Goal: Task Accomplishment & Management: Manage account settings

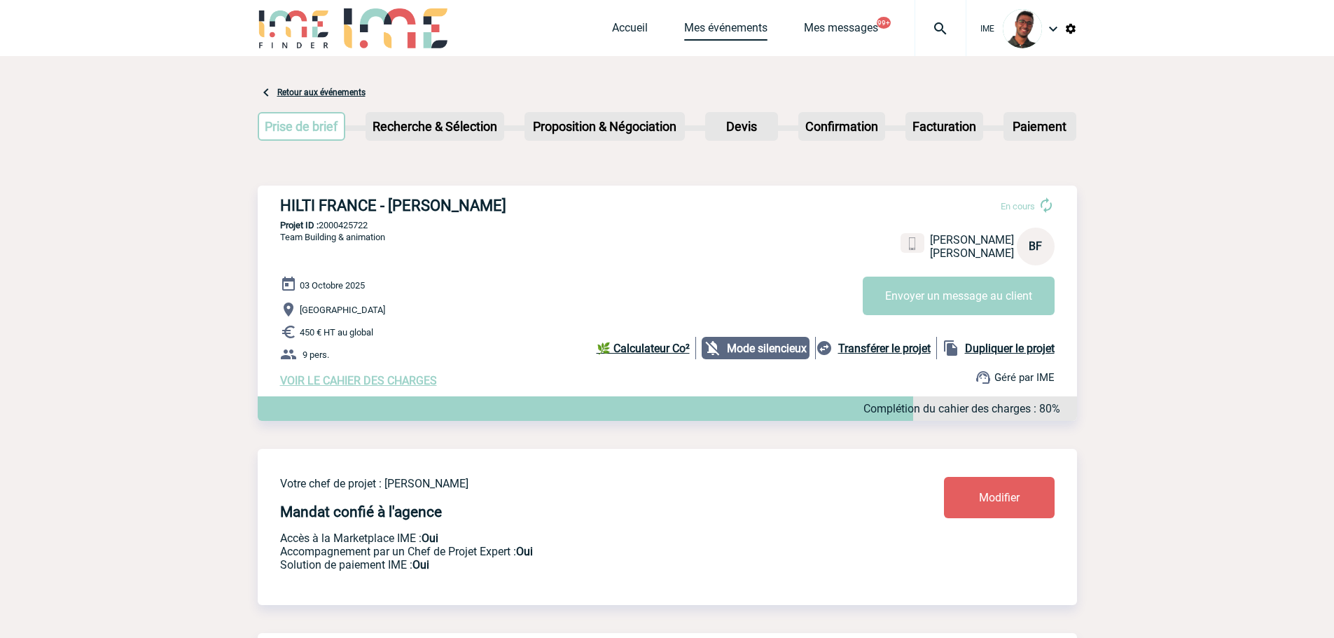
click at [746, 29] on link "Mes événements" at bounding box center [725, 31] width 83 height 20
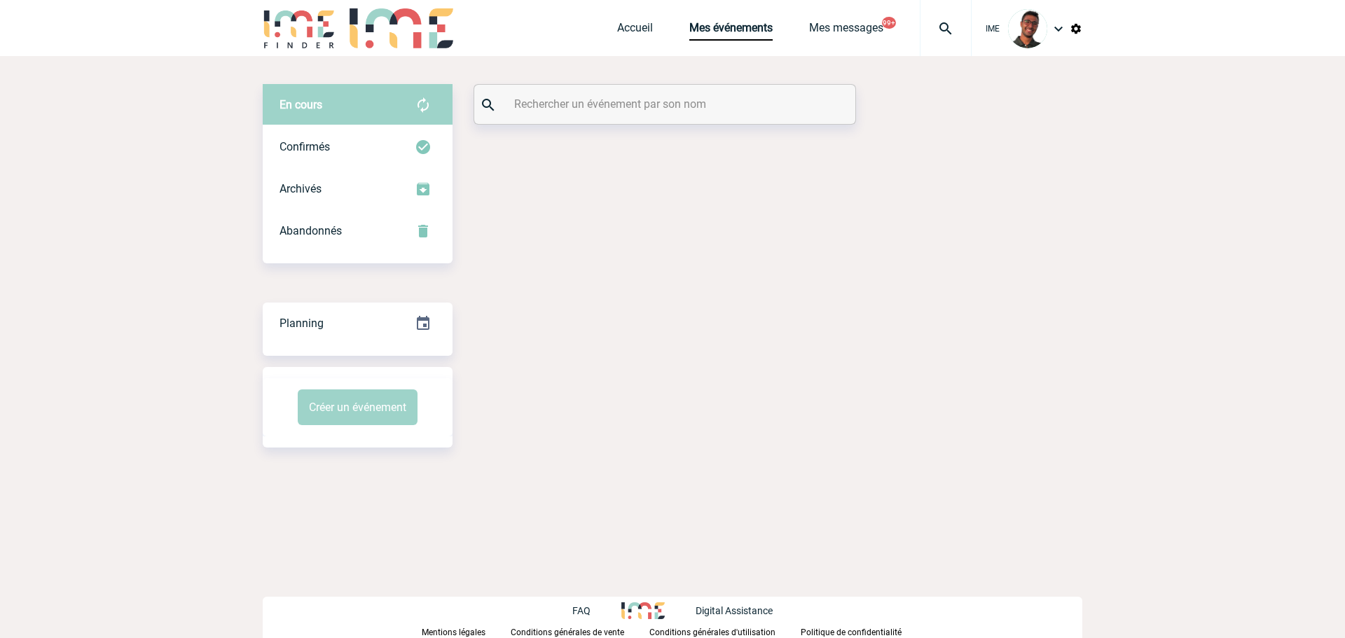
click at [696, 127] on div "En cours En cours Confirmés Archivés Abandonnés En cours Confirmés Archivés Aba…" at bounding box center [673, 266] width 820 height 420
click at [698, 116] on div at bounding box center [664, 104] width 381 height 39
click at [696, 114] on div at bounding box center [664, 104] width 381 height 39
click at [691, 109] on input "text" at bounding box center [667, 104] width 312 height 20
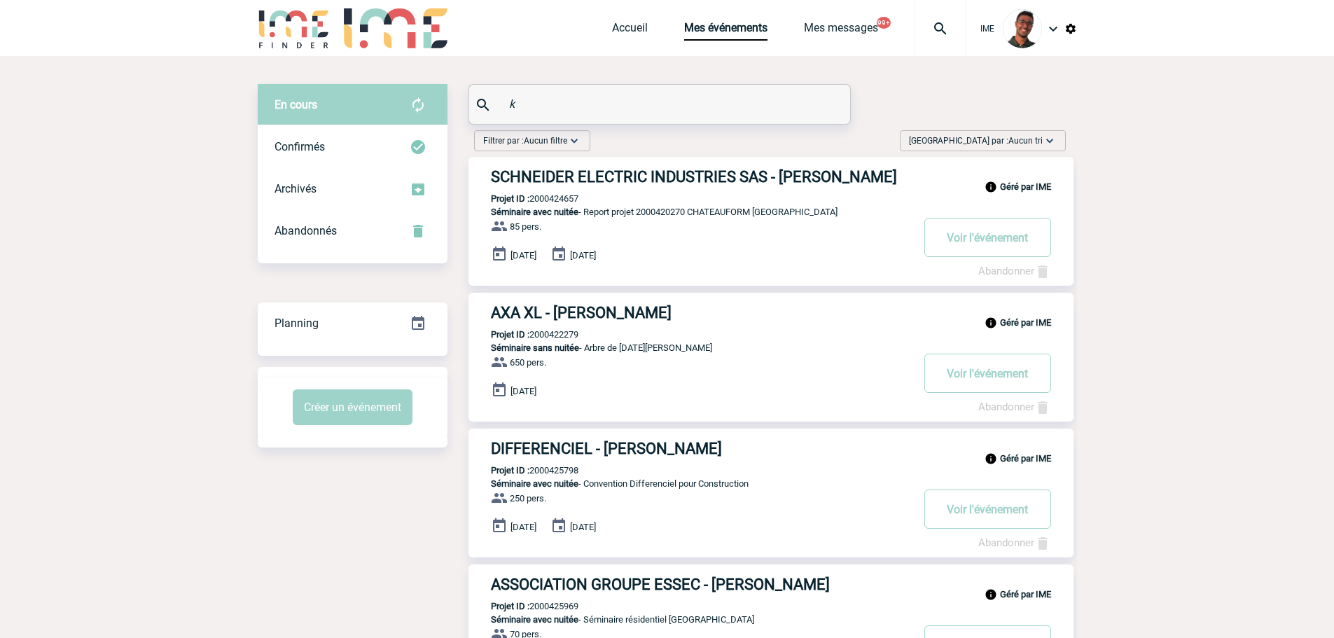
click at [691, 109] on input "k" at bounding box center [662, 104] width 312 height 20
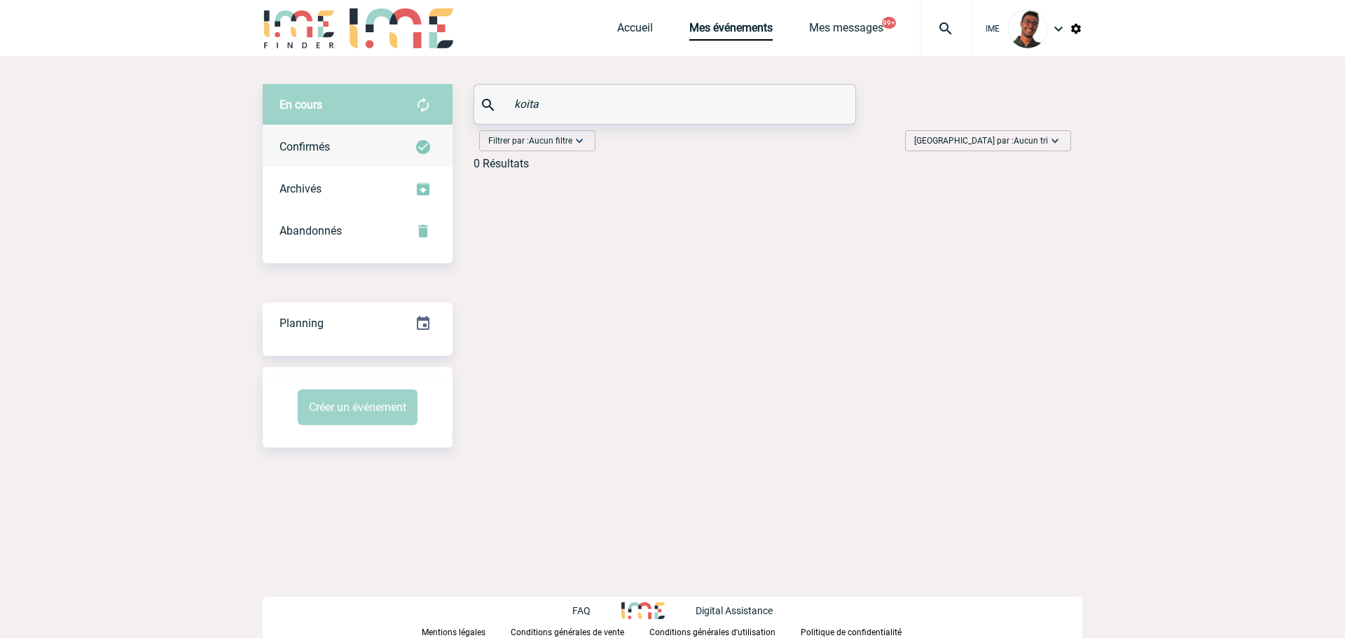
click at [390, 137] on div "Confirmés" at bounding box center [358, 147] width 190 height 42
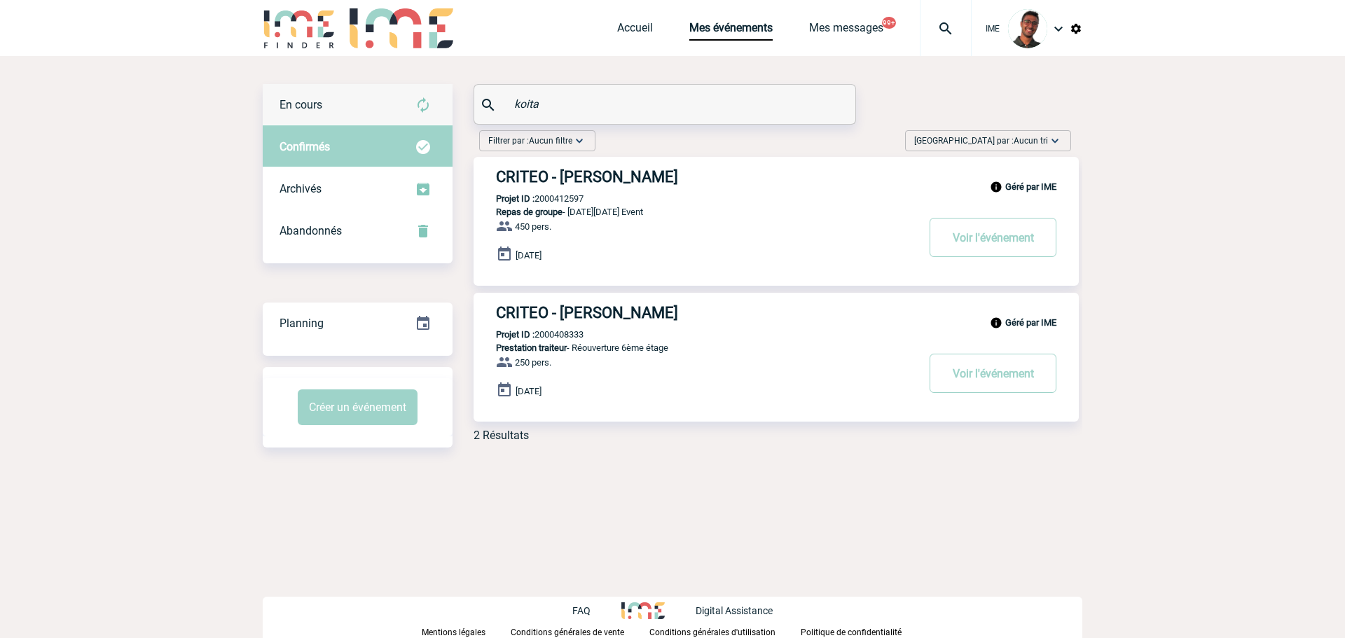
click at [375, 92] on div "En cours" at bounding box center [358, 105] width 190 height 42
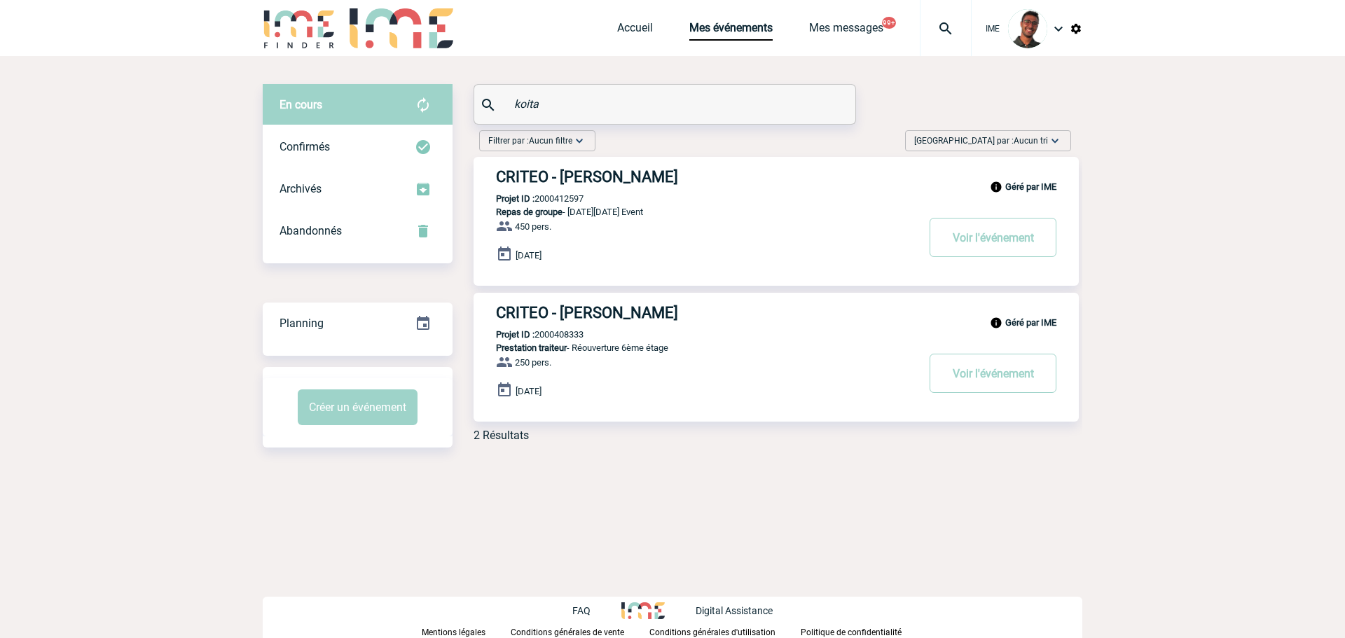
drag, startPoint x: 572, startPoint y: 99, endPoint x: 542, endPoint y: 99, distance: 30.1
click at [542, 99] on input "koita" at bounding box center [667, 104] width 312 height 20
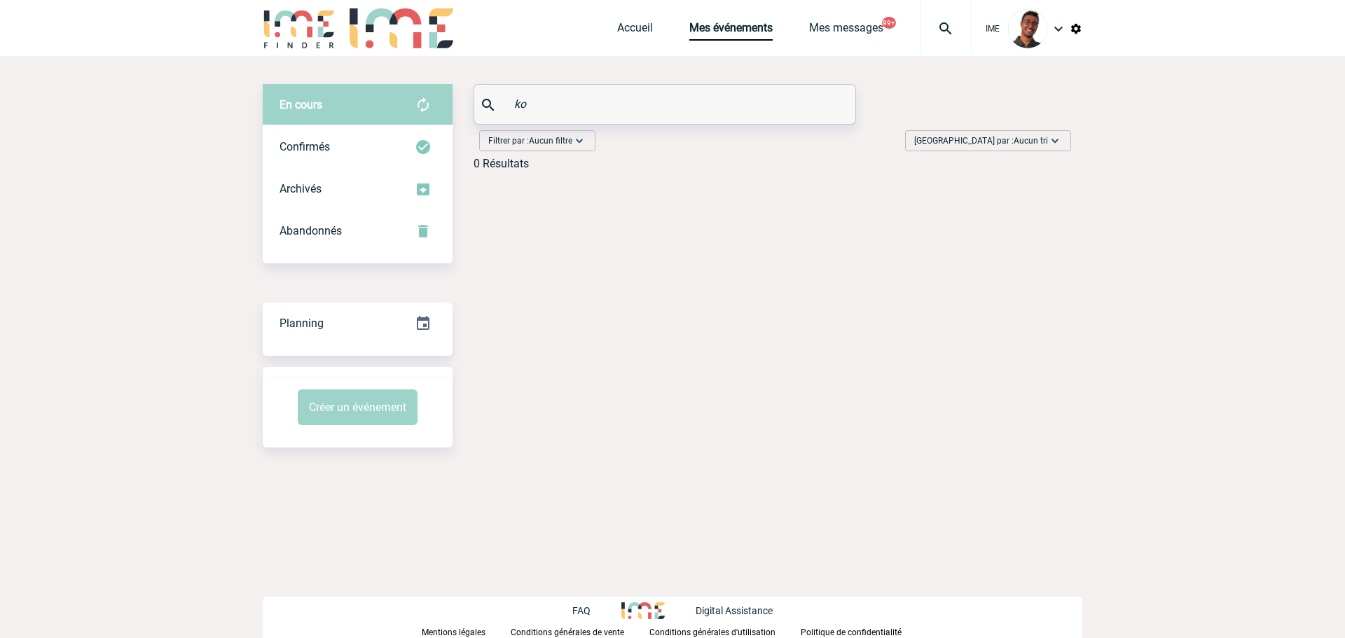
type input "k"
click at [455, 110] on div "En cours En cours Confirmés Archivés Abandonnés En cours Confirmés Archivés Aba…" at bounding box center [673, 132] width 820 height 97
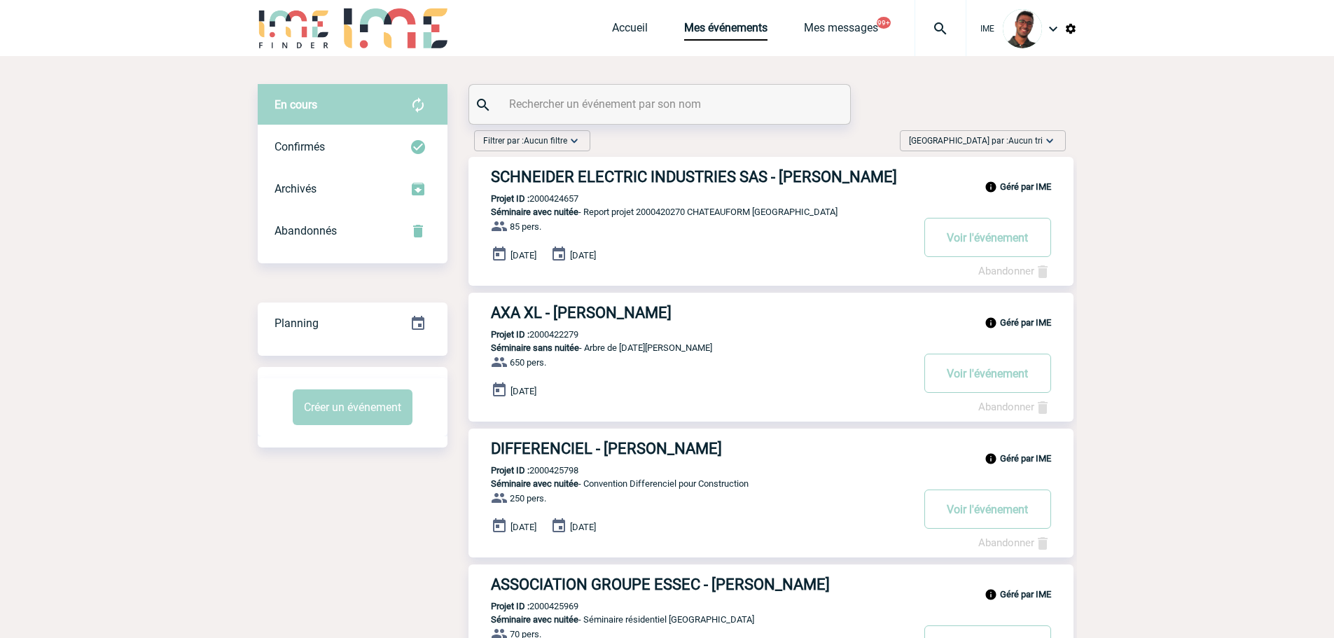
click at [310, 46] on img at bounding box center [294, 28] width 73 height 40
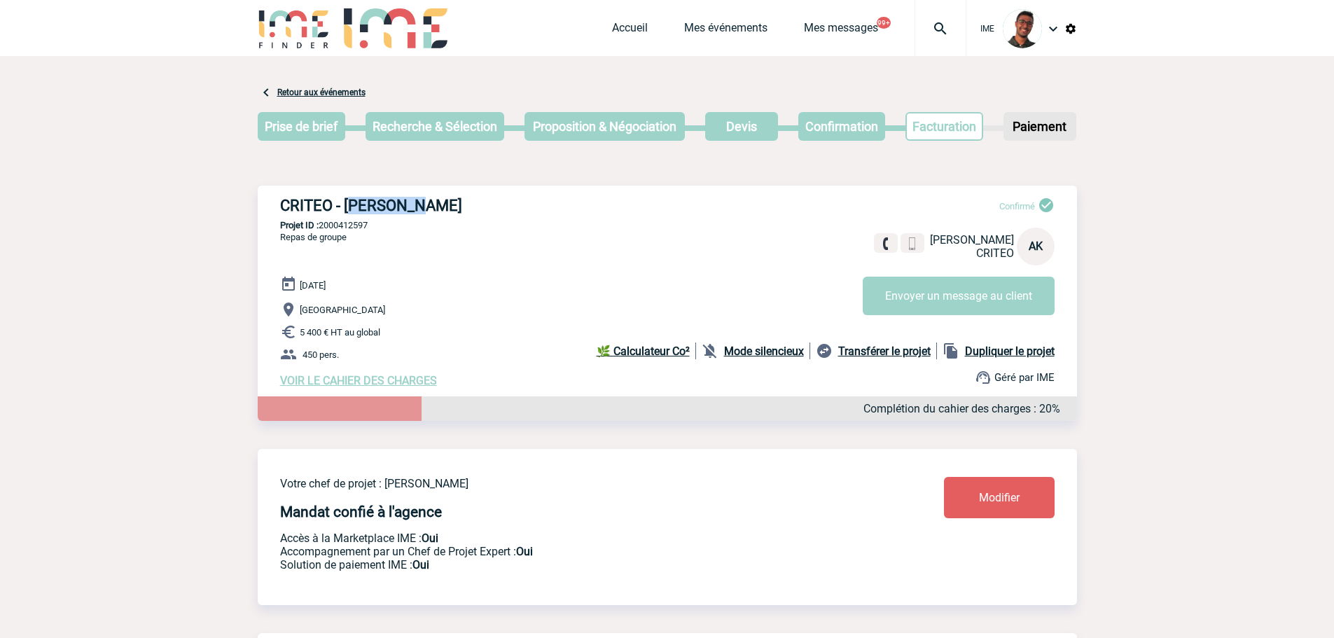
drag, startPoint x: 473, startPoint y: 202, endPoint x: 350, endPoint y: 206, distance: 123.4
click at [350, 206] on h3 "CRITEO - Amy KOITA" at bounding box center [490, 206] width 420 height 18
click at [344, 206] on h3 "CRITEO - Amy KOITA" at bounding box center [490, 206] width 420 height 18
drag, startPoint x: 344, startPoint y: 205, endPoint x: 406, endPoint y: 203, distance: 62.4
click at [403, 198] on h3 "CRITEO - Amy KOITA" at bounding box center [490, 206] width 420 height 18
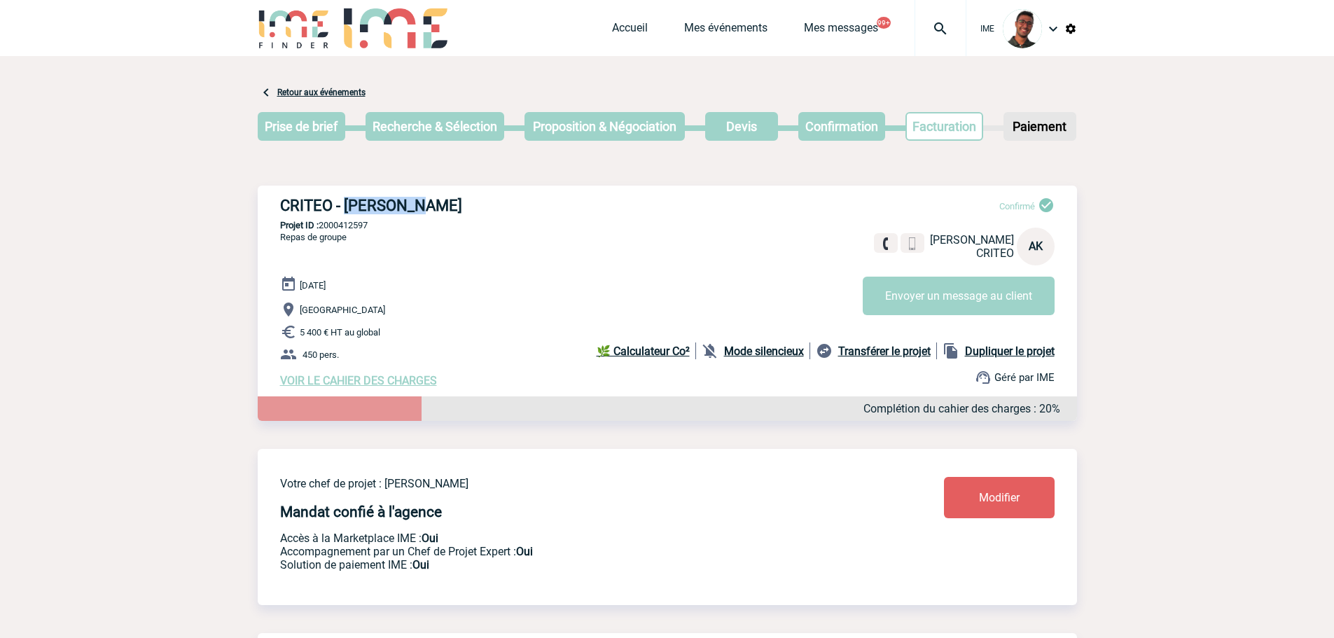
click at [406, 203] on h3 "CRITEO - Amy KOITA" at bounding box center [490, 206] width 420 height 18
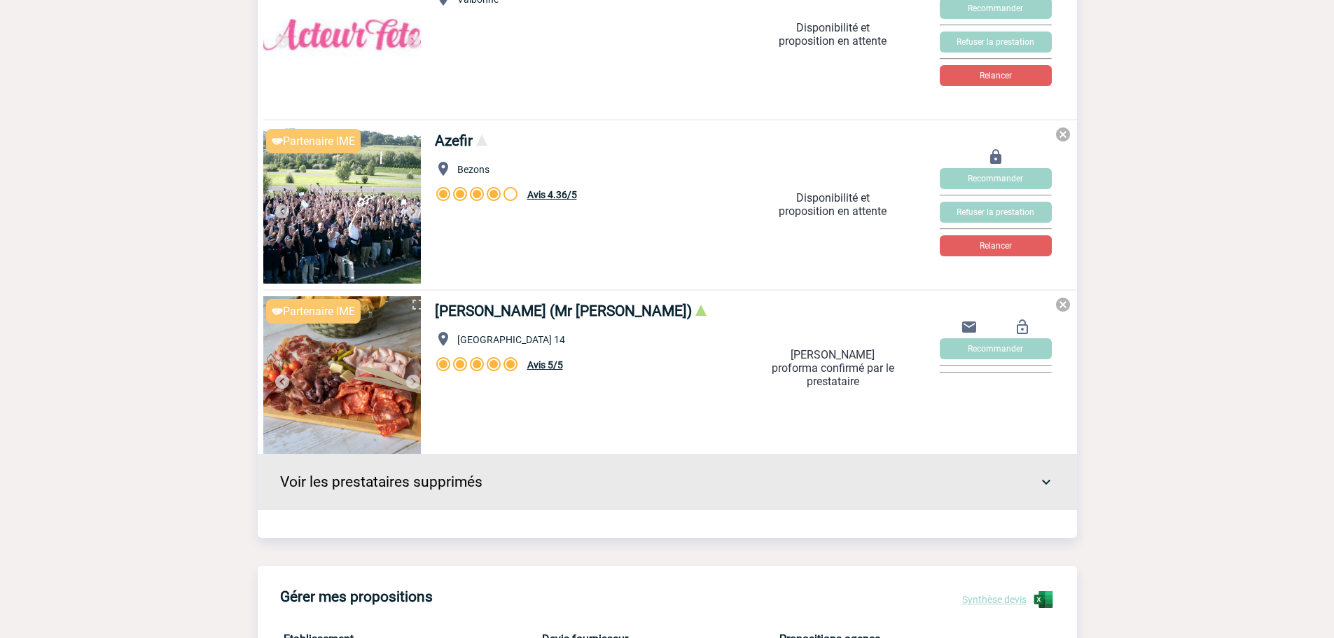
scroll to position [1191, 0]
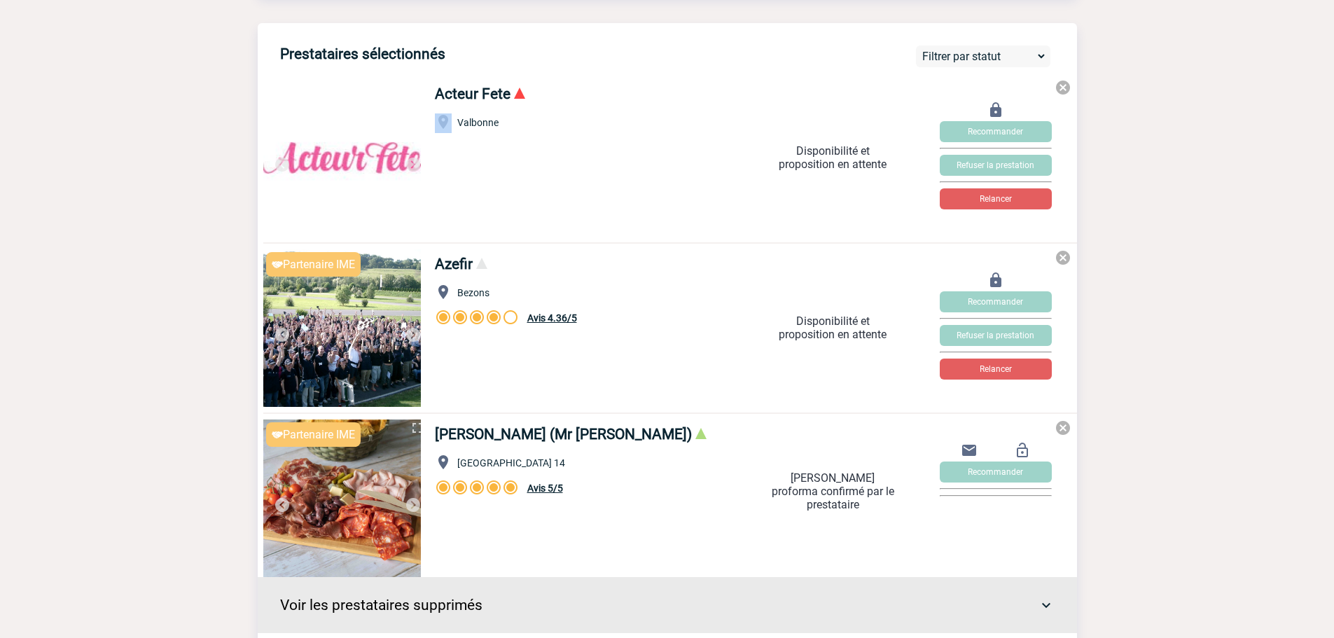
drag, startPoint x: 462, startPoint y: 127, endPoint x: 498, endPoint y: 127, distance: 35.7
click at [498, 127] on div "Acteur Fete Valbonne" at bounding box center [575, 155] width 303 height 151
click at [496, 127] on span "Valbonne" at bounding box center [477, 122] width 41 height 11
drag, startPoint x: 496, startPoint y: 127, endPoint x: 475, endPoint y: 128, distance: 21.0
click at [471, 133] on p "Valbonne" at bounding box center [467, 123] width 64 height 20
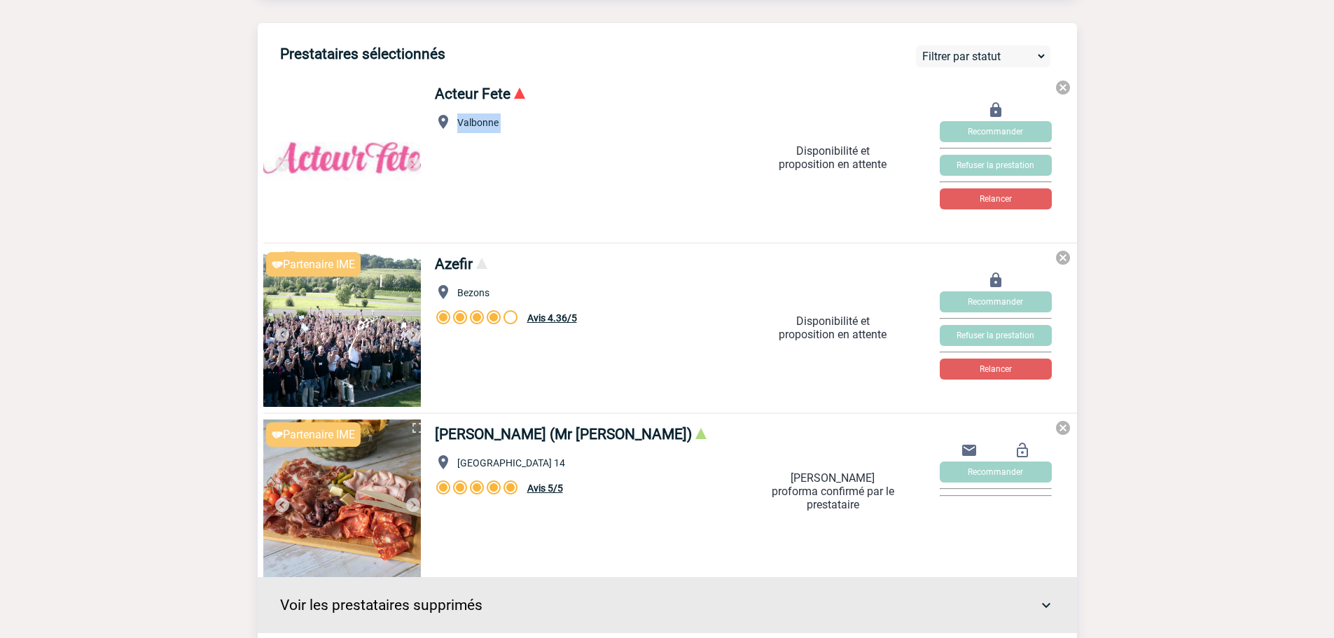
click at [475, 128] on span "Valbonne" at bounding box center [477, 122] width 41 height 11
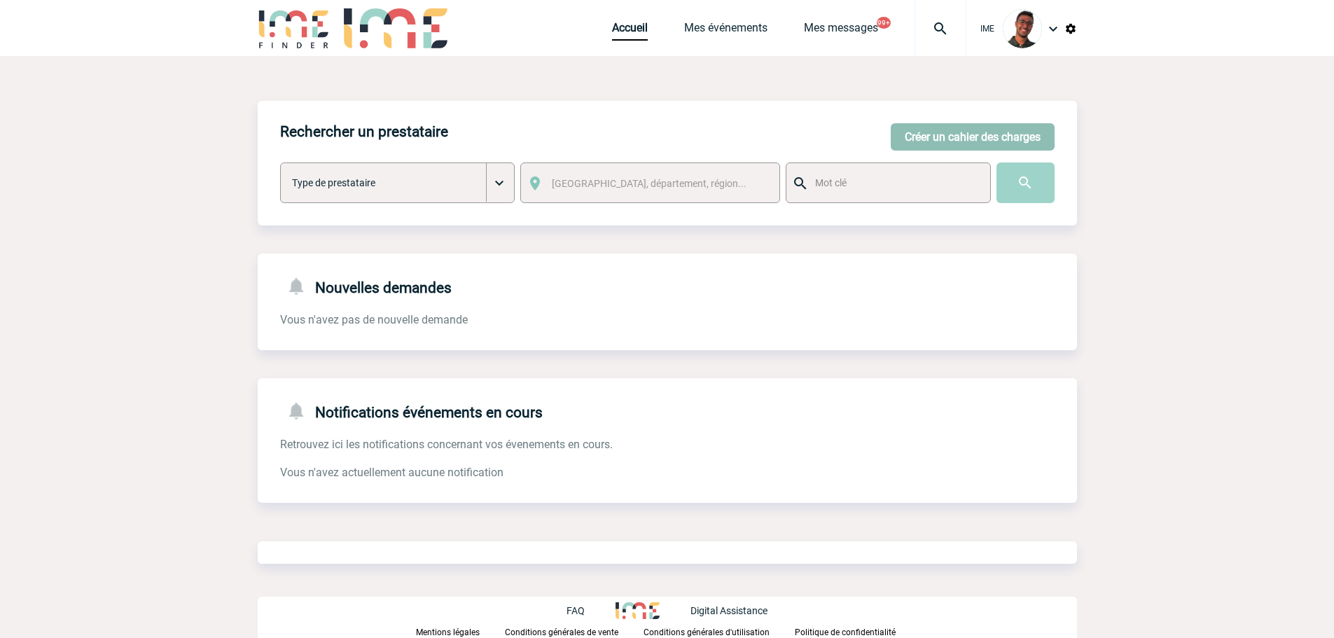
click at [987, 129] on button "Créer un cahier des charges" at bounding box center [973, 136] width 164 height 27
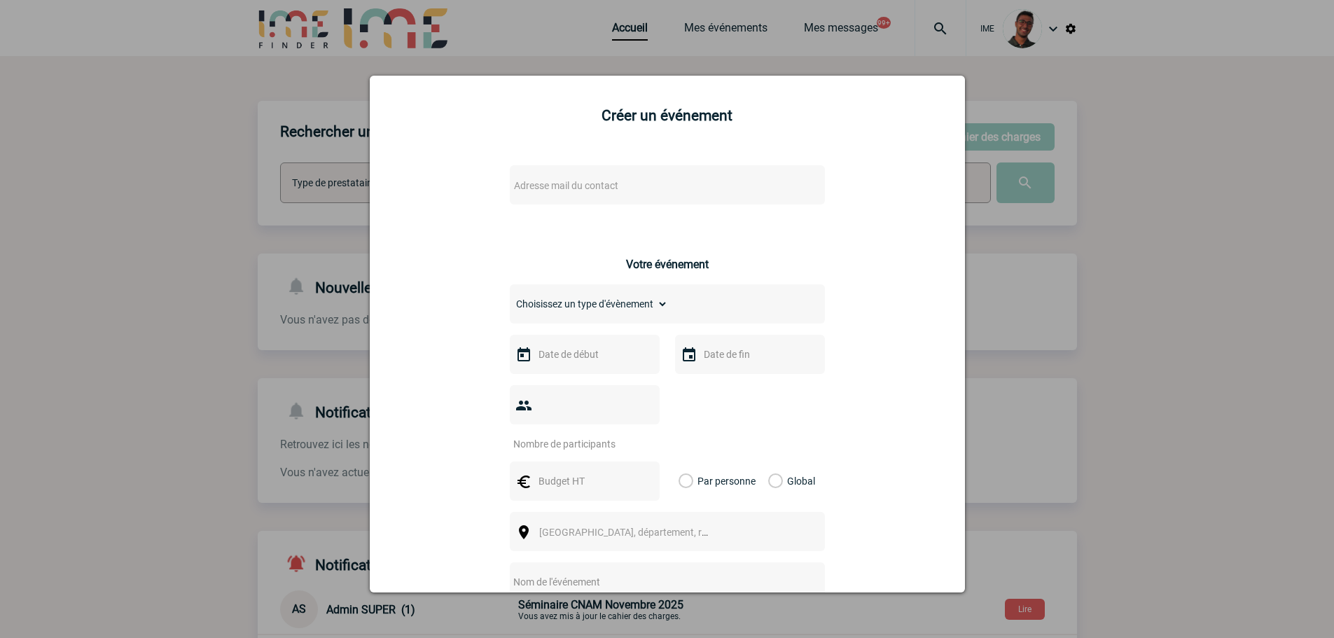
drag, startPoint x: 665, startPoint y: 200, endPoint x: 686, endPoint y: 189, distance: 24.1
click at [667, 198] on div "Adresse mail du contact" at bounding box center [667, 184] width 315 height 39
click at [686, 189] on span "Adresse mail du contact" at bounding box center [631, 186] width 245 height 20
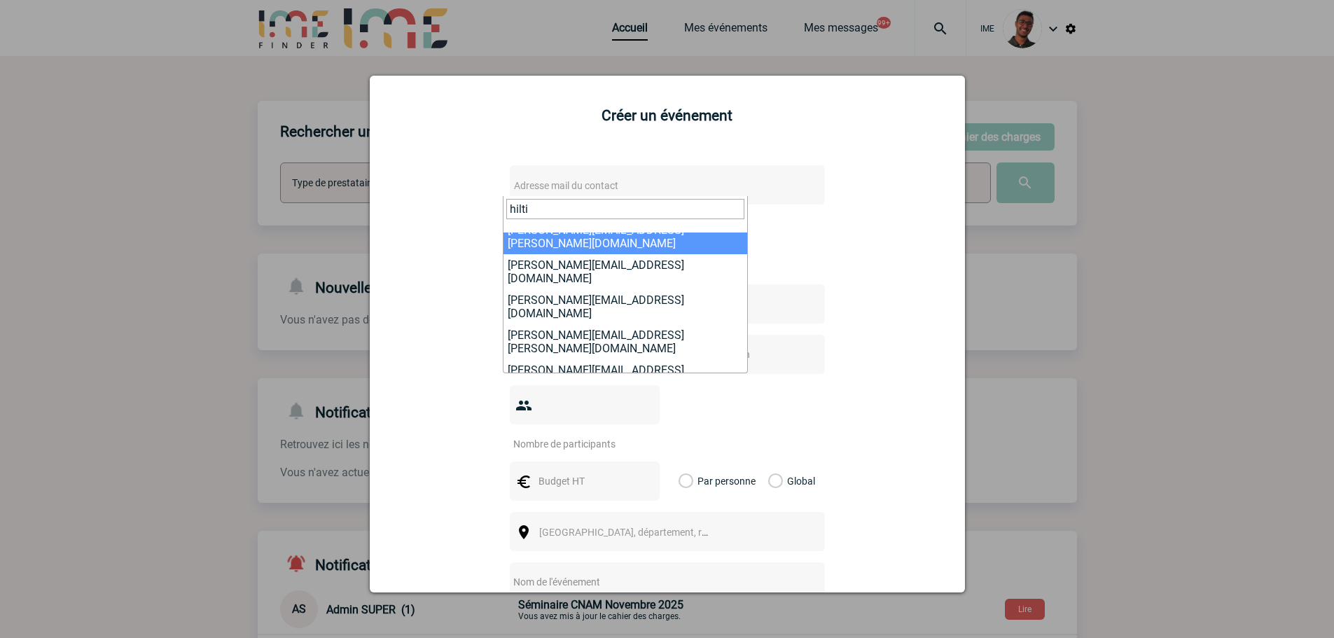
scroll to position [70, 0]
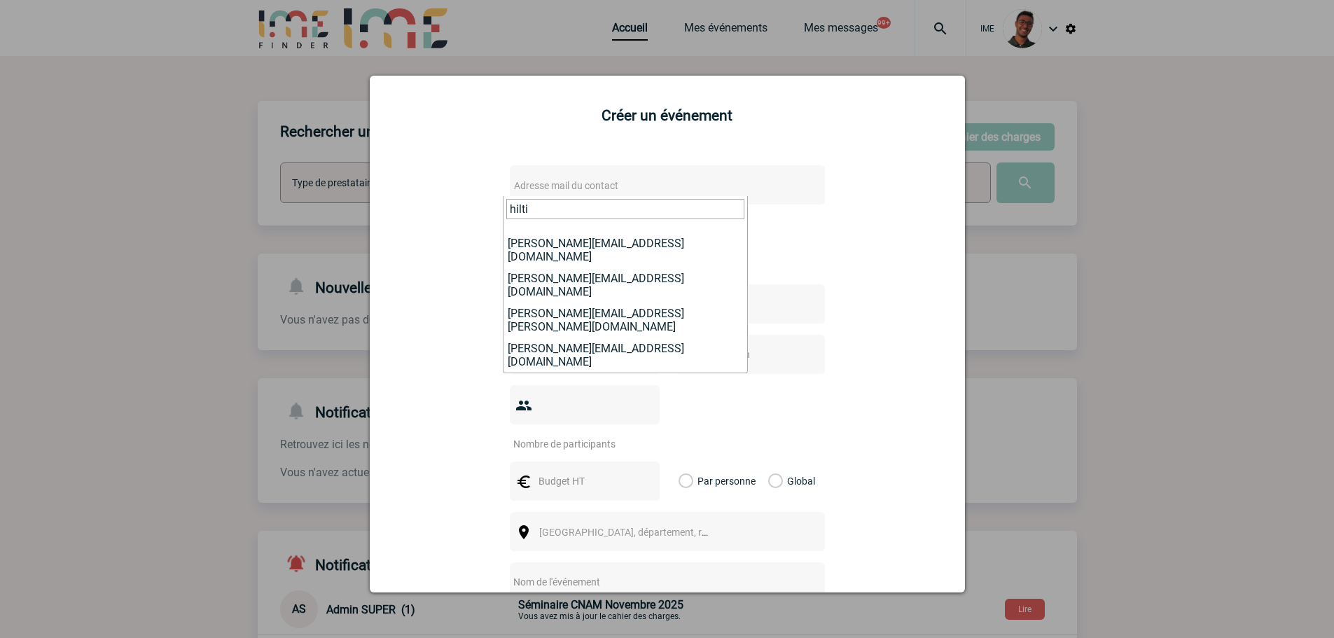
type input "hilti"
select select "132283"
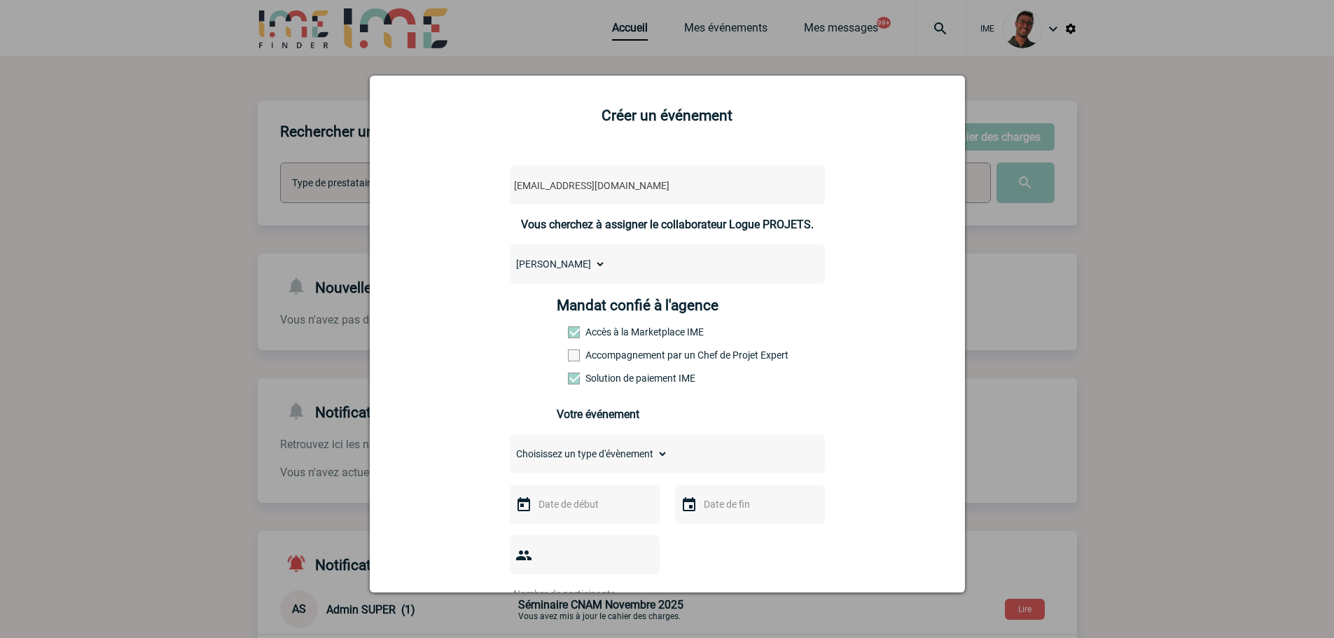
click at [574, 357] on span at bounding box center [574, 356] width 12 height 12
click at [0, 0] on input "Accompagnement par un Chef de Projet Expert" at bounding box center [0, 0] width 0 height 0
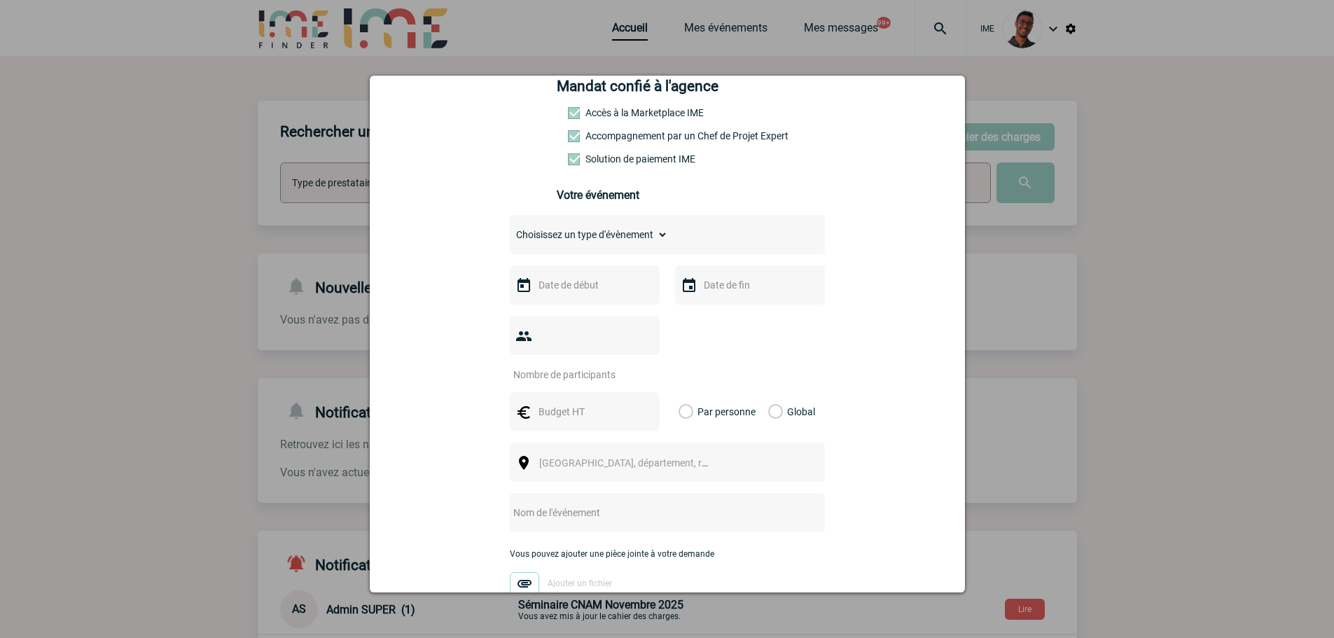
scroll to position [350, 0]
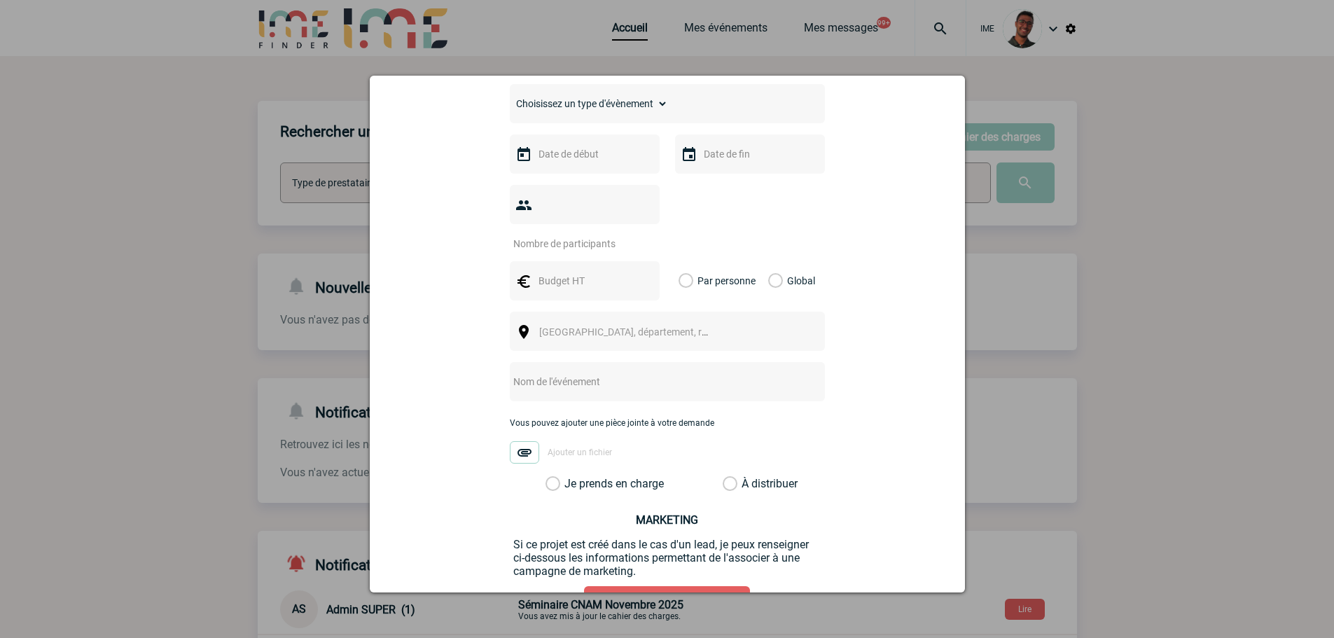
click at [593, 100] on select "Choisissez un type d'évènement Séminaire avec nuitée Séminaire sans nuitée Repa…" at bounding box center [589, 104] width 158 height 20
select select "1"
click at [510, 97] on select "Choisissez un type d'évènement Séminaire avec nuitée Séminaire sans nuitée Repa…" at bounding box center [589, 104] width 158 height 20
click at [590, 153] on input "text" at bounding box center [583, 154] width 97 height 18
click at [717, 177] on span "Suivant" at bounding box center [711, 182] width 11 height 11
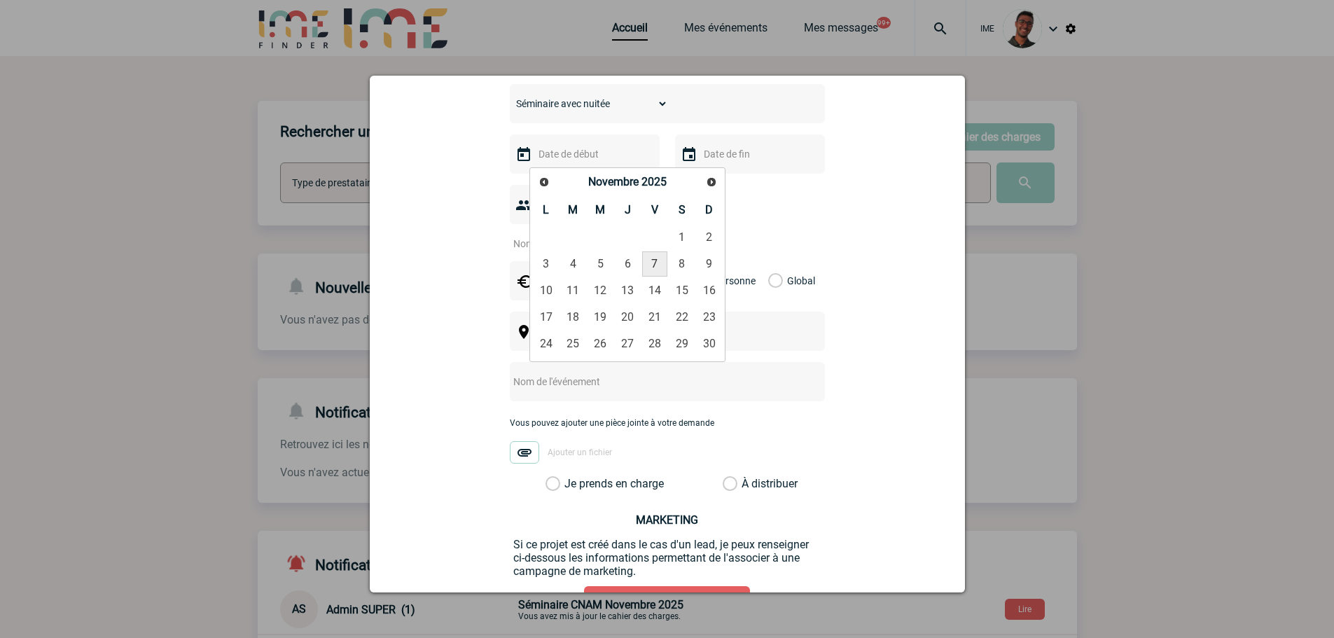
click at [655, 261] on link "7" at bounding box center [655, 263] width 26 height 25
type input "07-11-2025"
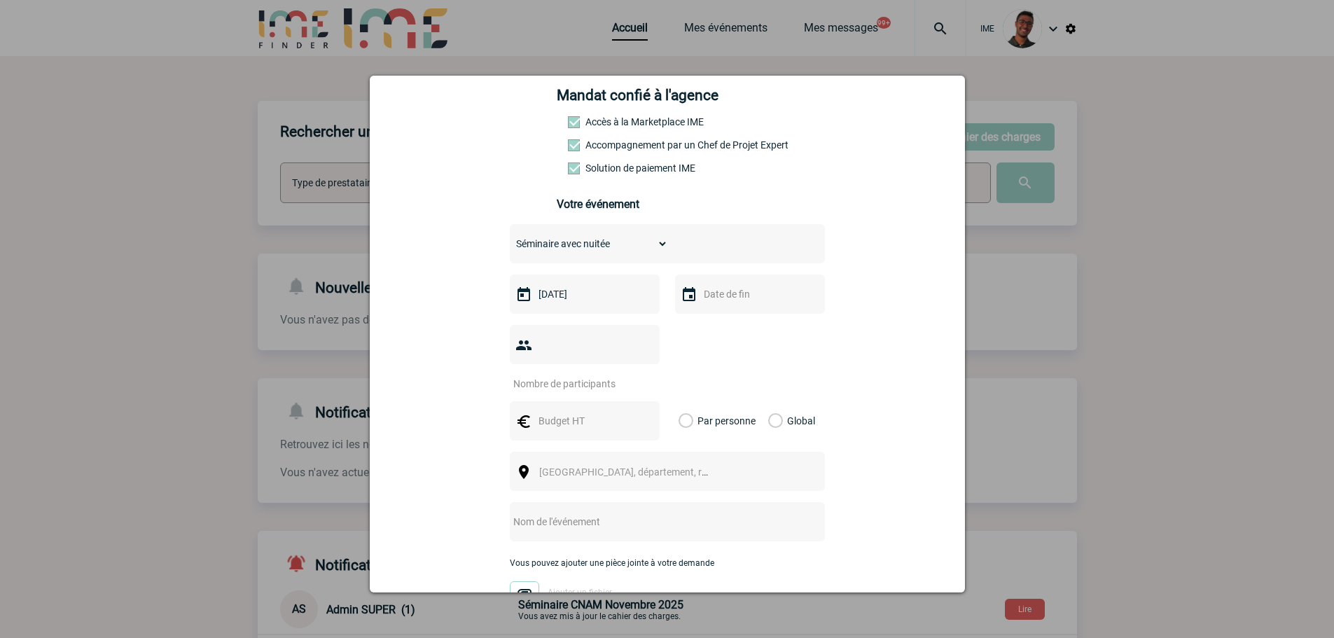
click at [712, 289] on input "text" at bounding box center [748, 294] width 97 height 18
click at [827, 402] on link "7" at bounding box center [821, 404] width 26 height 25
type input "07-11-2025"
click at [596, 375] on input "number" at bounding box center [576, 384] width 132 height 18
type input "8"
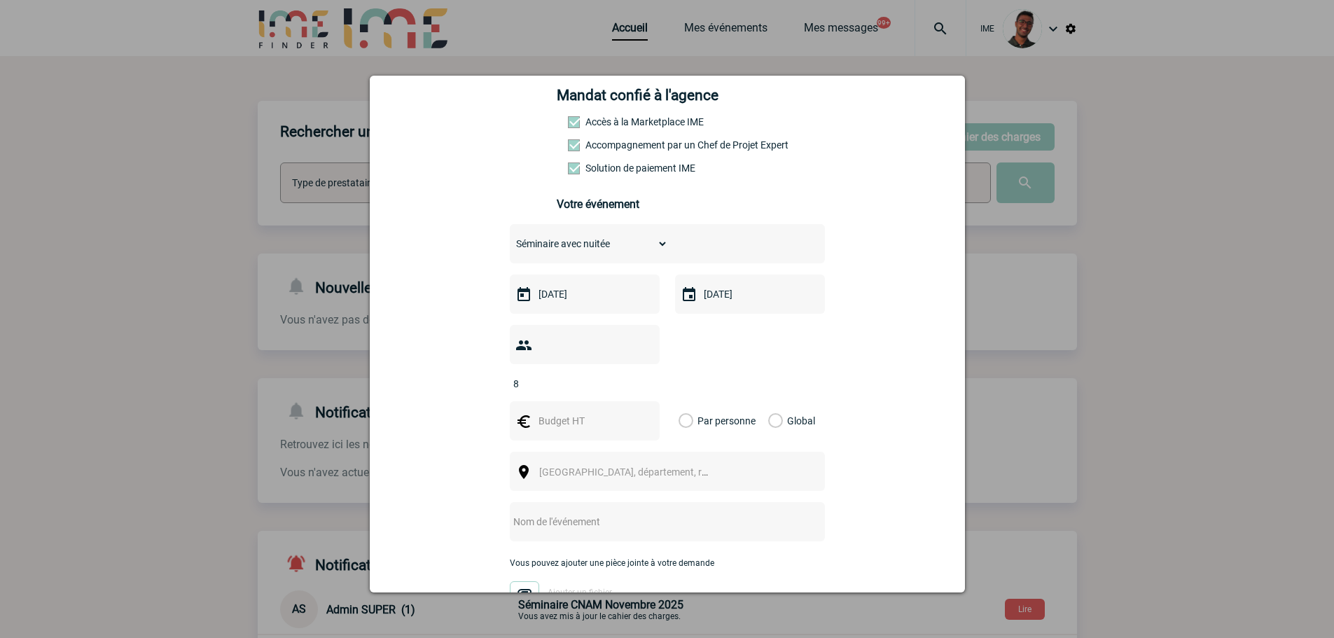
click at [574, 412] on input "text" at bounding box center [583, 421] width 97 height 18
type input "1375"
click at [771, 401] on label "Global" at bounding box center [772, 420] width 9 height 39
click at [0, 0] on input "Global" at bounding box center [0, 0] width 0 height 0
click at [705, 462] on span "Ville, département, région..." at bounding box center [630, 472] width 193 height 20
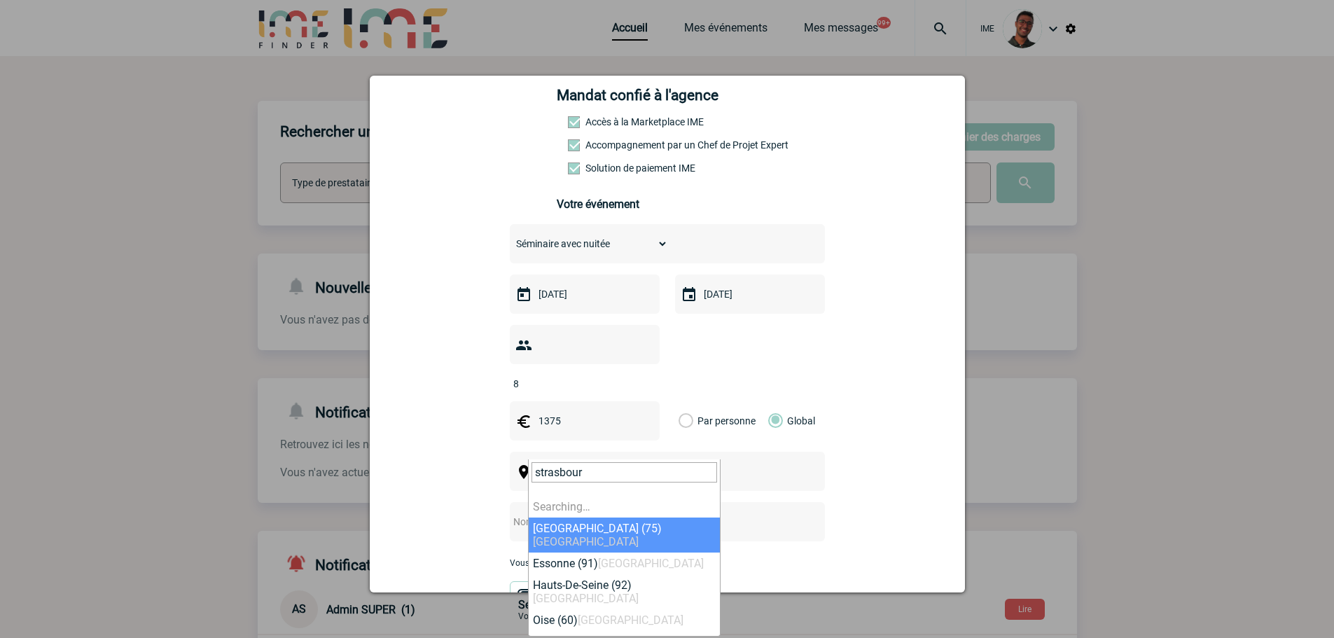
type input "strasbourg"
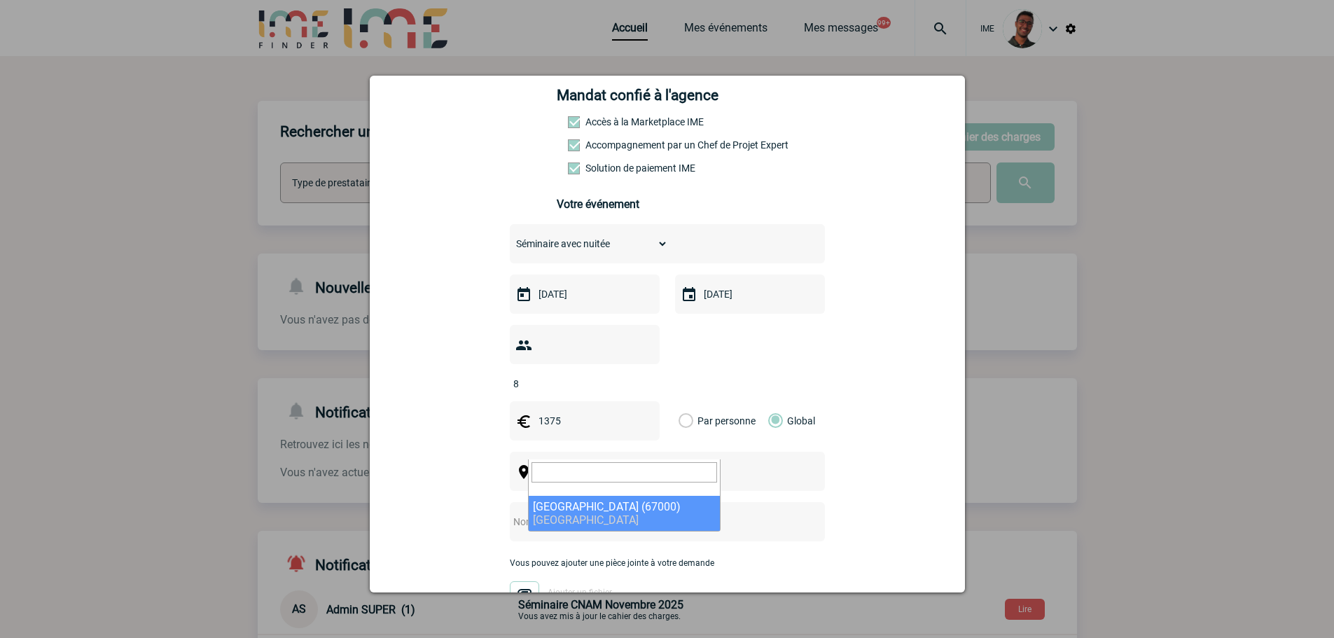
select select "19042"
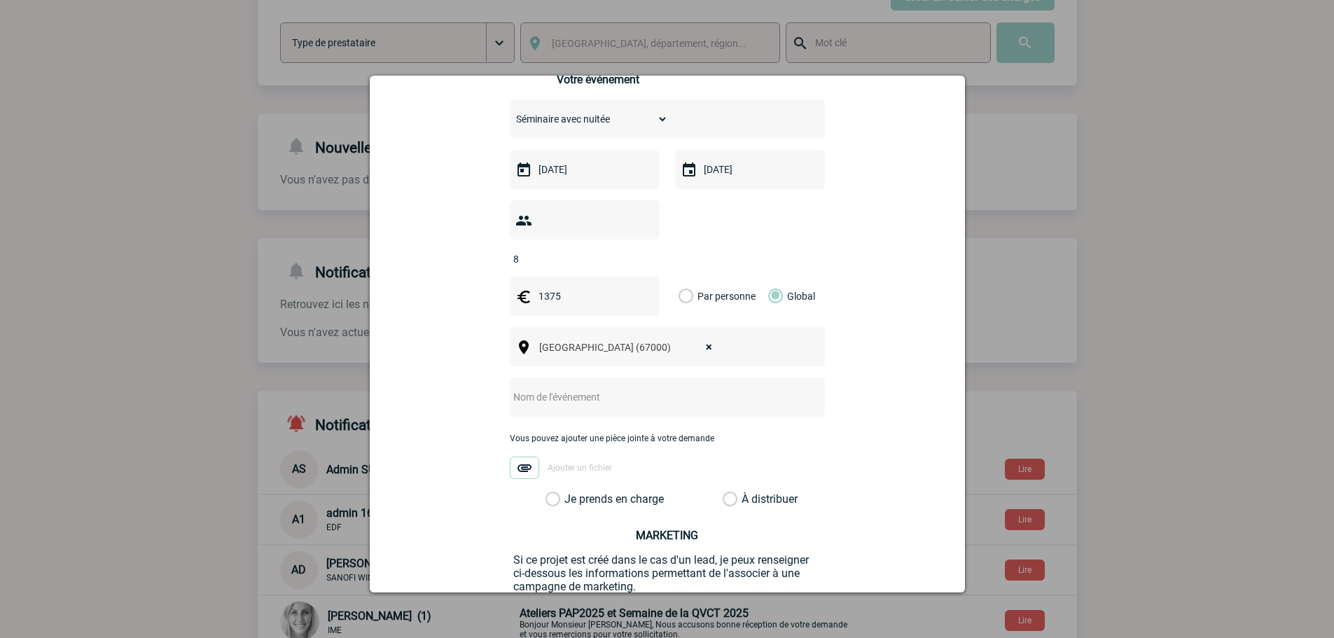
scroll to position [350, 0]
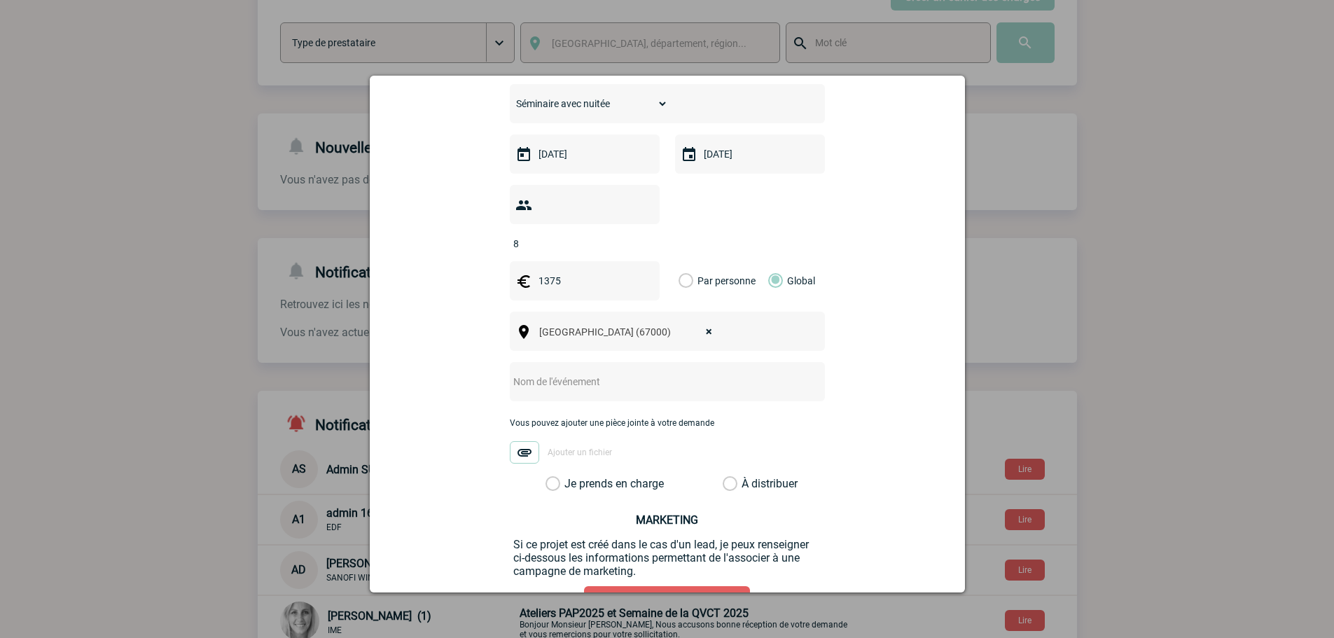
click at [606, 373] on input "text" at bounding box center [649, 382] width 278 height 18
type input "Réunion régionale Hilti Strasbourg"
click at [604, 477] on div "Je prends en charge" at bounding box center [599, 484] width 118 height 14
click at [662, 471] on div "log-projet@hilti-finder.com log-projet@hilti-finder.com Vous cherchez à assigne…" at bounding box center [667, 238] width 560 height 873
click at [569, 477] on label "Je prends en charge" at bounding box center [558, 484] width 24 height 14
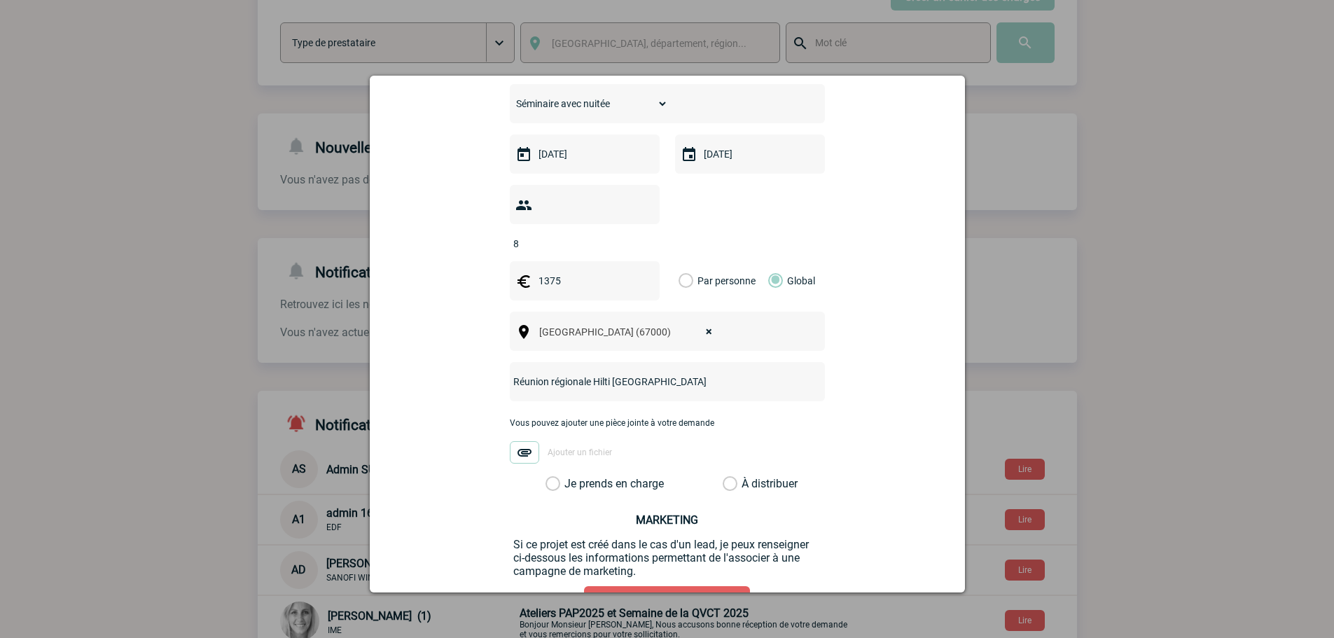
click at [0, 0] on input "Je prends en charge" at bounding box center [0, 0] width 0 height 0
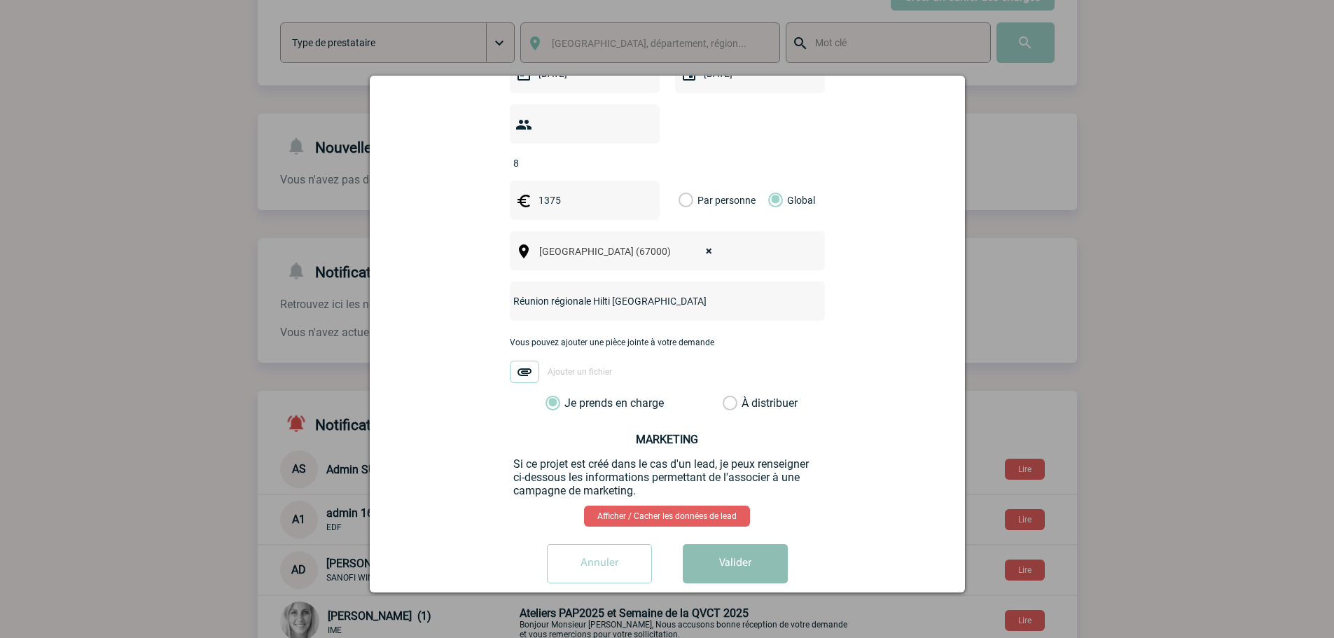
click at [724, 546] on button "Valider" at bounding box center [735, 563] width 105 height 39
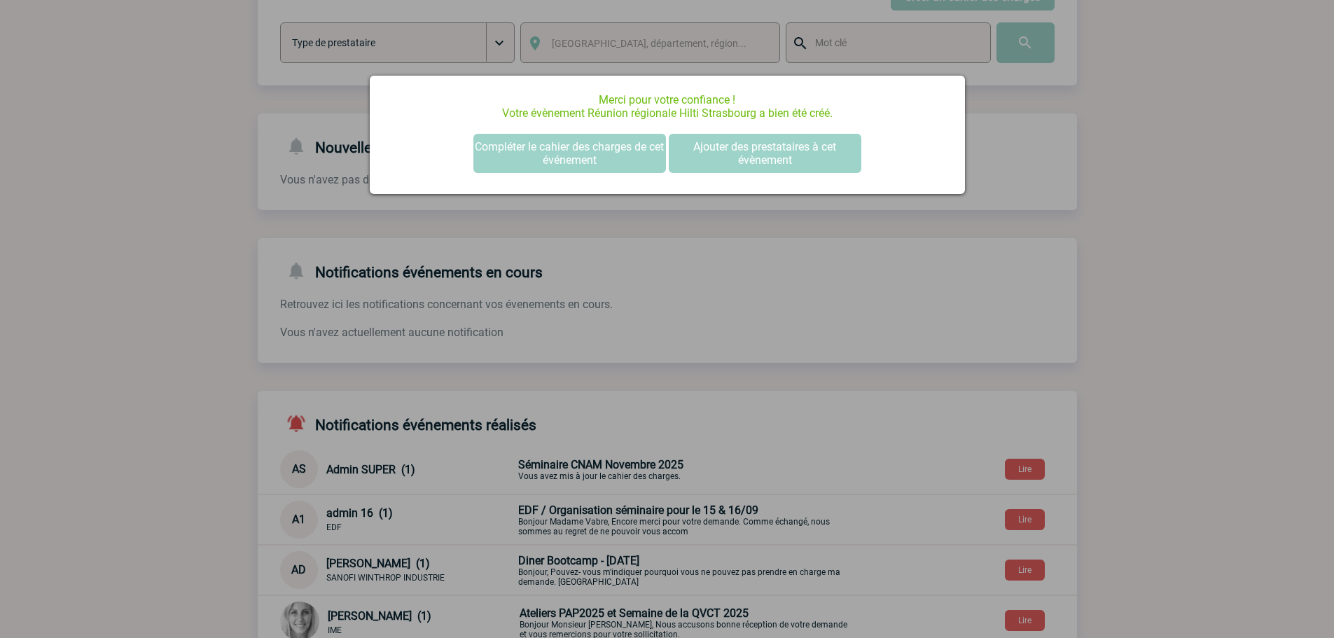
click at [171, 320] on div at bounding box center [667, 319] width 1334 height 638
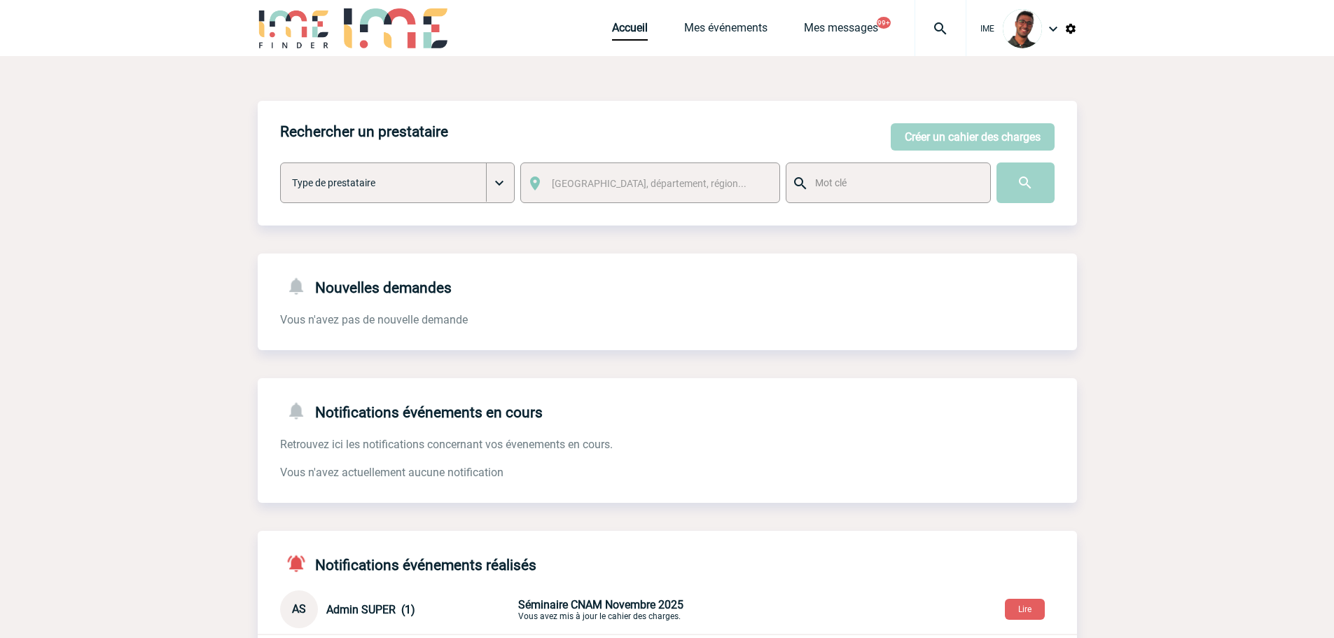
click at [785, 36] on div "Accueil Mes événements Mes messages 99+ Projet, client Projet, client" at bounding box center [789, 28] width 354 height 56
click at [748, 26] on link "Mes événements" at bounding box center [725, 31] width 83 height 20
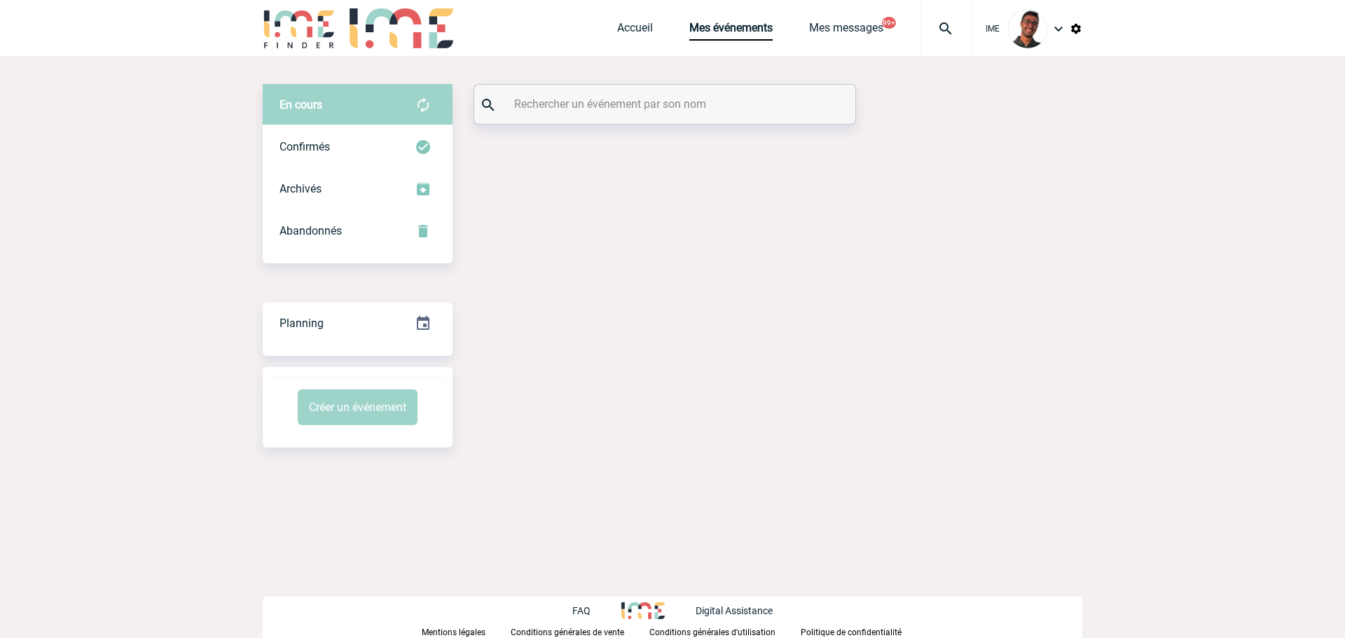
click at [661, 109] on input "text" at bounding box center [667, 104] width 312 height 20
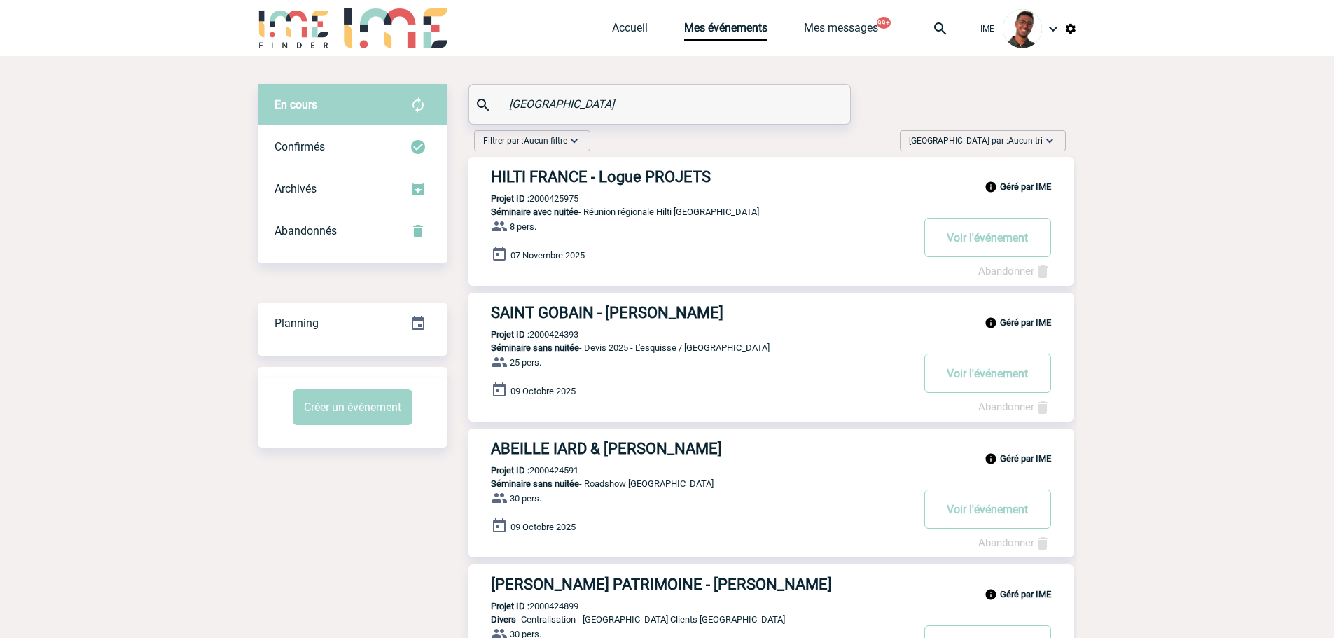
type input "[GEOGRAPHIC_DATA]"
click at [562, 180] on h3 "HILTI FRANCE - Logue PROJETS" at bounding box center [701, 177] width 420 height 18
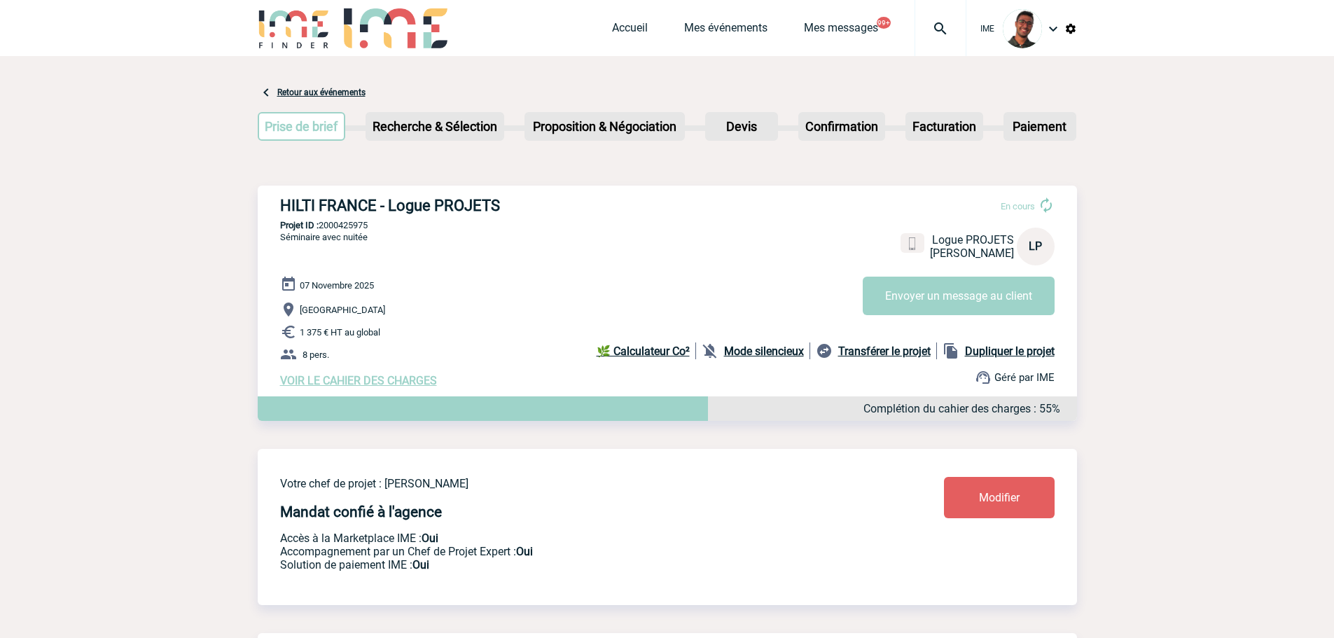
click at [740, 358] on b "Mode silencieux" at bounding box center [764, 351] width 80 height 13
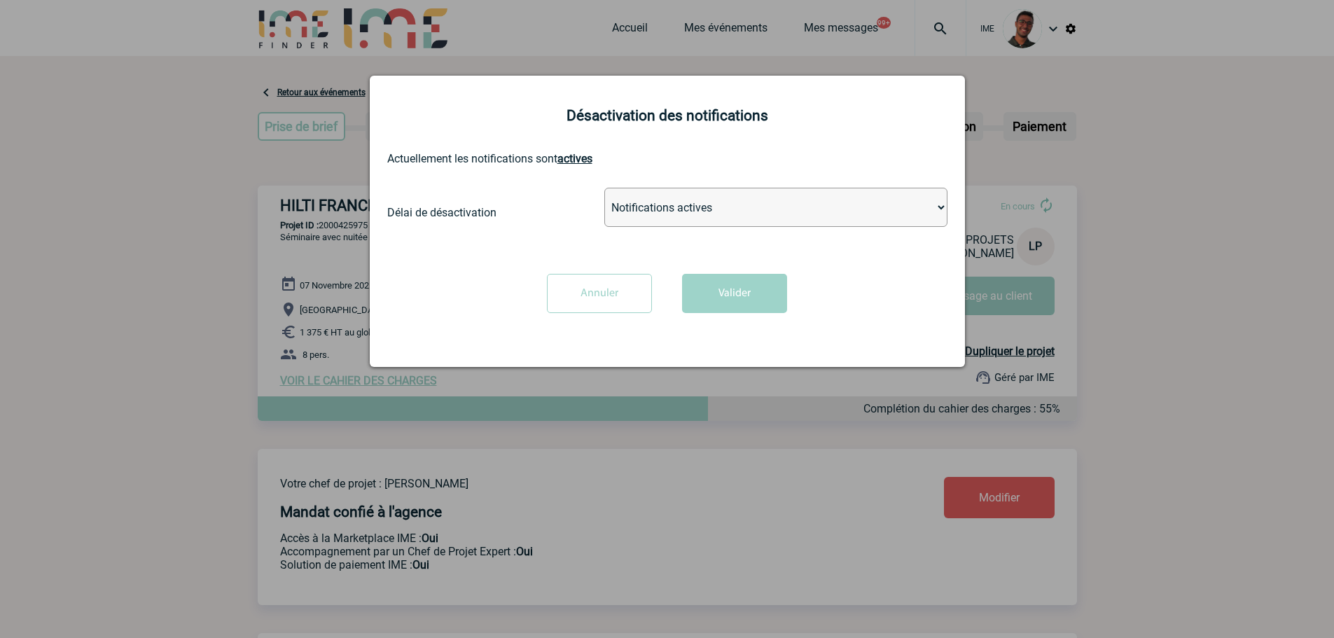
drag, startPoint x: 701, startPoint y: 205, endPoint x: 705, endPoint y: 226, distance: 21.3
click at [701, 205] on select "Notifications actives Désactiver pour 2 heures Désactiver pour 1 semaines Désac…" at bounding box center [775, 207] width 343 height 39
click at [604, 188] on select "Notifications actives Désactiver pour 2 heures Désactiver pour 1 semaines Désac…" at bounding box center [775, 207] width 343 height 39
click at [703, 219] on select "Notifications actives Désactiver pour 2 heures Désactiver pour 1 semaines Désac…" at bounding box center [775, 207] width 343 height 39
select select "infinite"
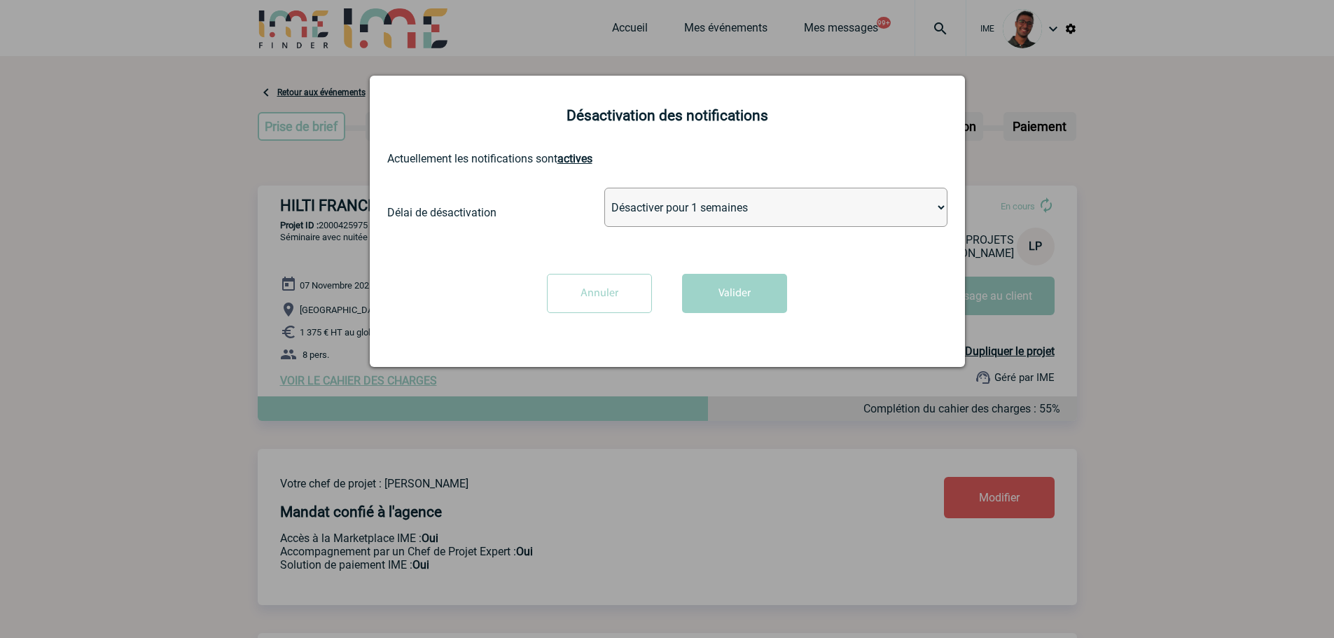
click at [604, 188] on select "Notifications actives Désactiver pour 2 heures Désactiver pour 1 semaines Désac…" at bounding box center [775, 207] width 343 height 39
click at [714, 293] on button "Valider" at bounding box center [734, 293] width 105 height 39
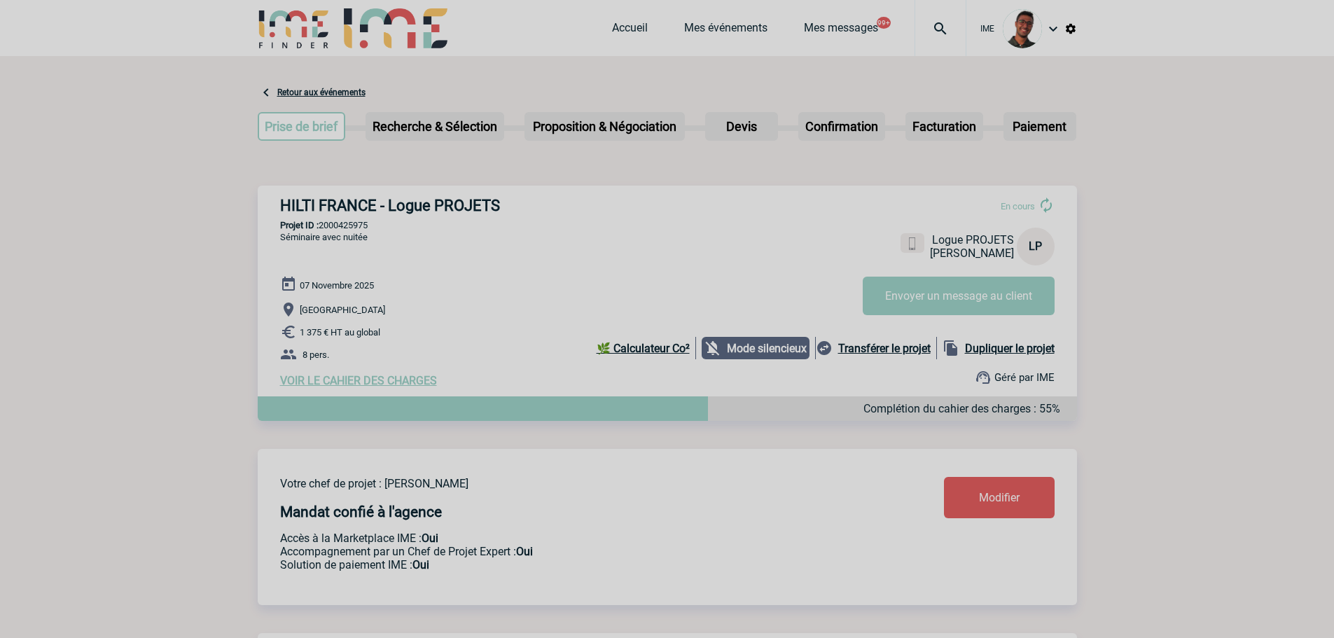
click at [369, 387] on span "VOIR LE CAHIER DES CHARGES" at bounding box center [358, 380] width 157 height 13
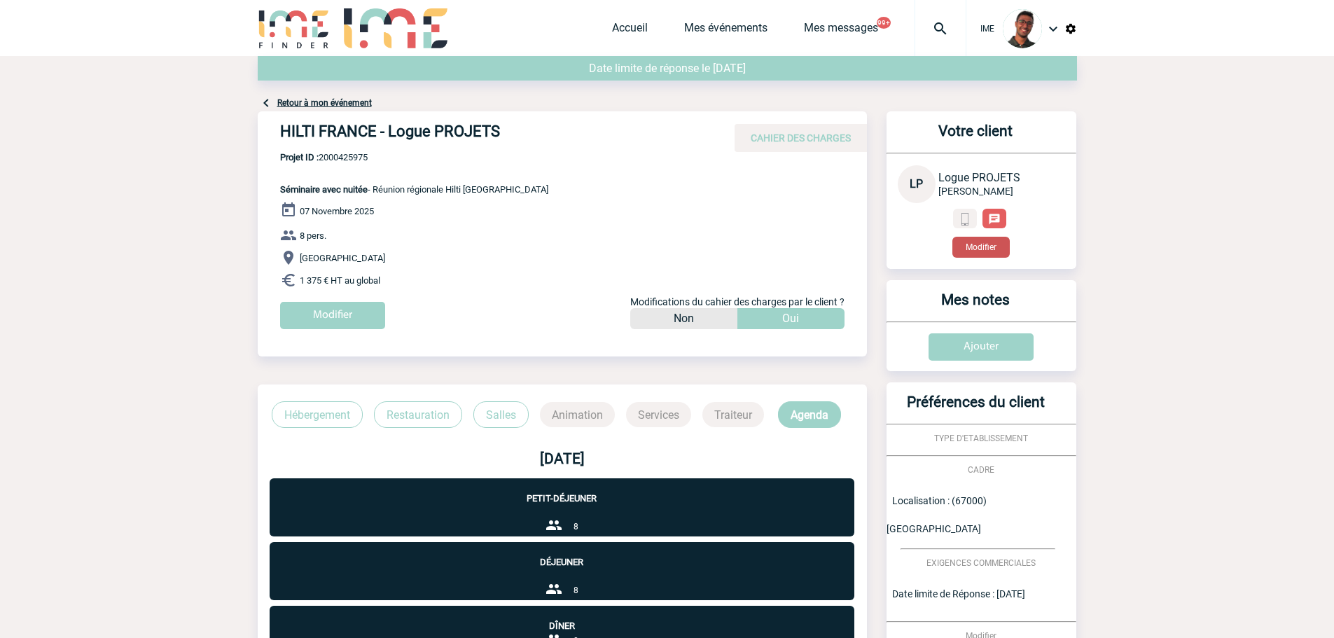
click at [983, 246] on button "Modifier" at bounding box center [981, 247] width 57 height 21
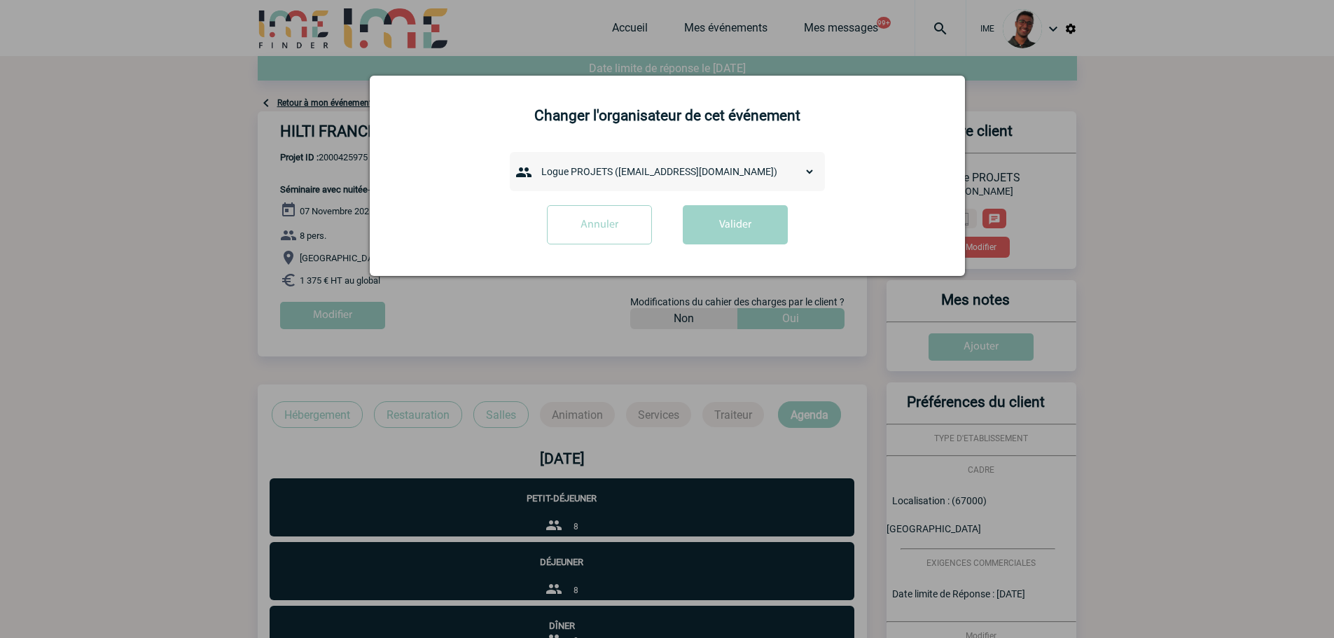
click at [97, 120] on div at bounding box center [667, 319] width 1334 height 638
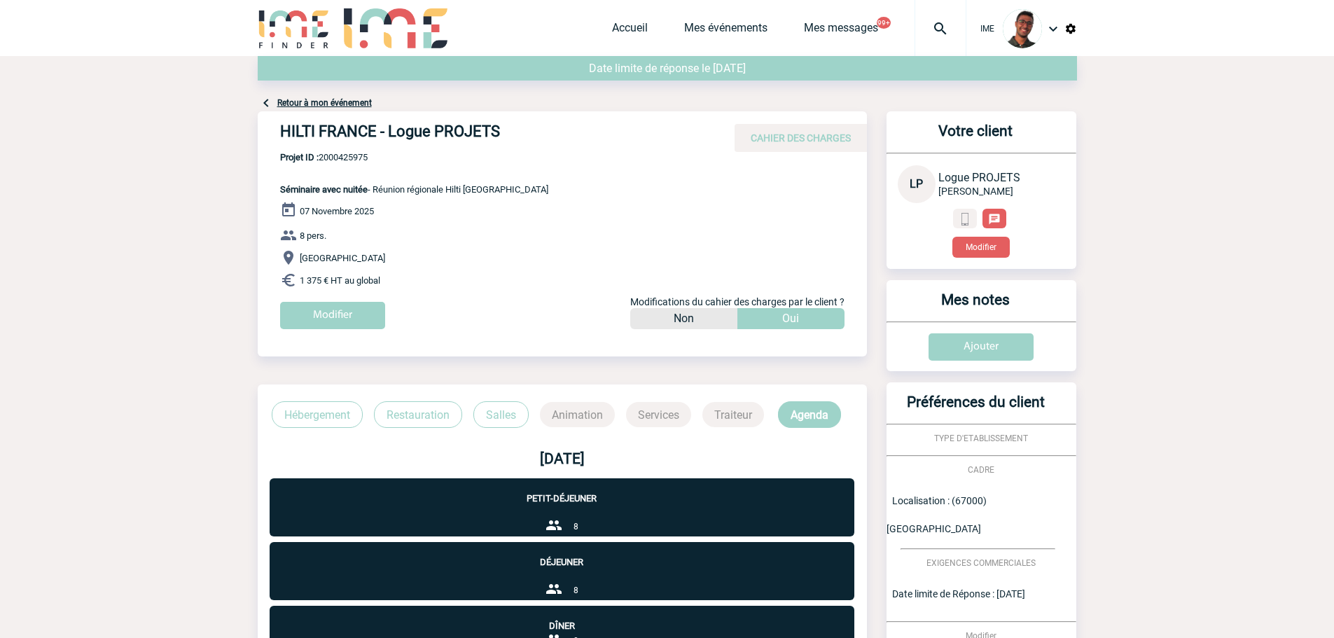
click at [341, 151] on div "HILTI FRANCE - Logue PROJETS CAHIER DES CHARGES" at bounding box center [562, 131] width 609 height 41
copy h4 "[GEOGRAPHIC_DATA]"
click at [357, 156] on span "Projet ID : 2000425975" at bounding box center [414, 157] width 268 height 11
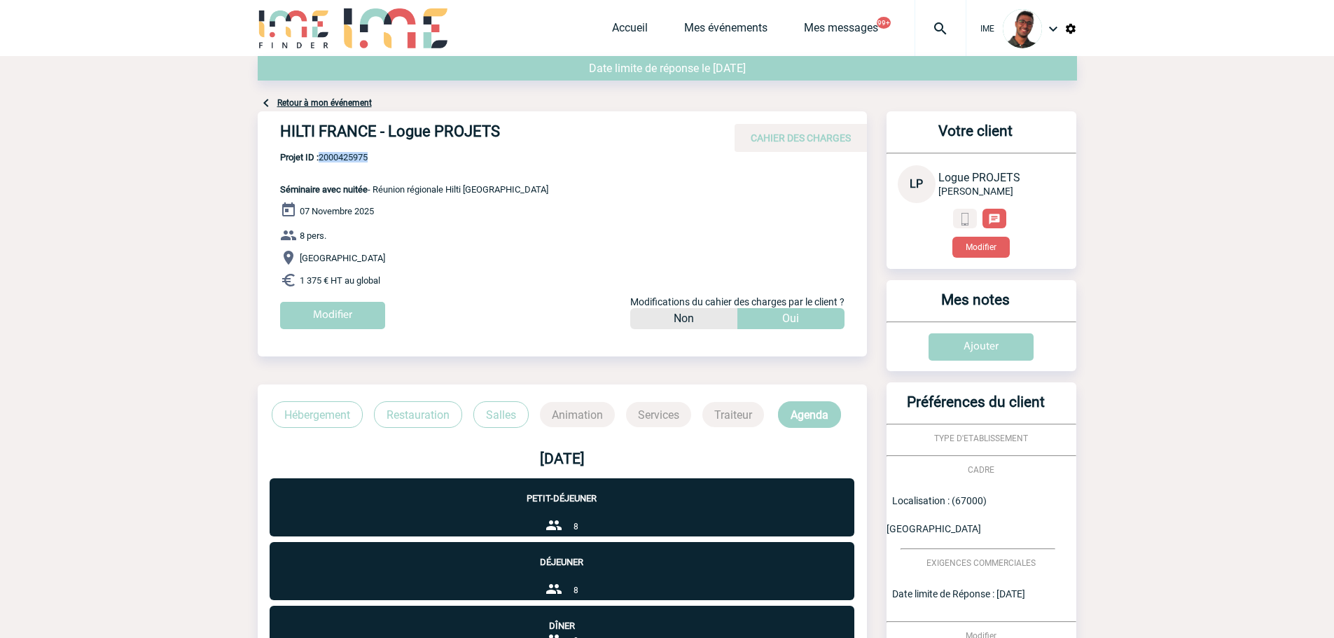
copy span "2000425975"
click at [442, 268] on div "[DATE] 8 pers. [GEOGRAPHIC_DATA] 1 375 € HT au global Modifier Modifications du…" at bounding box center [573, 271] width 587 height 138
click at [971, 248] on button "Modifier" at bounding box center [981, 247] width 57 height 21
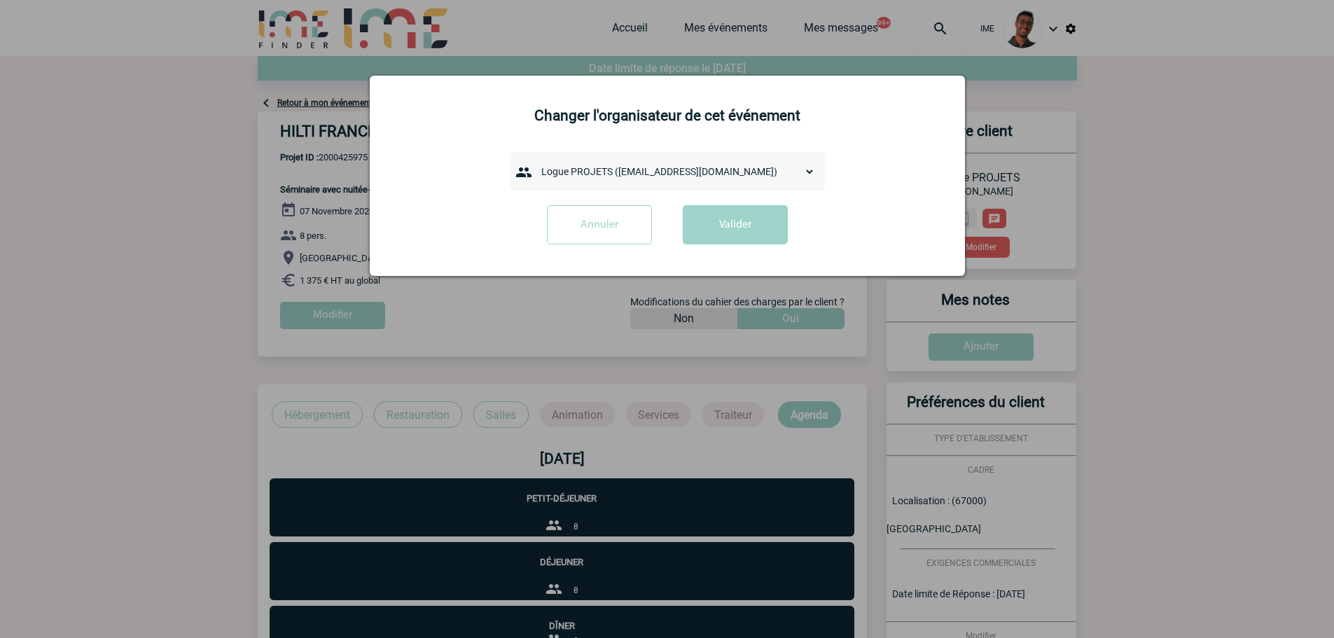
click at [672, 169] on select "admin 7068 ([EMAIL_ADDRESS][DOMAIN_NAME]) [PERSON_NAME] ([PERSON_NAME][EMAIL_AD…" at bounding box center [675, 172] width 280 height 20
click at [377, 406] on div at bounding box center [667, 319] width 1334 height 638
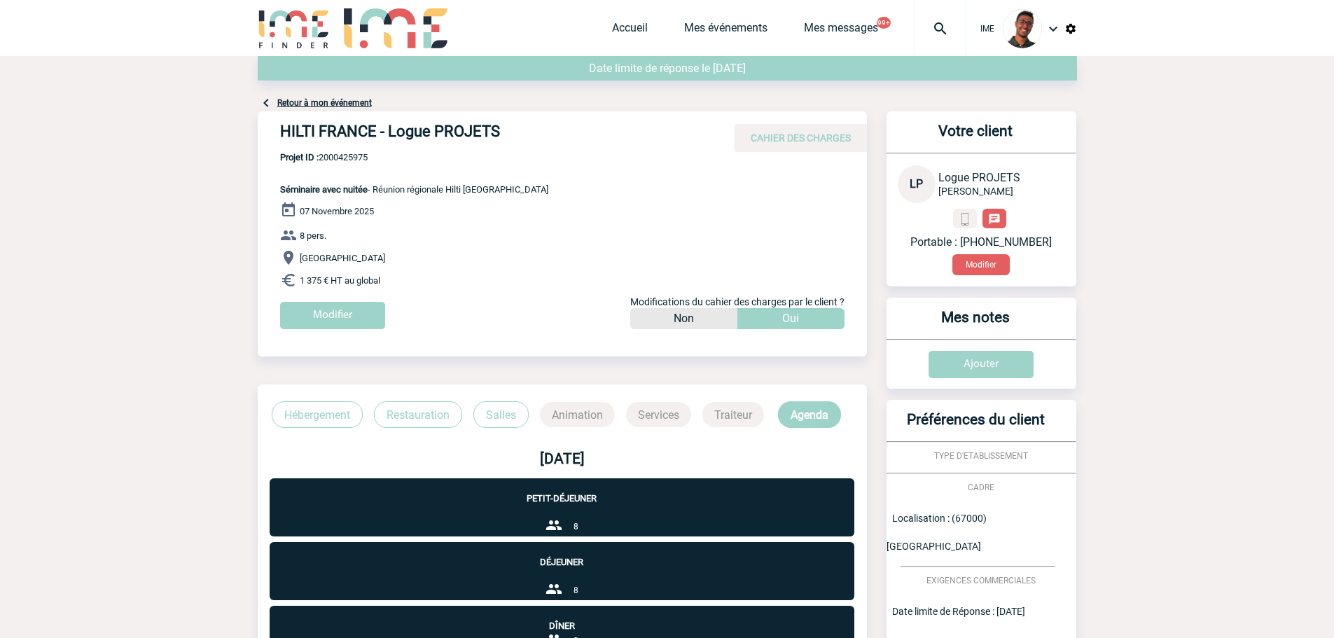
click at [984, 251] on div "Portable : [PHONE_NUMBER] Modifier" at bounding box center [981, 242] width 167 height 67
click at [983, 258] on button "Modifier" at bounding box center [981, 264] width 57 height 21
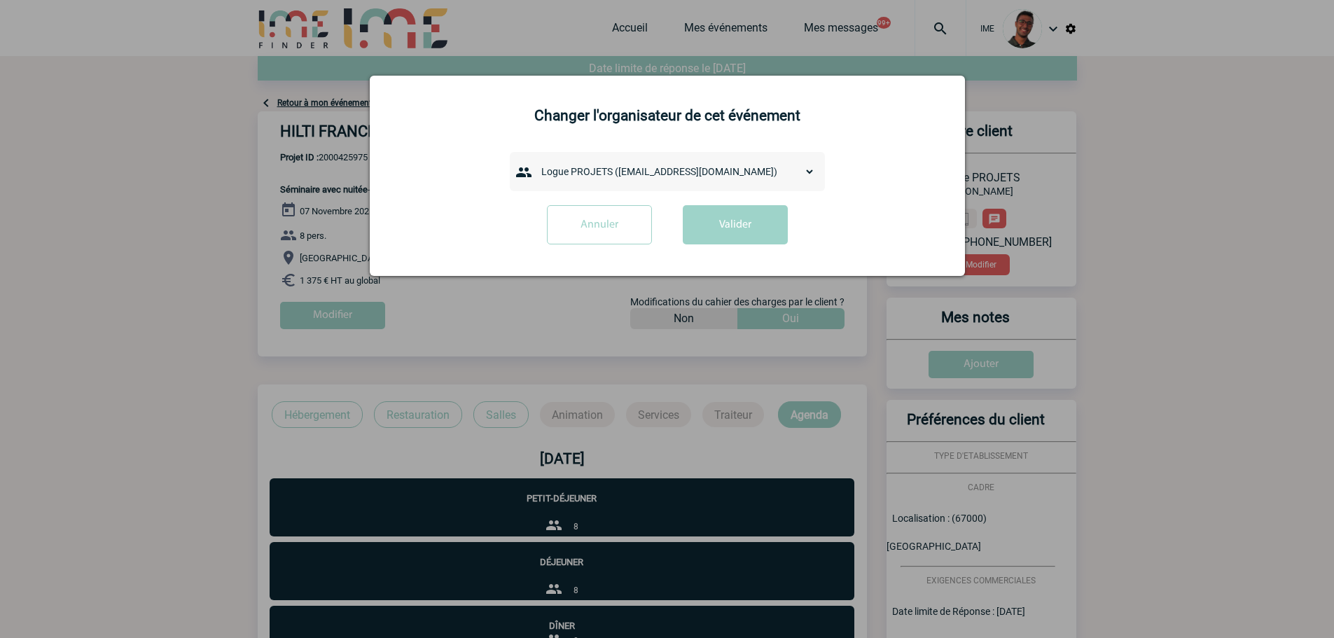
click at [647, 189] on div "admin 7068 (7068@ime-finder.com) Adrien DAVID (adrien.david@hilti.com) Adrien R…" at bounding box center [667, 171] width 315 height 39
click at [649, 181] on select "admin 7068 (7068@ime-finder.com) Adrien DAVID (adrien.david@hilti.com) Adrien R…" at bounding box center [675, 172] width 280 height 20
select select "133155"
click at [535, 163] on select "admin 7068 (7068@ime-finder.com) Adrien DAVID (adrien.david@hilti.com) Adrien R…" at bounding box center [675, 172] width 280 height 20
click at [721, 238] on button "Valider" at bounding box center [735, 224] width 105 height 39
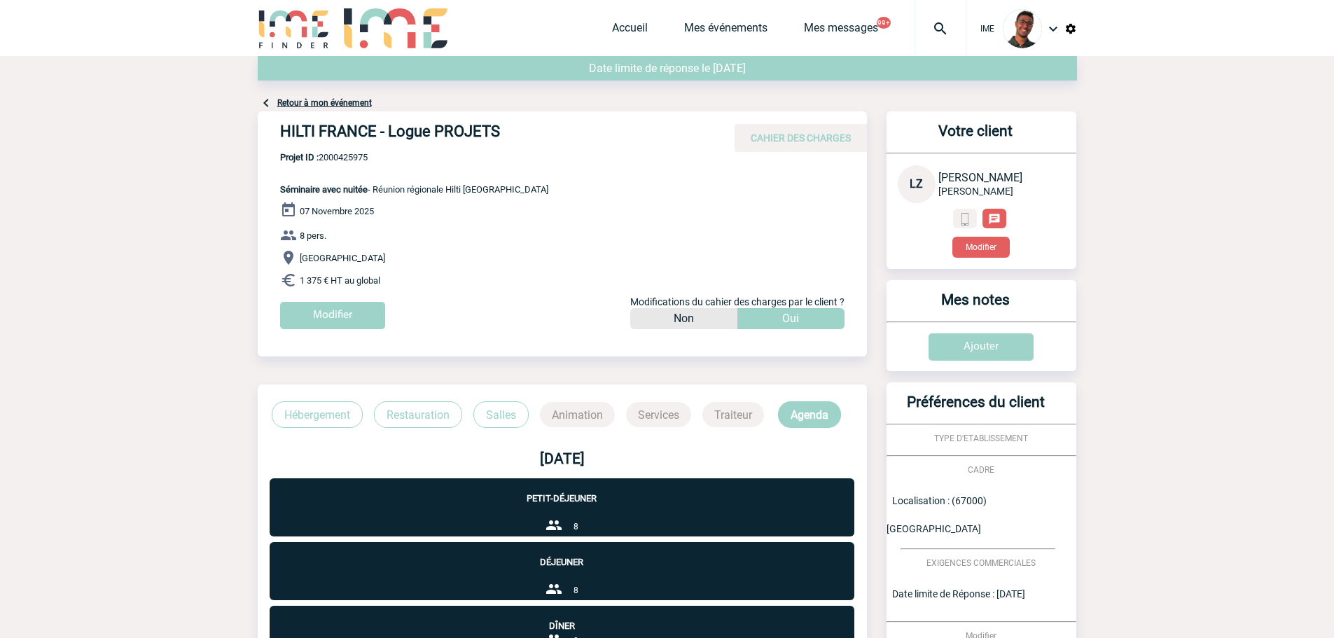
click at [300, 102] on link "Retour à mon événement" at bounding box center [324, 103] width 95 height 10
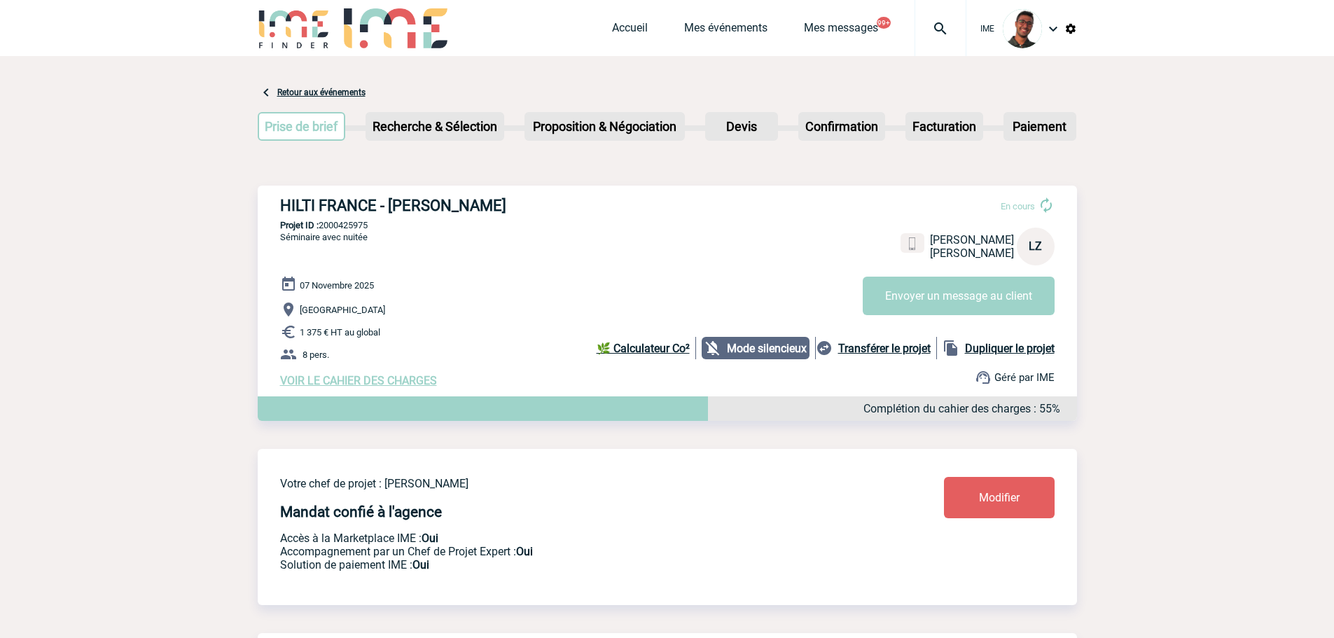
click at [973, 498] on link "Modifier" at bounding box center [999, 497] width 111 height 41
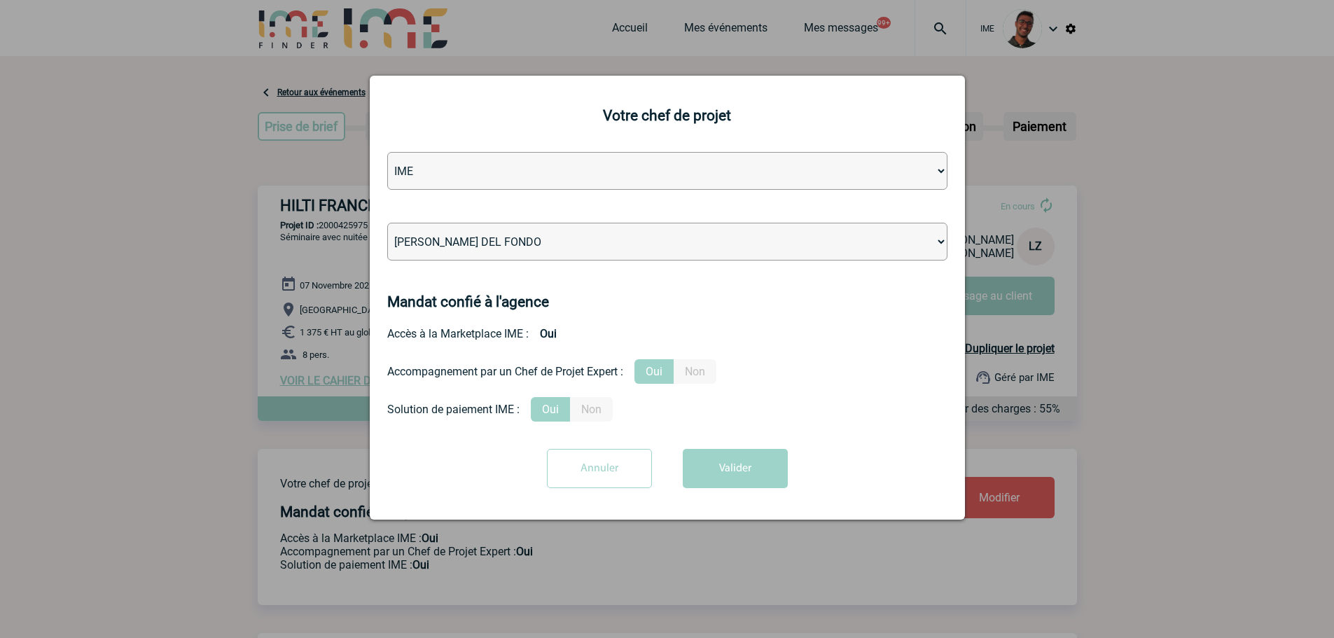
click at [628, 473] on input "Annuler" at bounding box center [599, 468] width 105 height 39
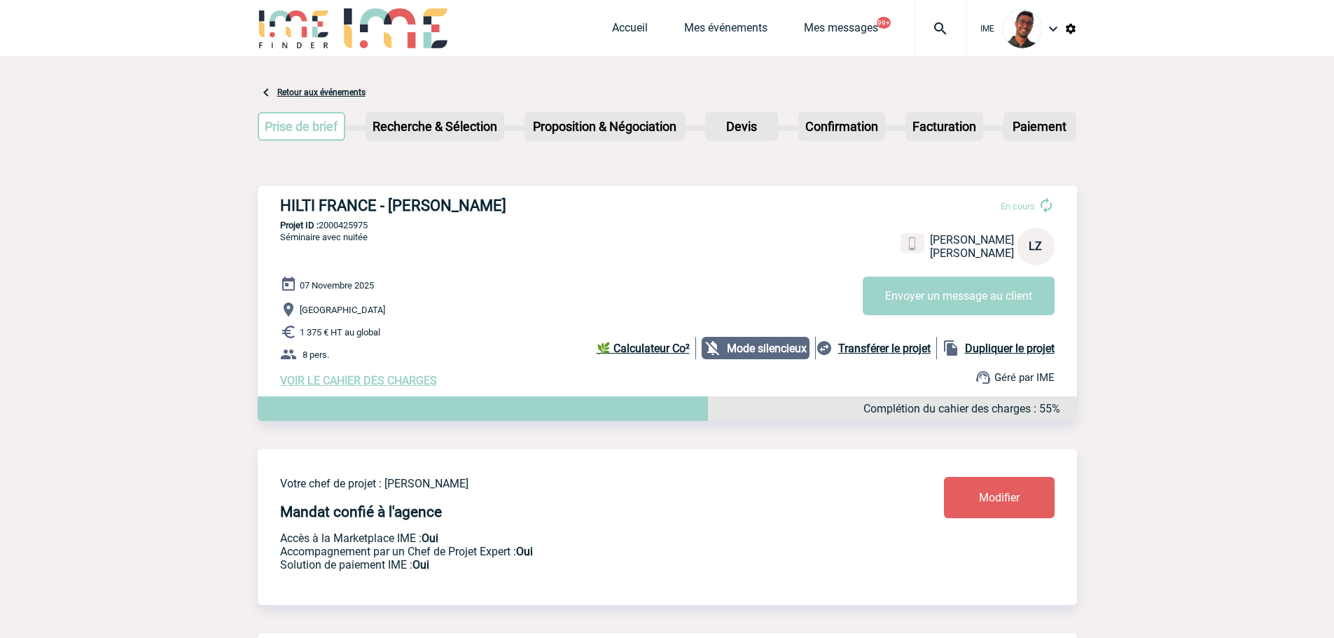
click at [354, 221] on div "HILTI FRANCE - Lionel ZAIN En cours Lionel ZAIN HILTI FRANCE LZ Envoyer un mess…" at bounding box center [668, 292] width 820 height 213
copy p "2000425975"
click at [988, 498] on span "Modifier" at bounding box center [999, 497] width 41 height 13
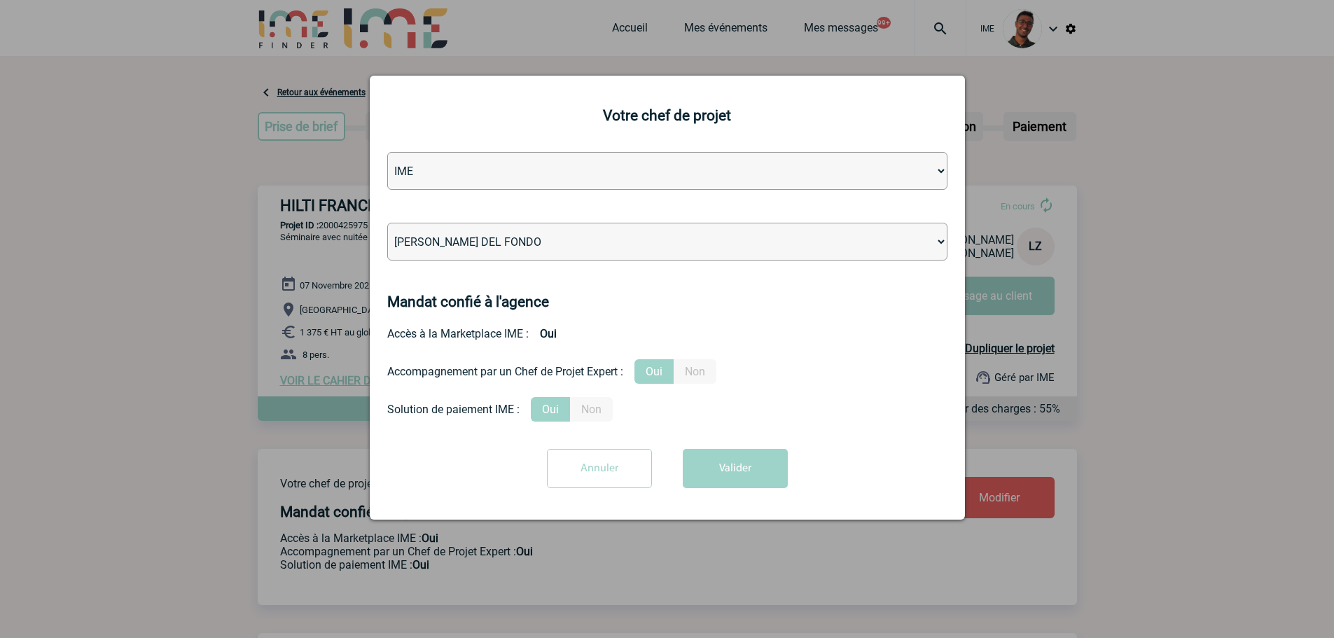
click at [567, 249] on select "Léa PITTIGLIO Yanis DE CLERCQ Victor KALB Jean-Chris NTAMACK Stefan MILADINOVIC…" at bounding box center [667, 242] width 560 height 38
select select "129741"
click at [387, 223] on select "Léa PITTIGLIO Yanis DE CLERCQ Victor KALB Jean-Chris NTAMACK Stefan MILADINOVIC…" at bounding box center [667, 242] width 560 height 38
click at [749, 483] on button "Valider" at bounding box center [735, 468] width 105 height 39
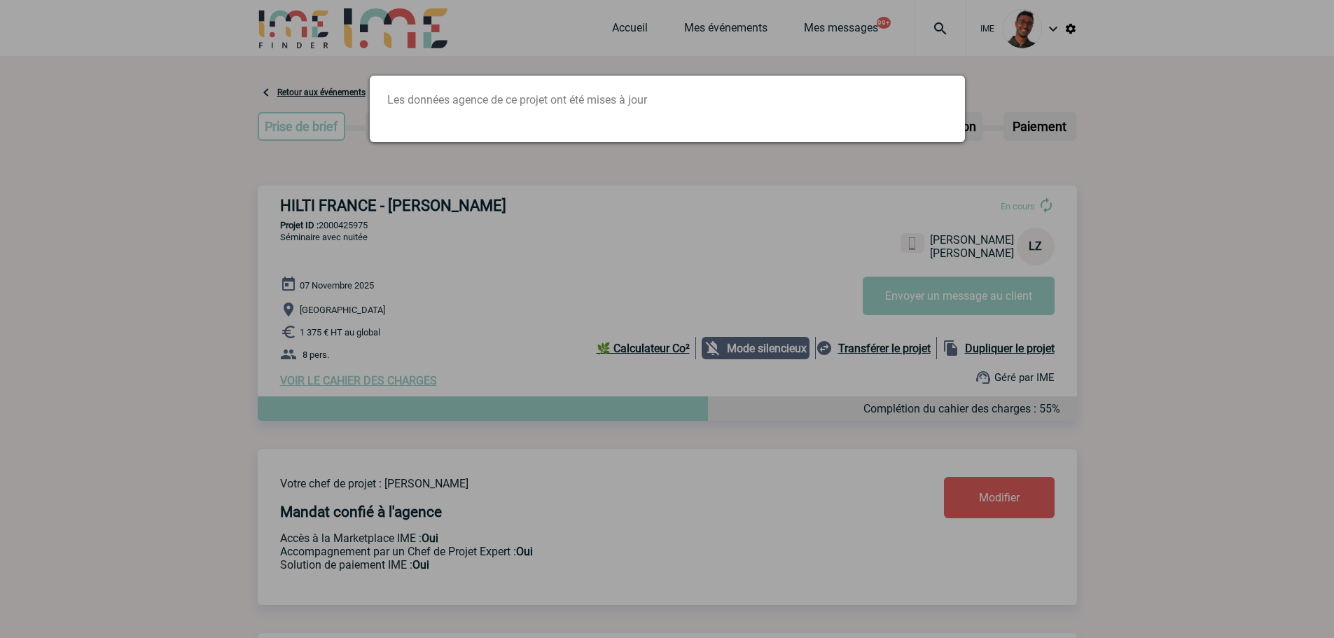
click at [414, 307] on div at bounding box center [667, 319] width 1334 height 638
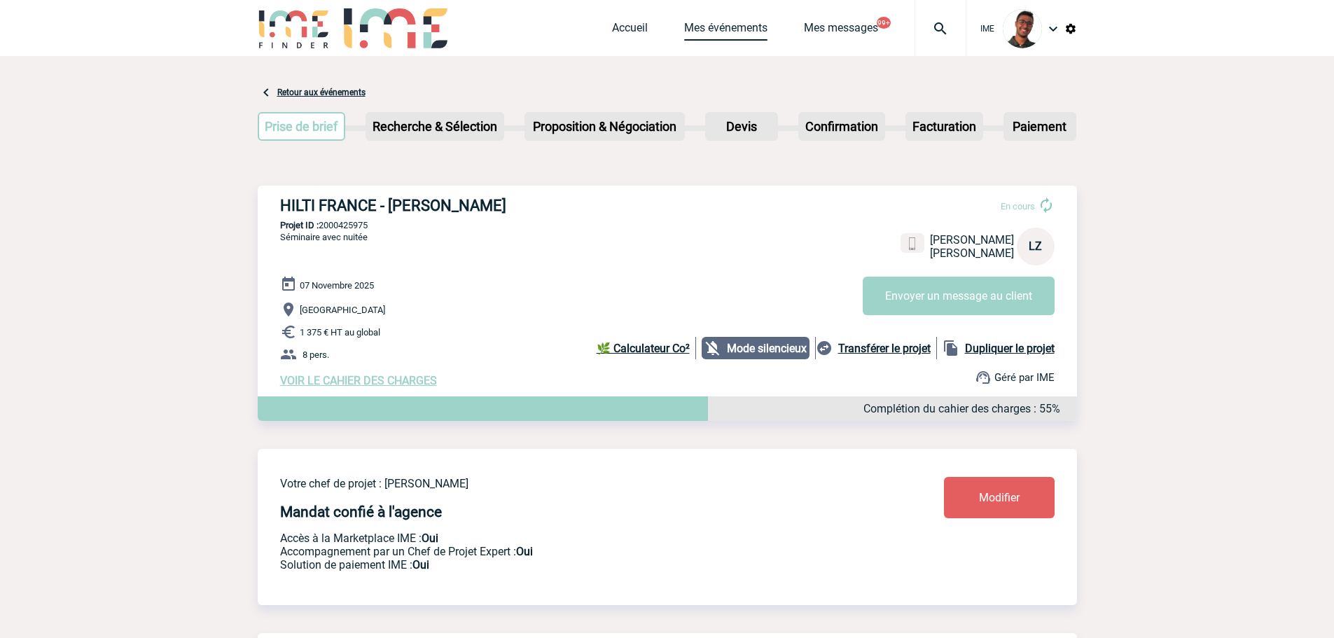
click at [705, 34] on link "Mes événements" at bounding box center [725, 31] width 83 height 20
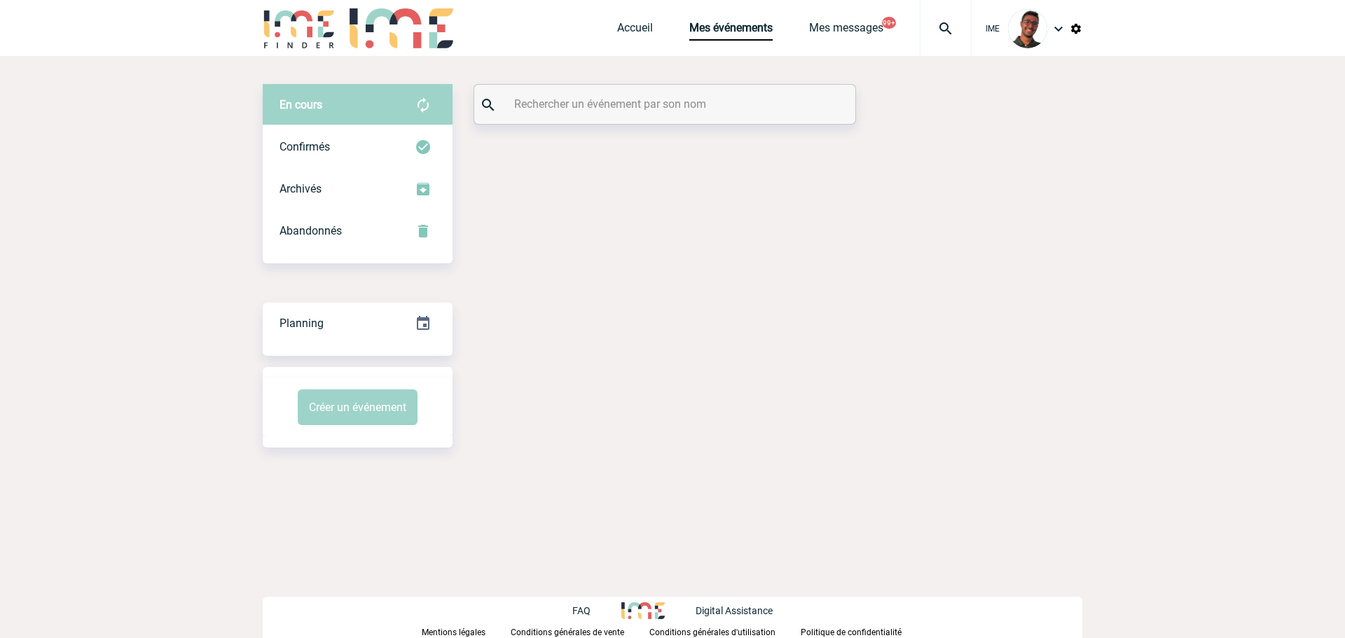
drag, startPoint x: 0, startPoint y: 0, endPoint x: 571, endPoint y: 110, distance: 581.4
click at [571, 110] on input "text" at bounding box center [667, 104] width 312 height 20
paste input "DECOTTIGNIES"
drag, startPoint x: 543, startPoint y: 111, endPoint x: 490, endPoint y: 113, distance: 53.3
click at [490, 113] on div "DECOTTIGNIES" at bounding box center [664, 104] width 381 height 39
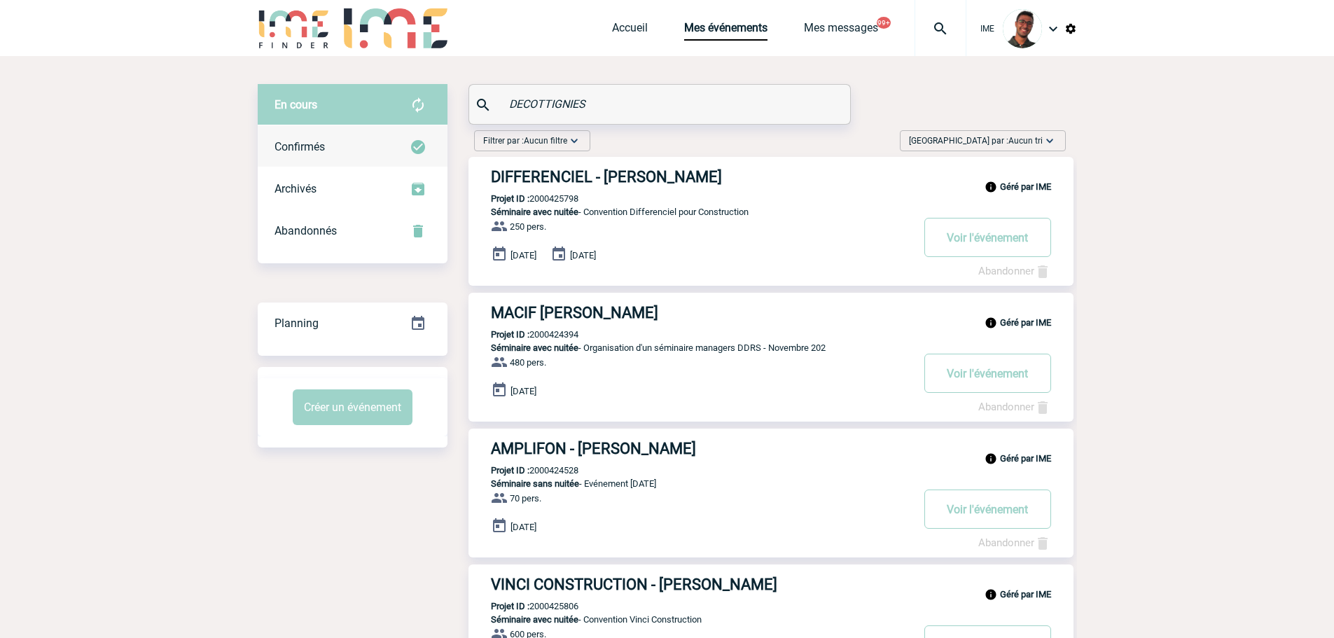
click at [354, 158] on div "Confirmés" at bounding box center [353, 147] width 190 height 42
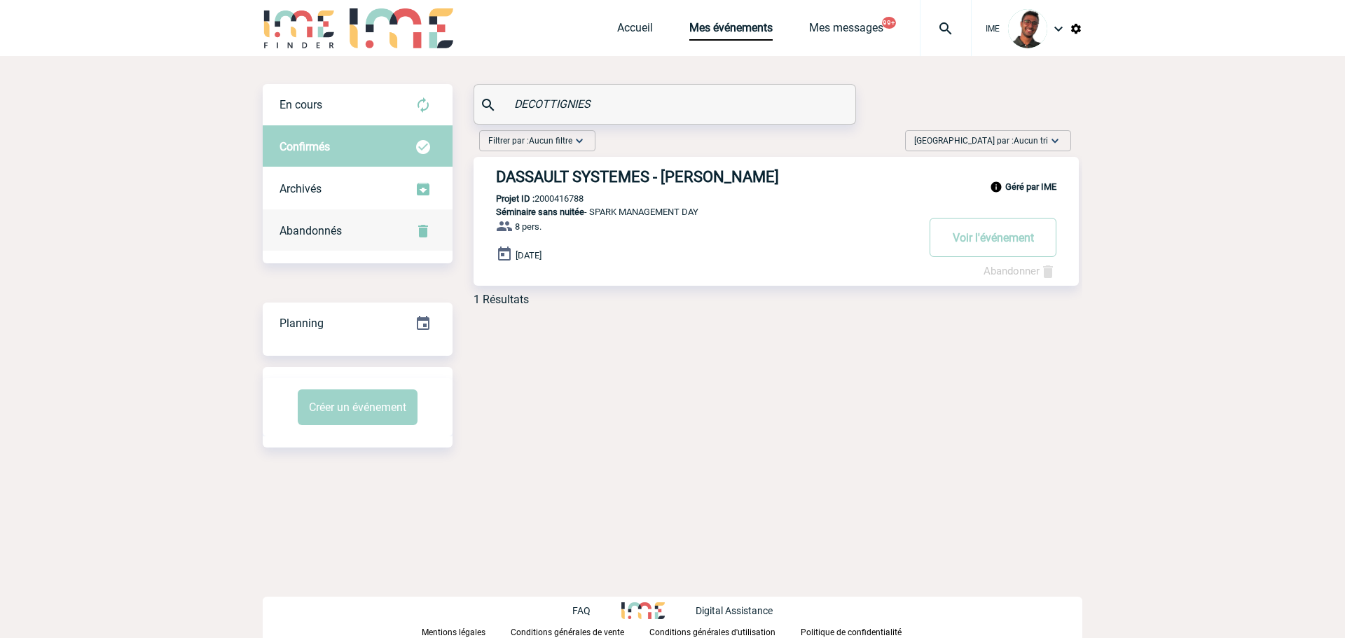
click at [362, 230] on div "Abandonnés" at bounding box center [358, 231] width 190 height 42
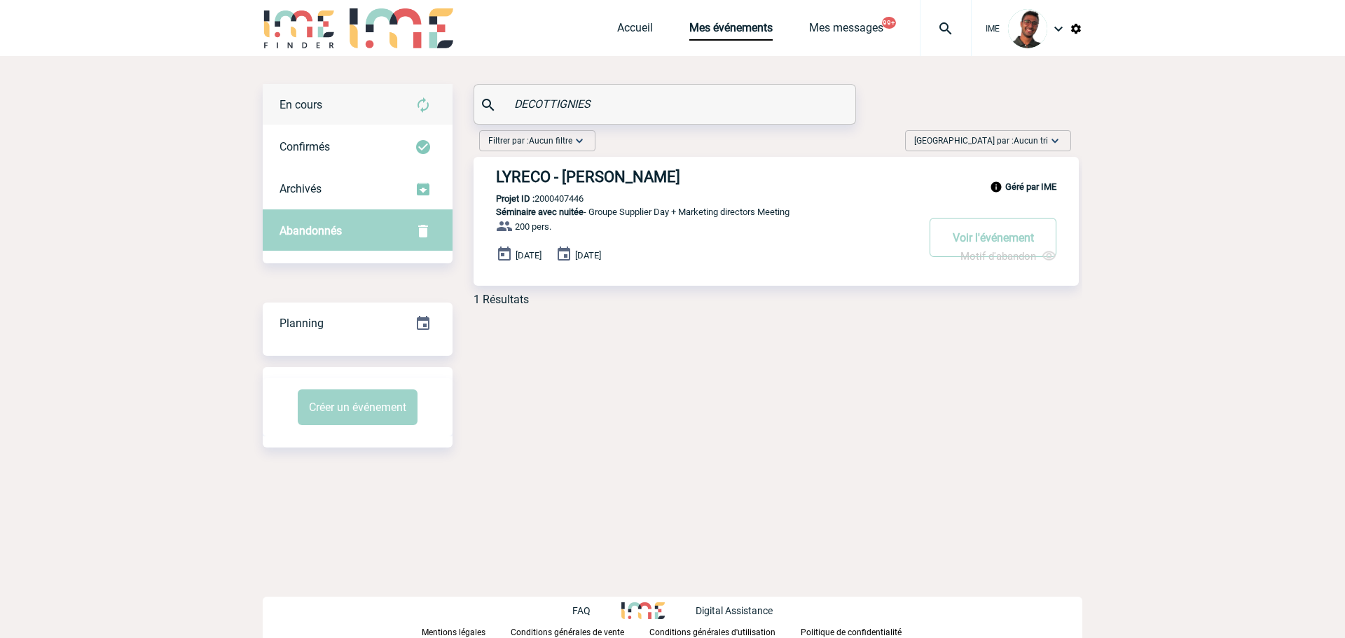
click at [383, 108] on div "En cours" at bounding box center [358, 105] width 190 height 42
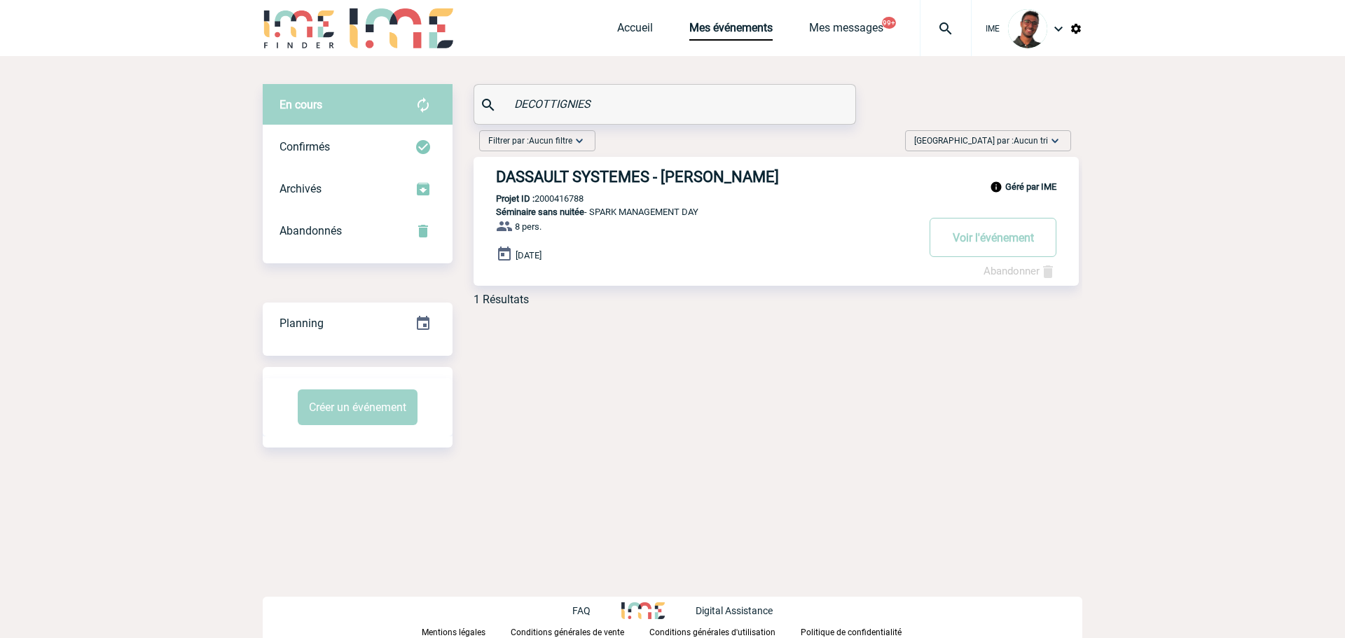
click at [380, 125] on div "En cours" at bounding box center [358, 105] width 190 height 42
click at [380, 132] on div "Confirmés" at bounding box center [358, 147] width 190 height 42
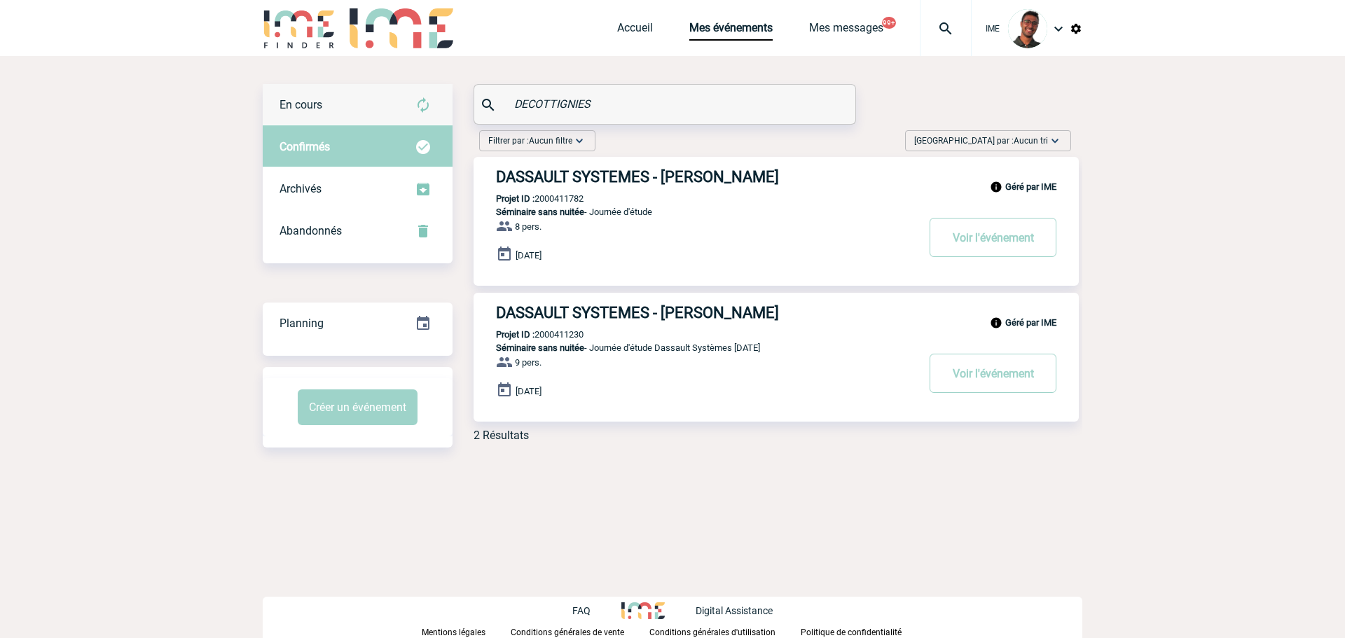
click at [410, 107] on div "En cours" at bounding box center [358, 105] width 190 height 42
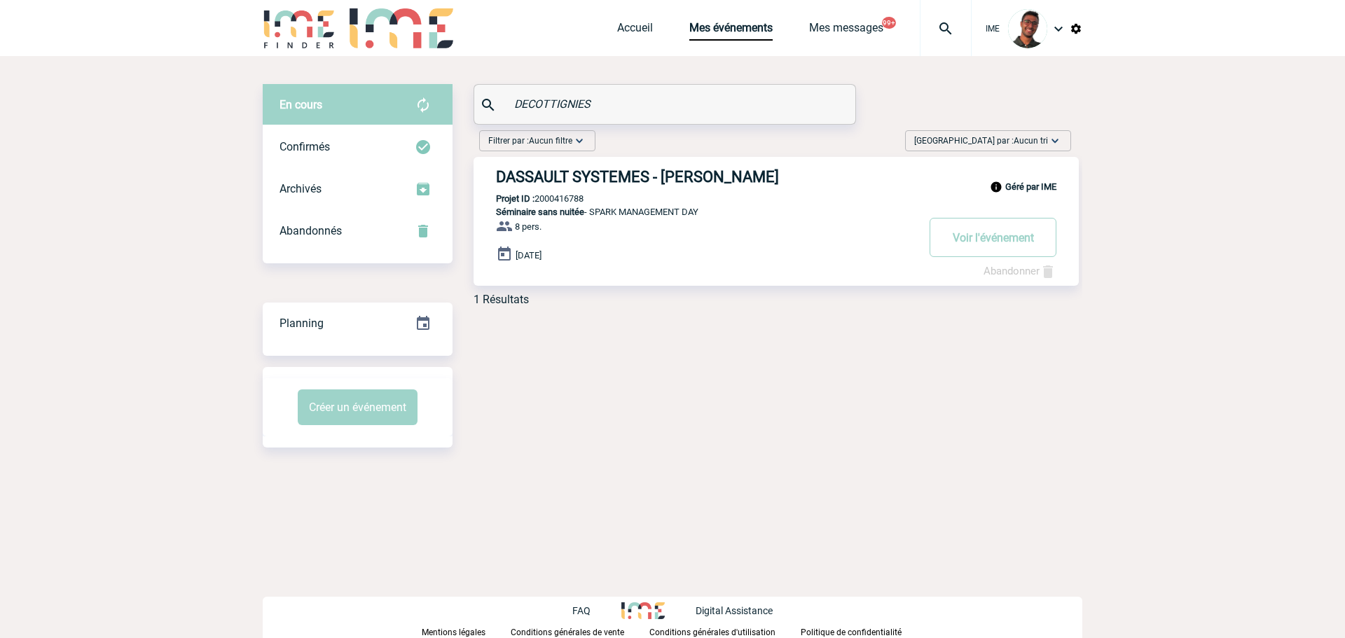
drag, startPoint x: 642, startPoint y: 106, endPoint x: 388, endPoint y: 88, distance: 254.2
click at [388, 88] on div "En cours En cours Confirmés Archivés Abandonnés En cours Confirmés Archivés Aba…" at bounding box center [673, 200] width 820 height 233
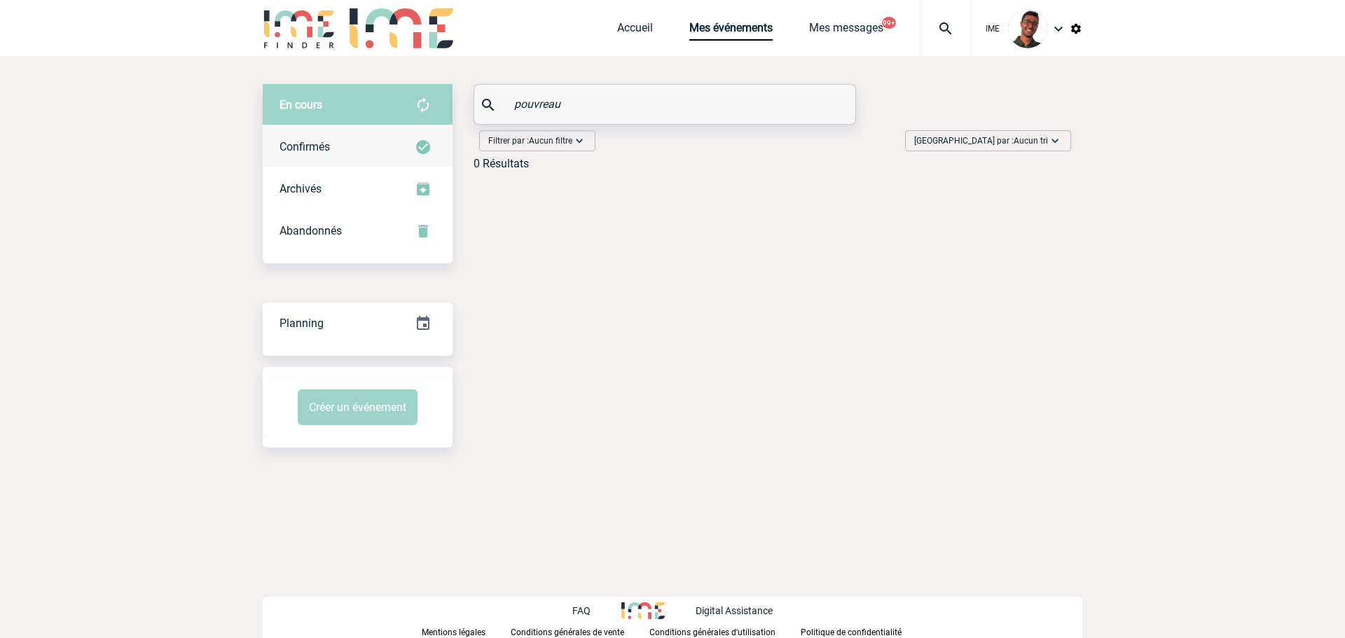
click at [373, 139] on div "Confirmés" at bounding box center [358, 147] width 190 height 42
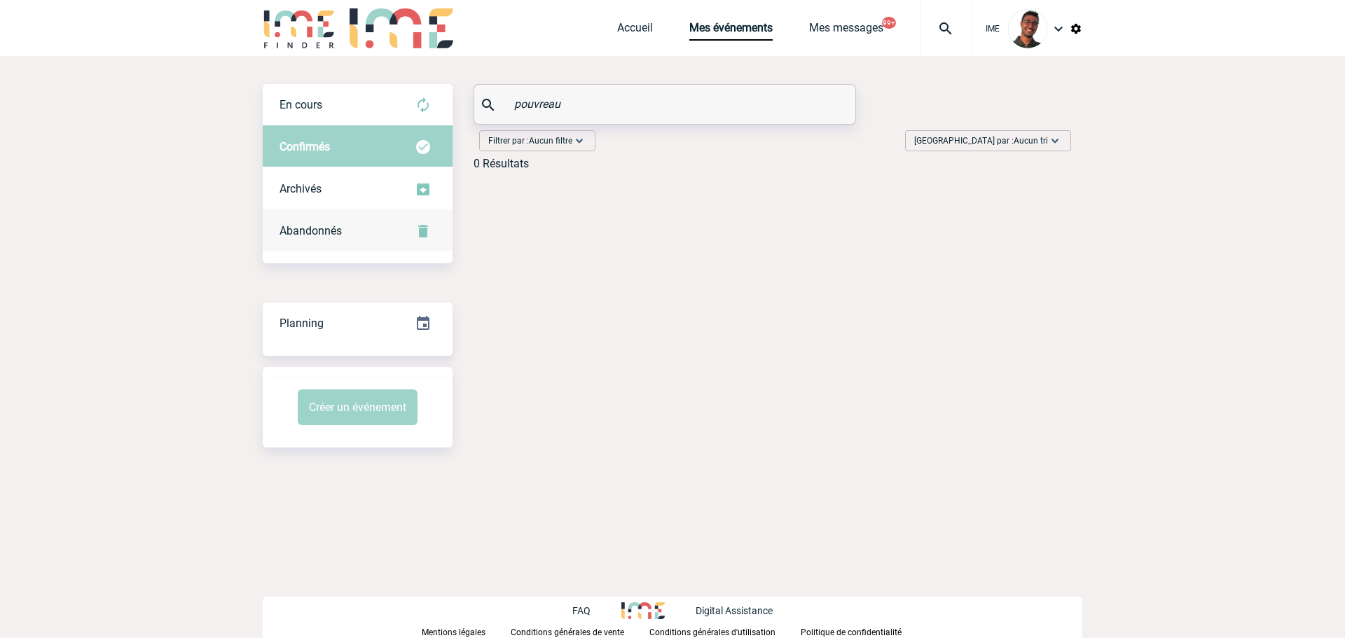
click at [359, 233] on div "Abandonnés" at bounding box center [358, 231] width 190 height 42
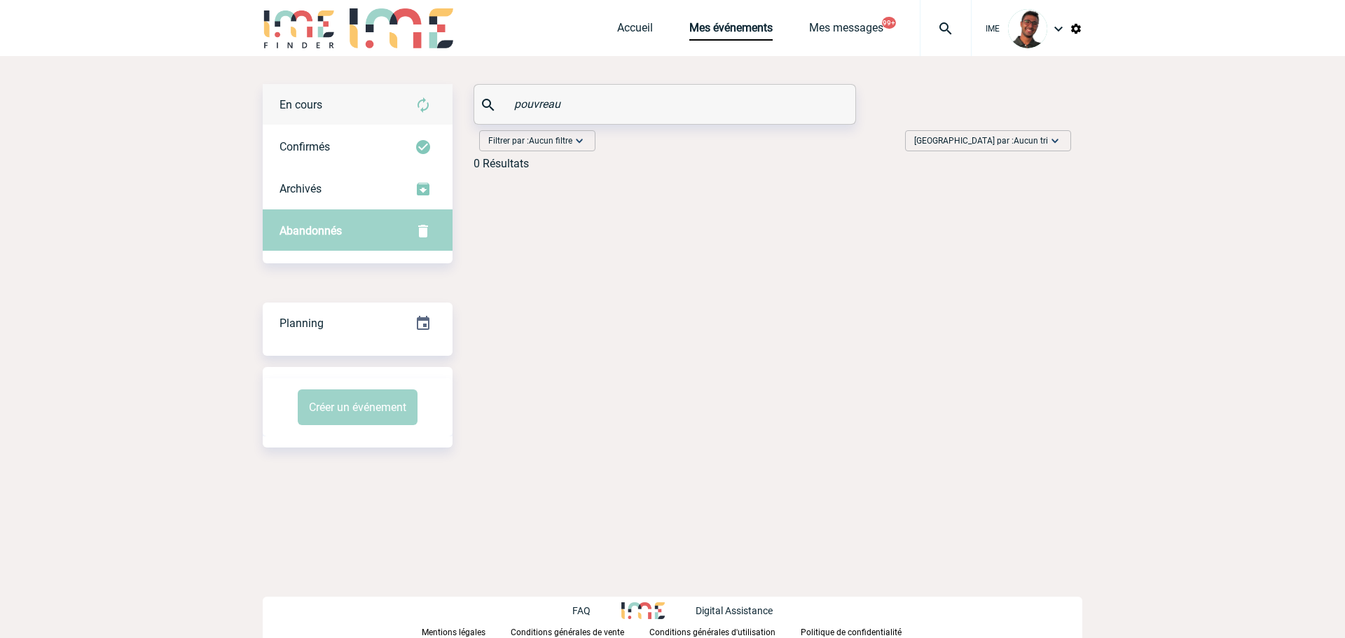
click at [385, 109] on div "En cours" at bounding box center [358, 105] width 190 height 42
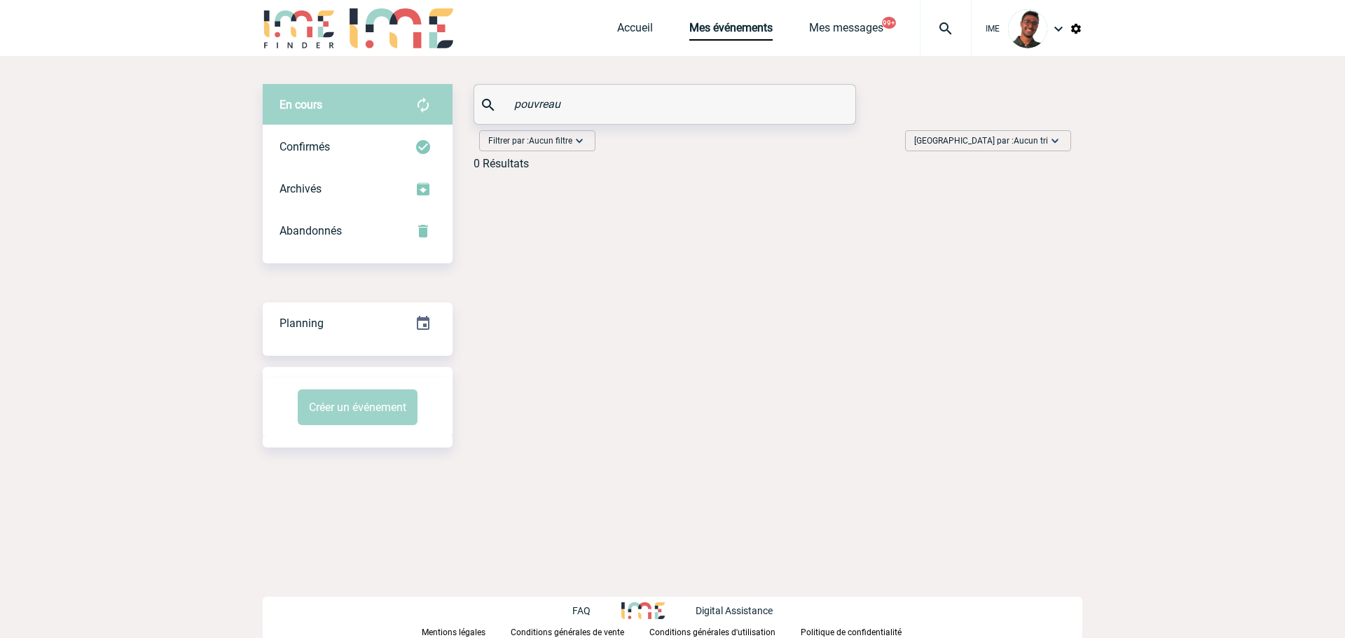
click at [513, 102] on input "pouvreau" at bounding box center [667, 104] width 312 height 20
click at [584, 101] on input "pouvreau" at bounding box center [667, 104] width 312 height 20
click at [525, 105] on input "pouvreau" at bounding box center [667, 104] width 312 height 20
click at [387, 138] on div "Confirmés" at bounding box center [358, 147] width 190 height 42
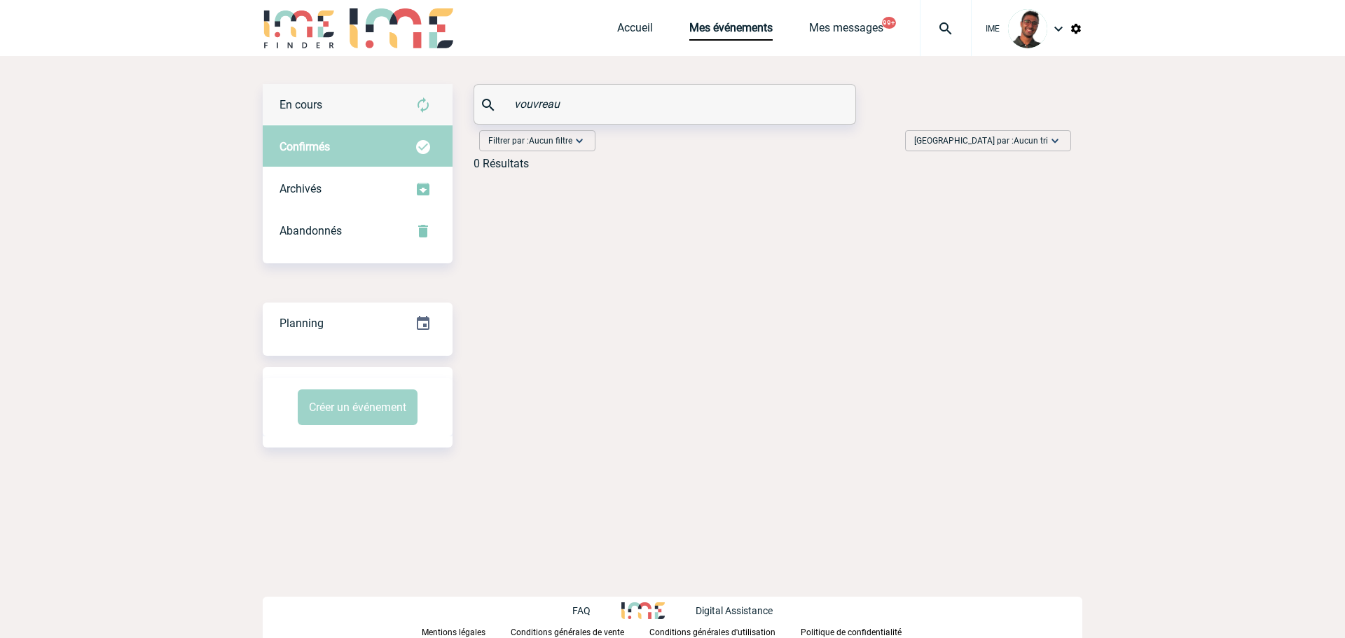
click at [404, 95] on div "En cours" at bounding box center [358, 105] width 190 height 42
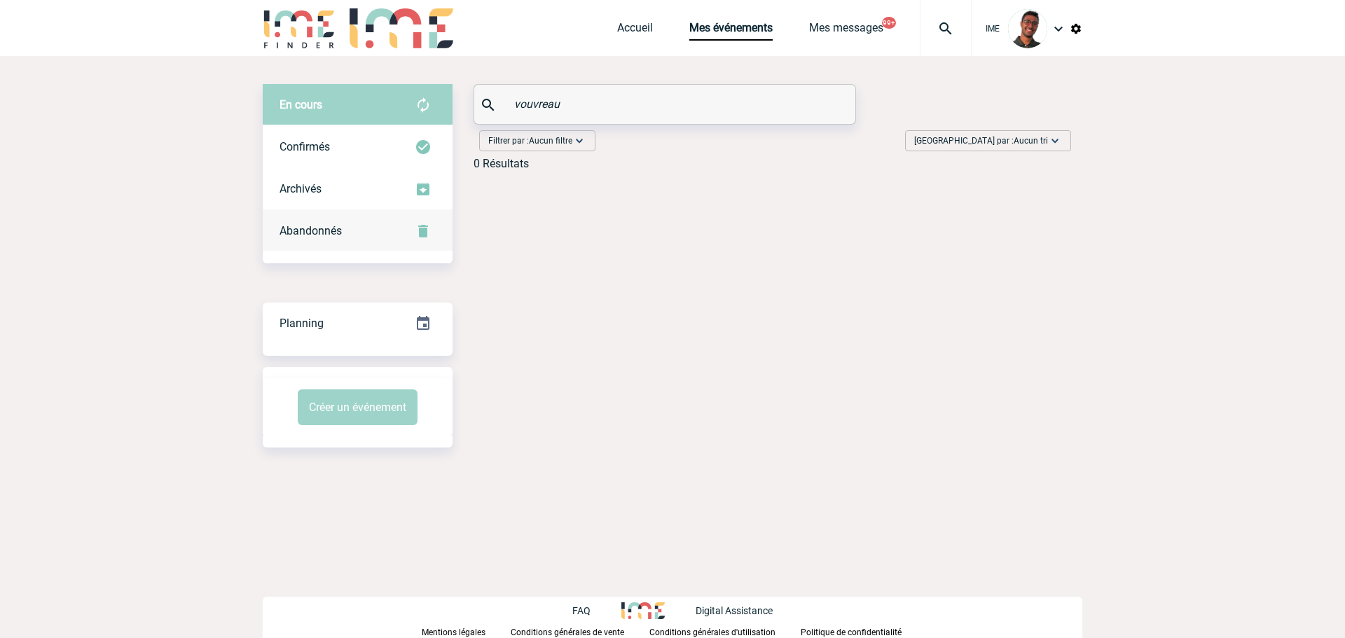
click at [377, 223] on div "Abandonnés" at bounding box center [358, 231] width 190 height 42
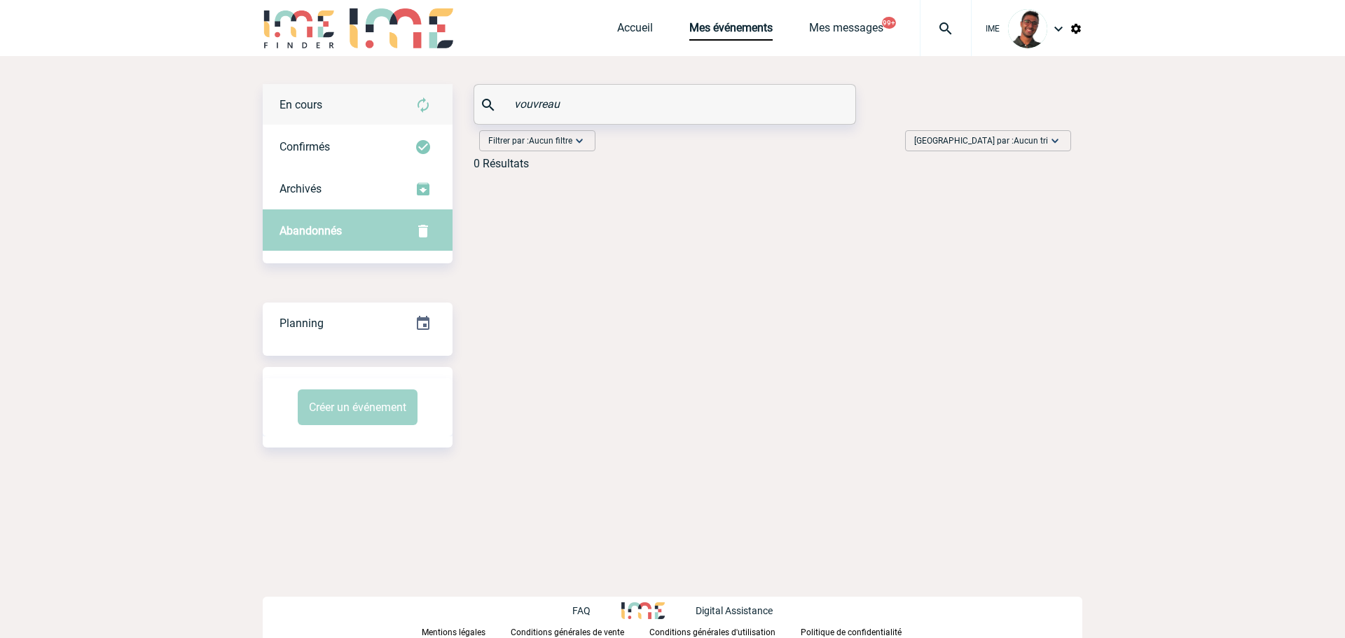
click at [387, 102] on div "En cours" at bounding box center [358, 105] width 190 height 42
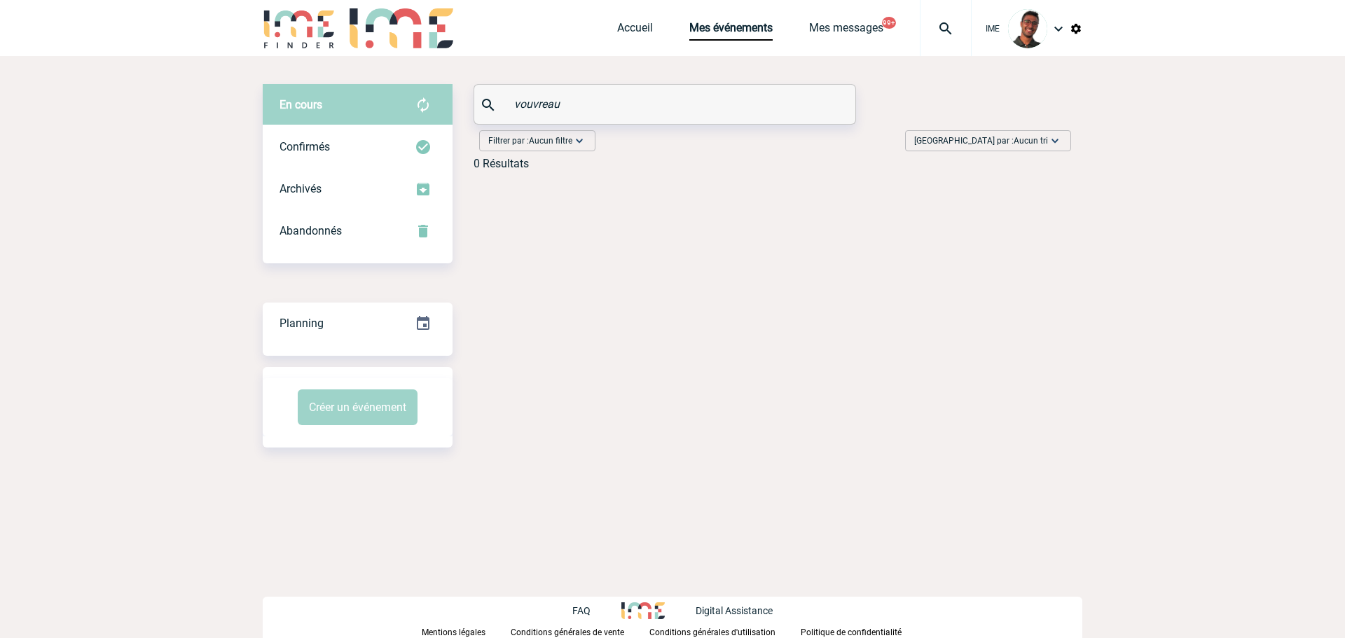
click at [520, 106] on input "vouvreau" at bounding box center [667, 104] width 312 height 20
click at [359, 144] on div "Confirmés" at bounding box center [358, 147] width 190 height 42
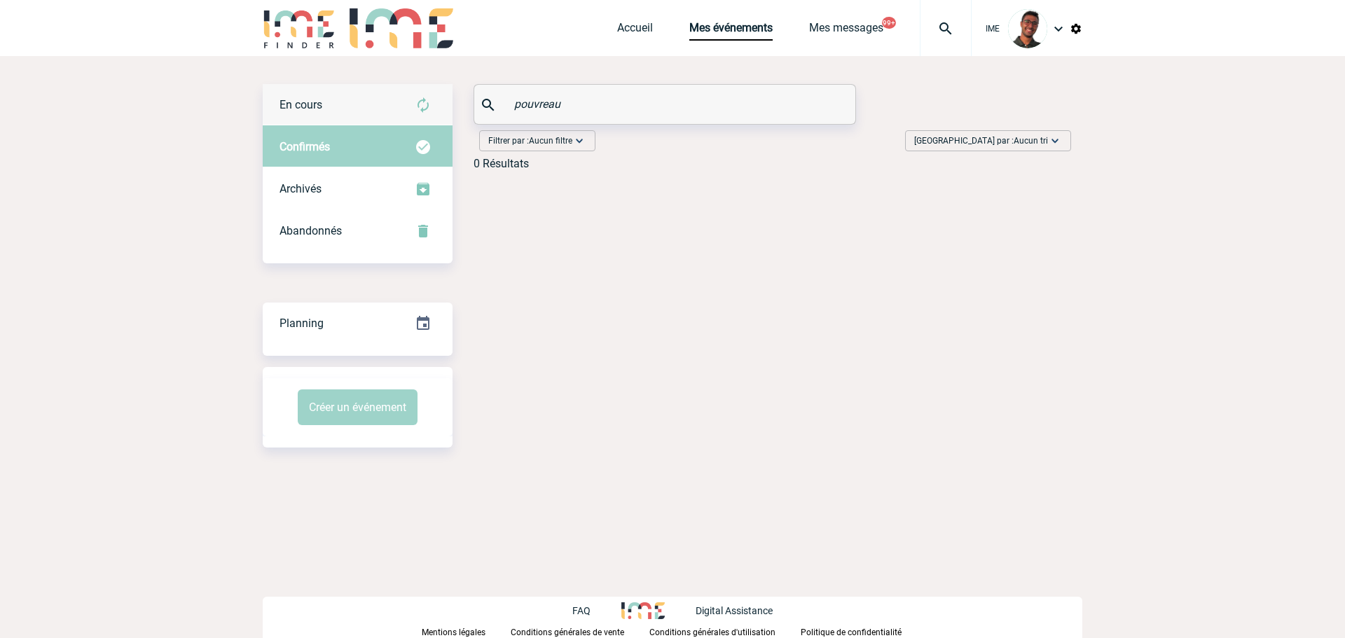
click at [371, 117] on div "En cours" at bounding box center [358, 105] width 190 height 42
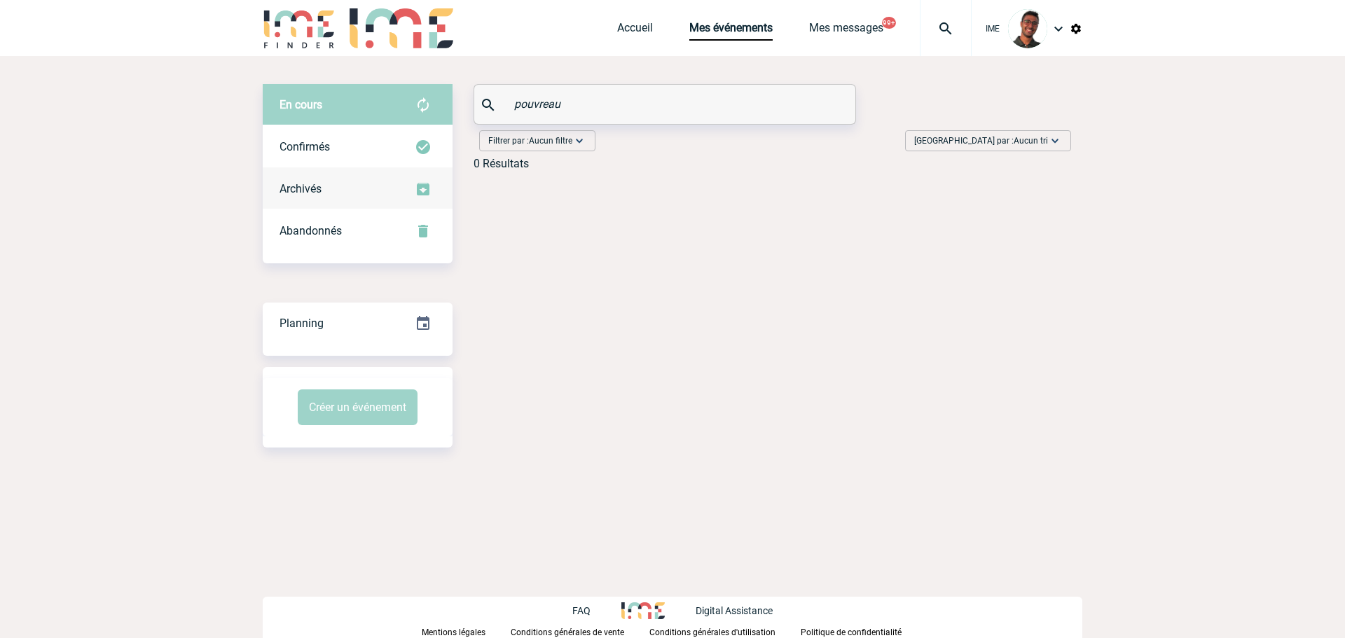
click at [350, 206] on div "Archivés" at bounding box center [358, 189] width 190 height 42
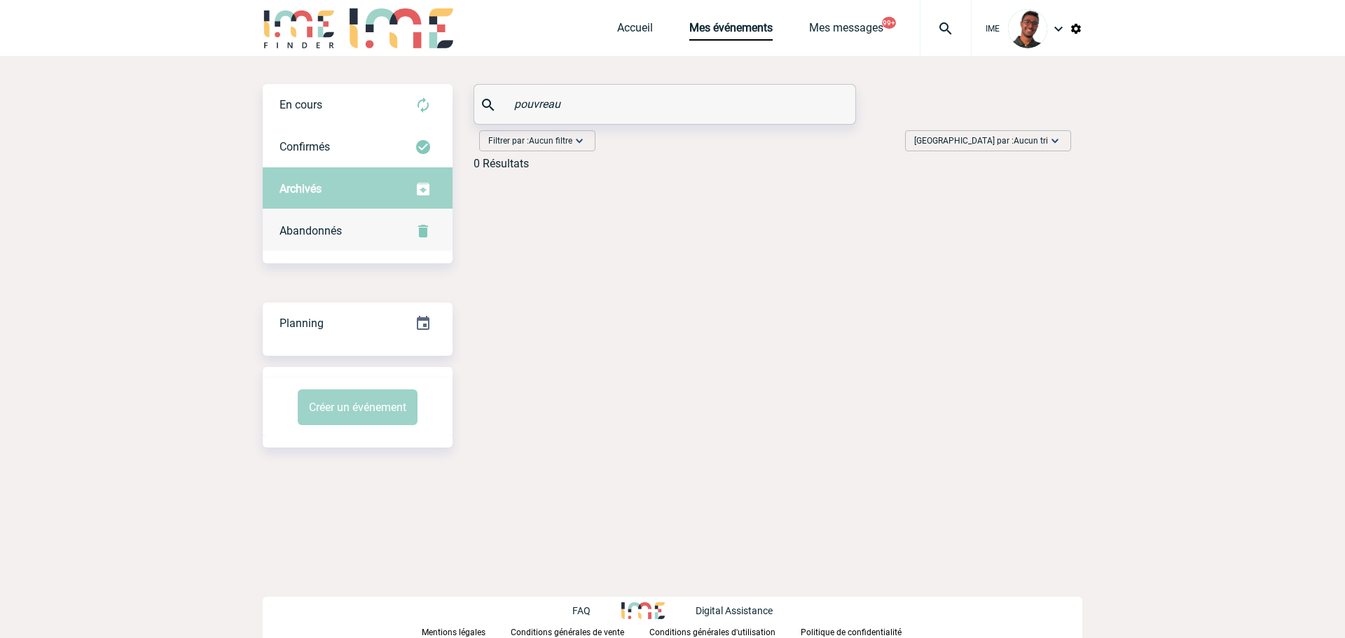
click at [347, 226] on div "Abandonnés" at bounding box center [358, 231] width 190 height 42
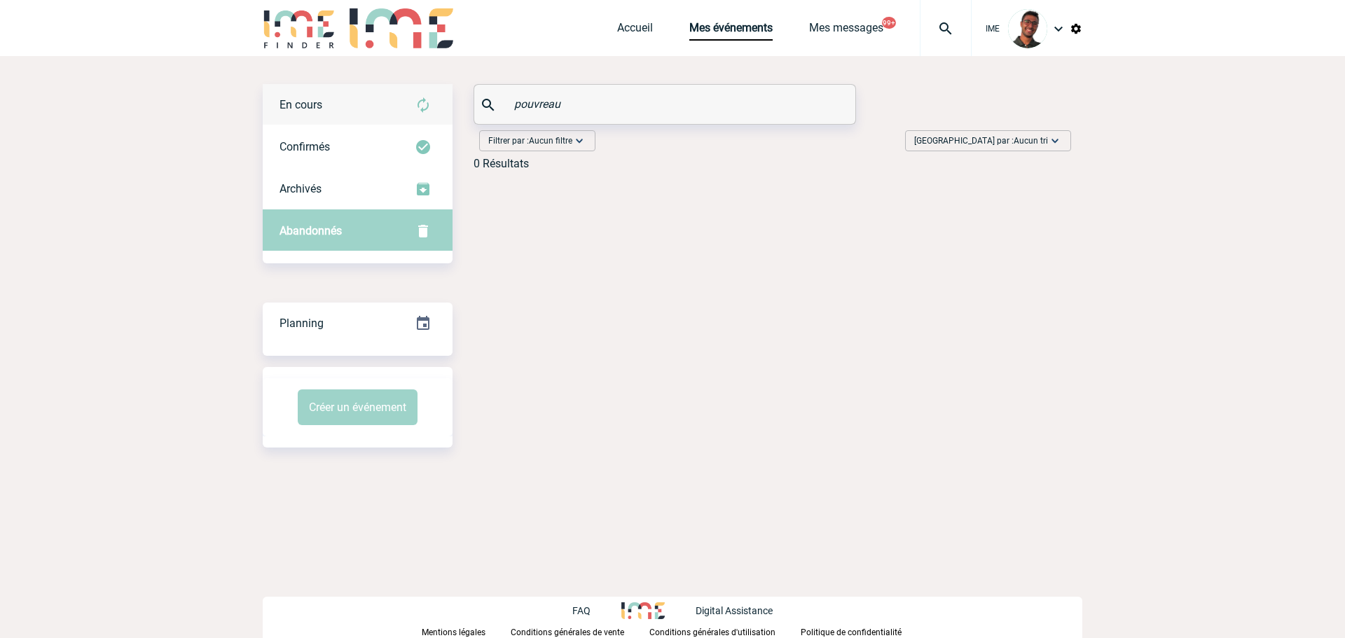
click at [382, 119] on div "En cours" at bounding box center [358, 105] width 190 height 42
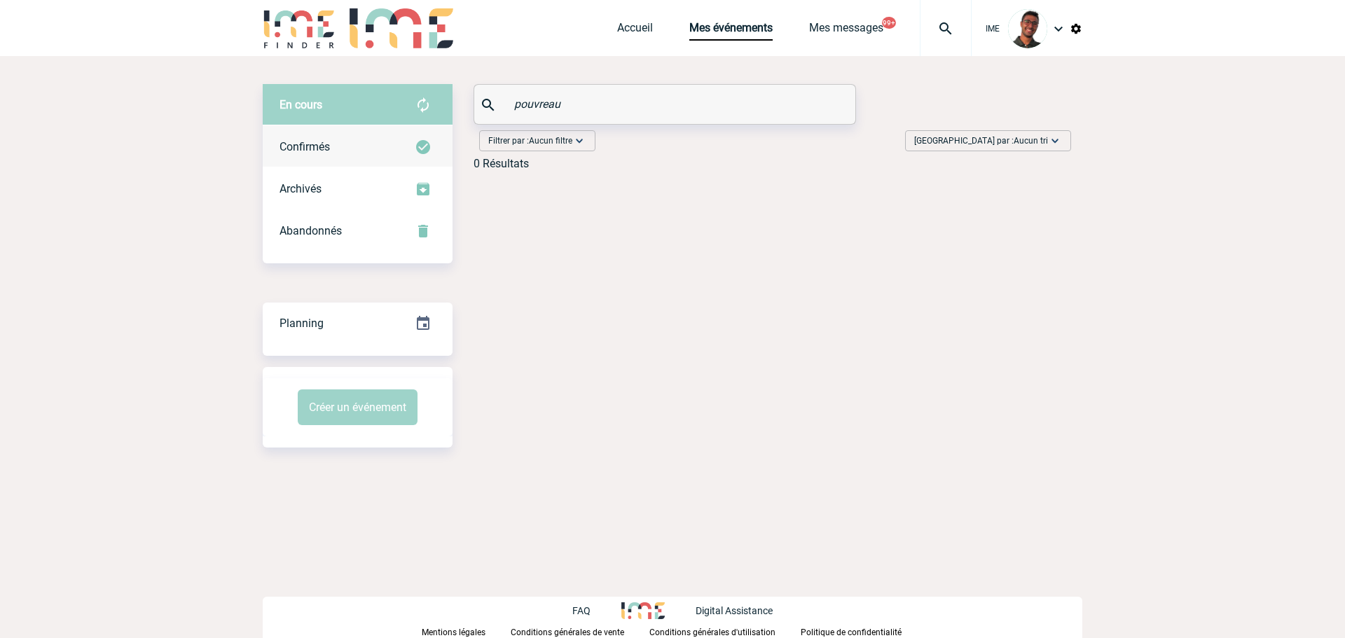
click at [373, 139] on div "Confirmés" at bounding box center [358, 147] width 190 height 42
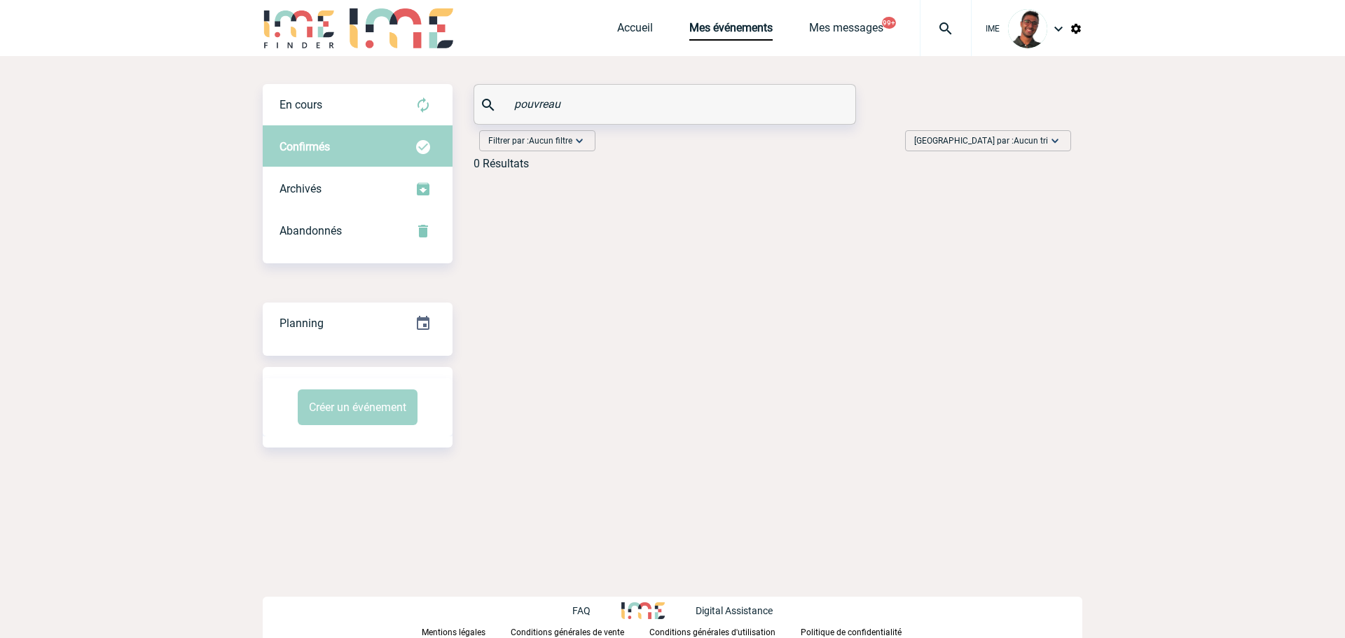
click at [542, 100] on input "pouvreau" at bounding box center [667, 104] width 312 height 20
click at [390, 115] on div "En cours" at bounding box center [358, 105] width 190 height 42
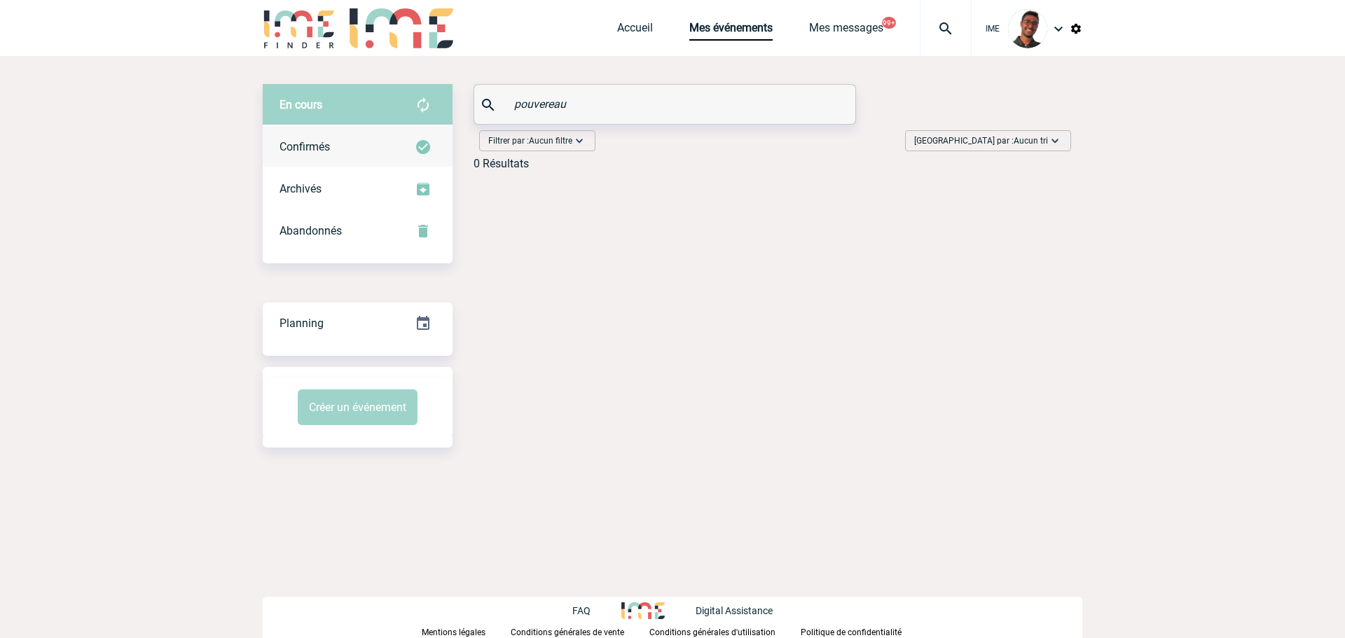
click at [372, 151] on div "Confirmés" at bounding box center [358, 147] width 190 height 42
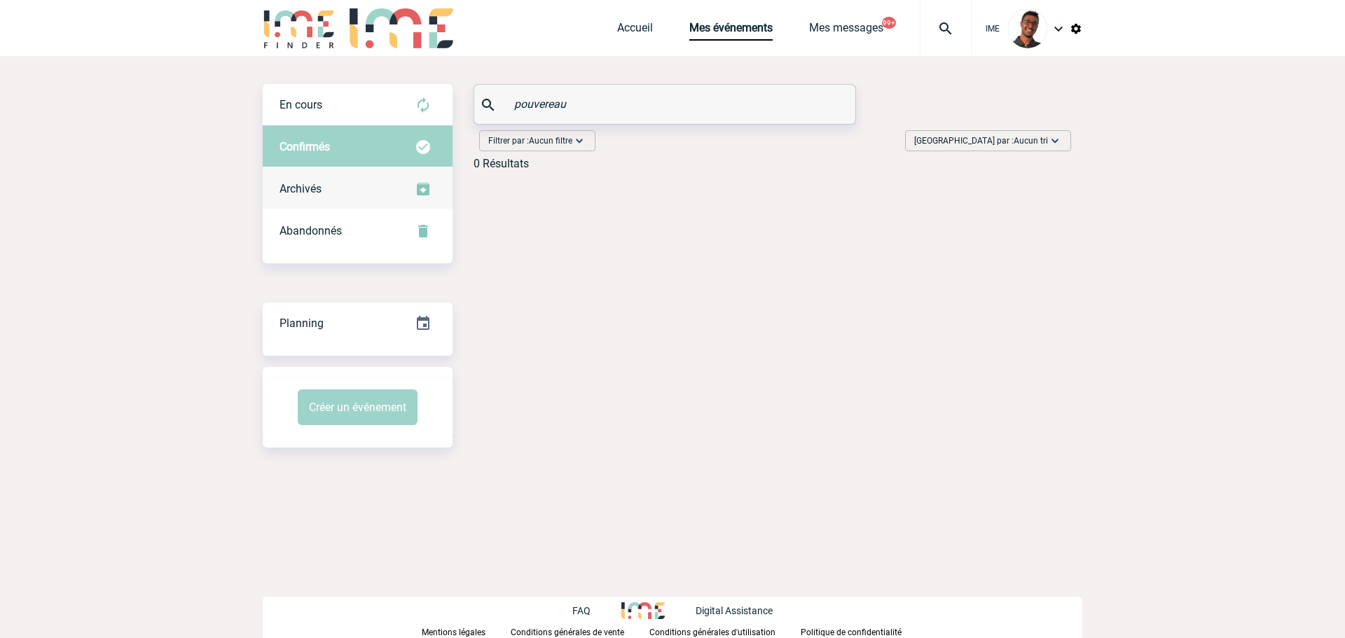
click at [364, 197] on div "Archivés" at bounding box center [358, 189] width 190 height 42
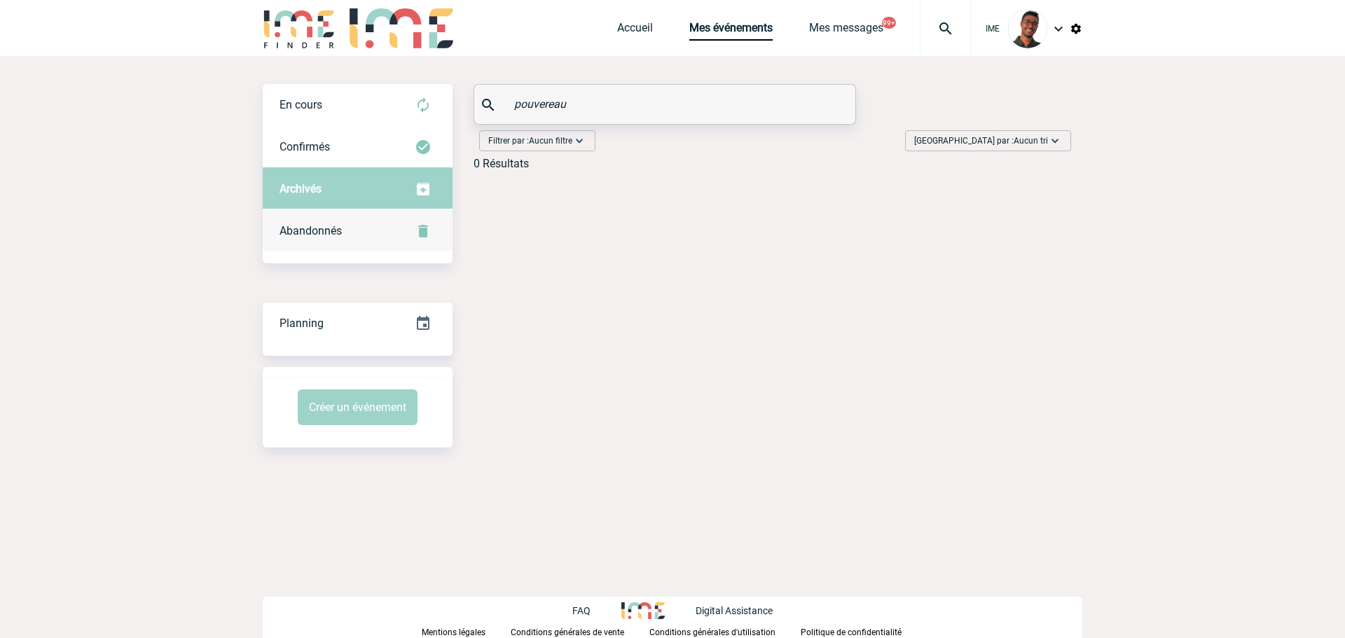
click at [361, 235] on div "Abandonnés" at bounding box center [358, 231] width 190 height 42
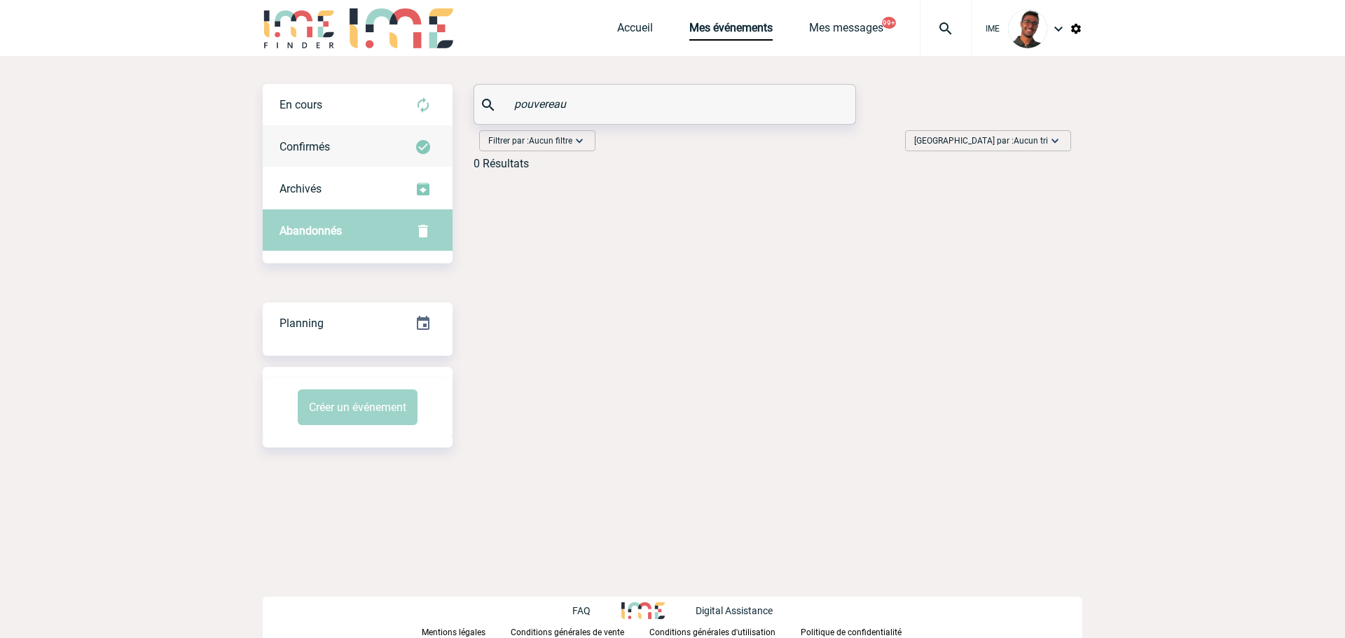
click at [371, 140] on div "Confirmés" at bounding box center [358, 147] width 190 height 42
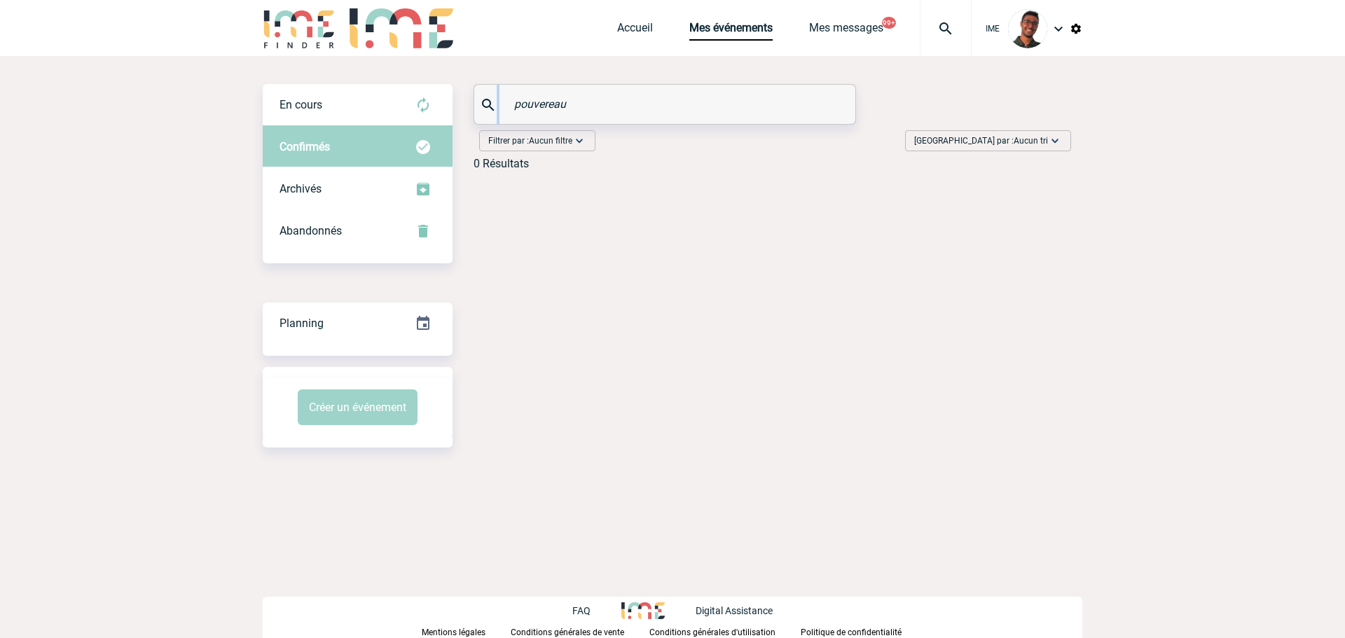
drag, startPoint x: 592, startPoint y: 115, endPoint x: 493, endPoint y: 97, distance: 100.4
click at [493, 97] on div "pouvereau" at bounding box center [664, 104] width 381 height 39
click at [534, 95] on input "pouvereau" at bounding box center [667, 104] width 312 height 20
drag, startPoint x: 586, startPoint y: 106, endPoint x: 481, endPoint y: 112, distance: 106.0
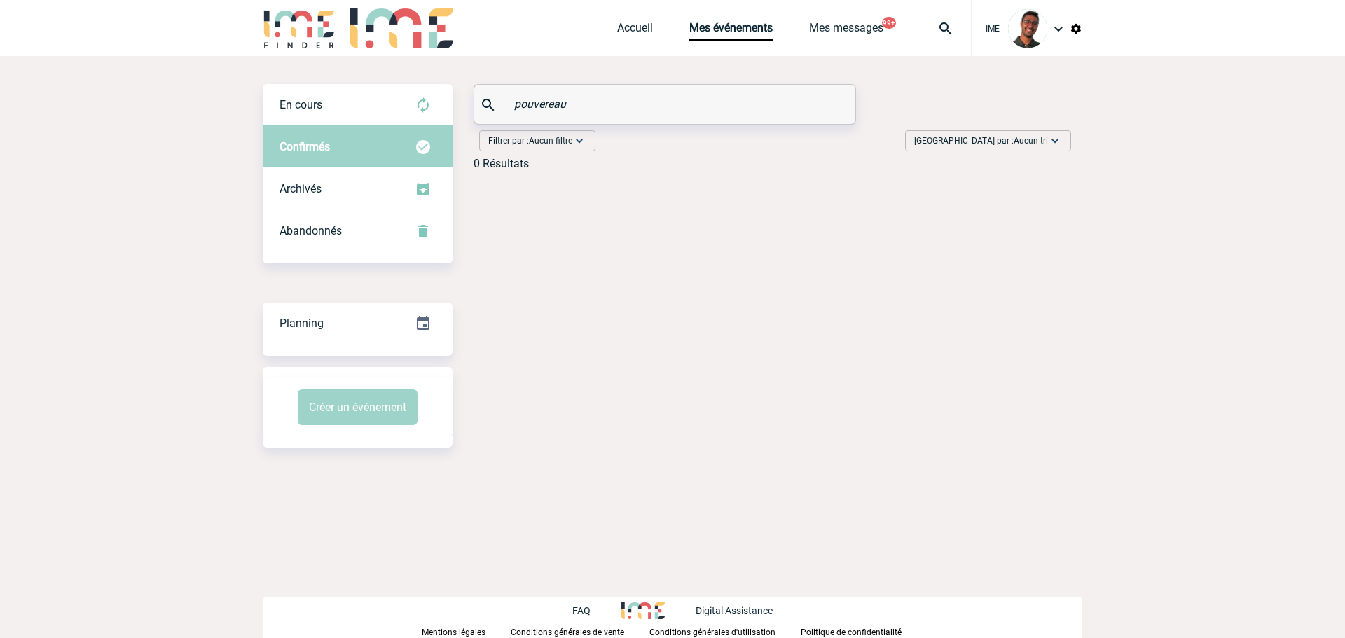
click at [481, 112] on div "pouvereau" at bounding box center [664, 104] width 381 height 39
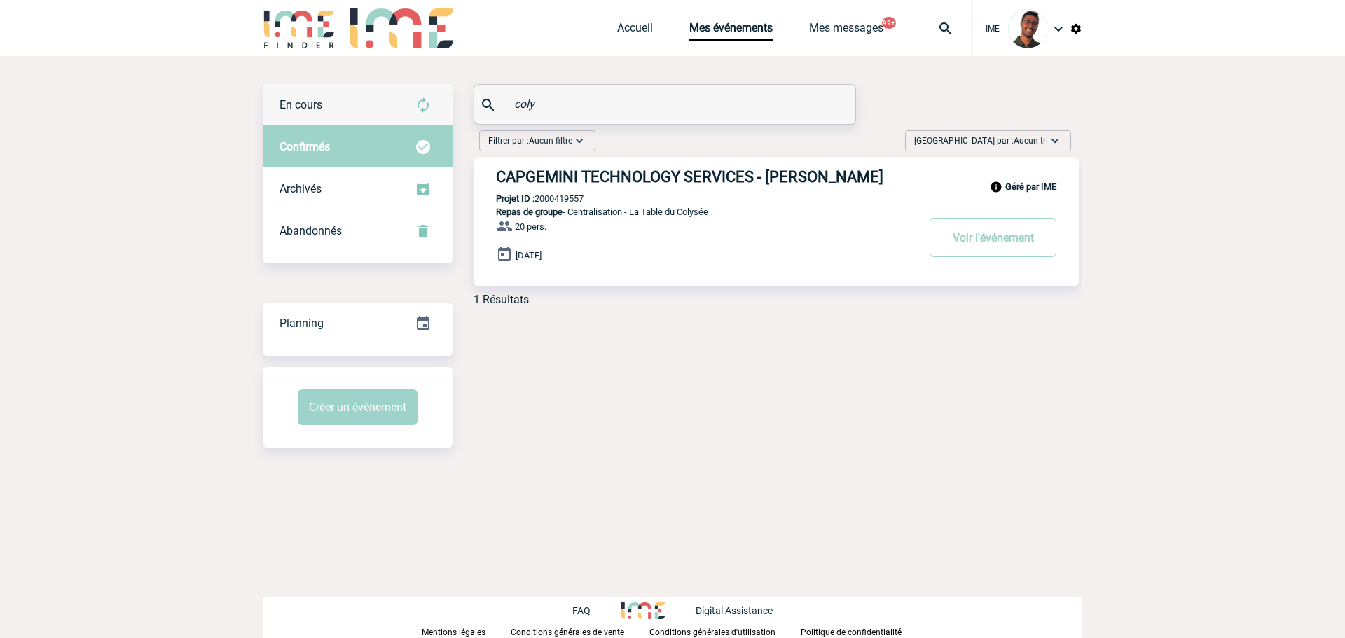
click at [373, 113] on div "En cours" at bounding box center [358, 105] width 190 height 42
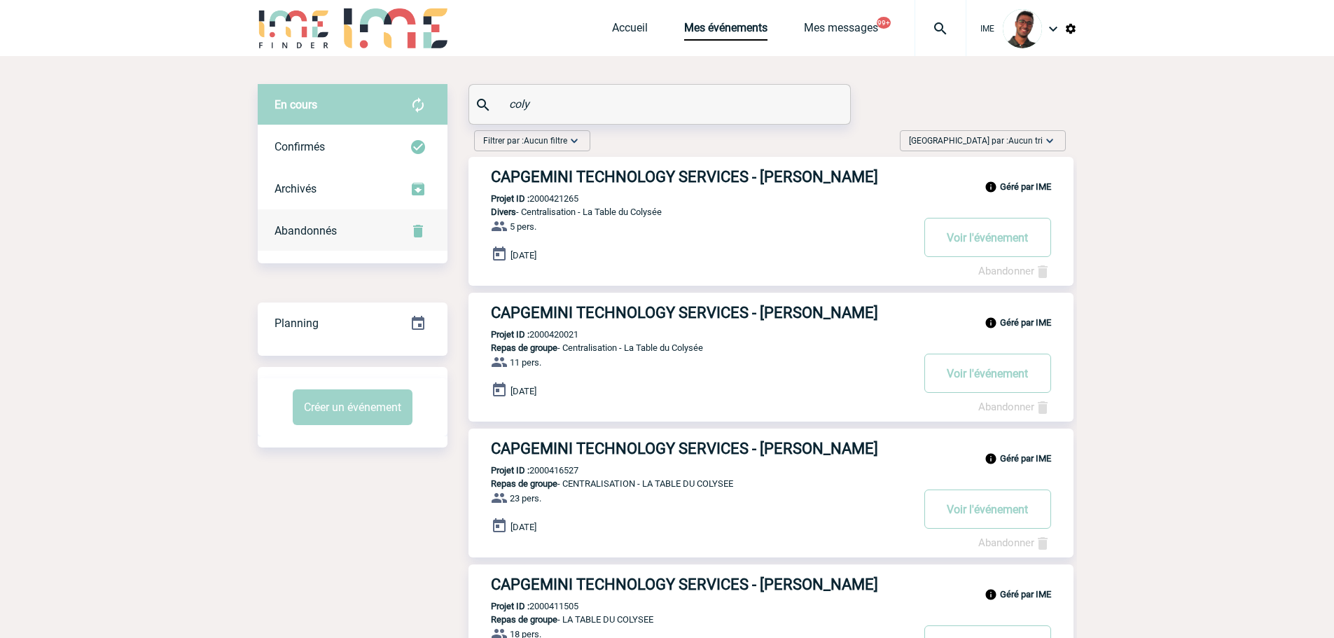
click at [326, 244] on div "Abandonnés" at bounding box center [353, 231] width 190 height 42
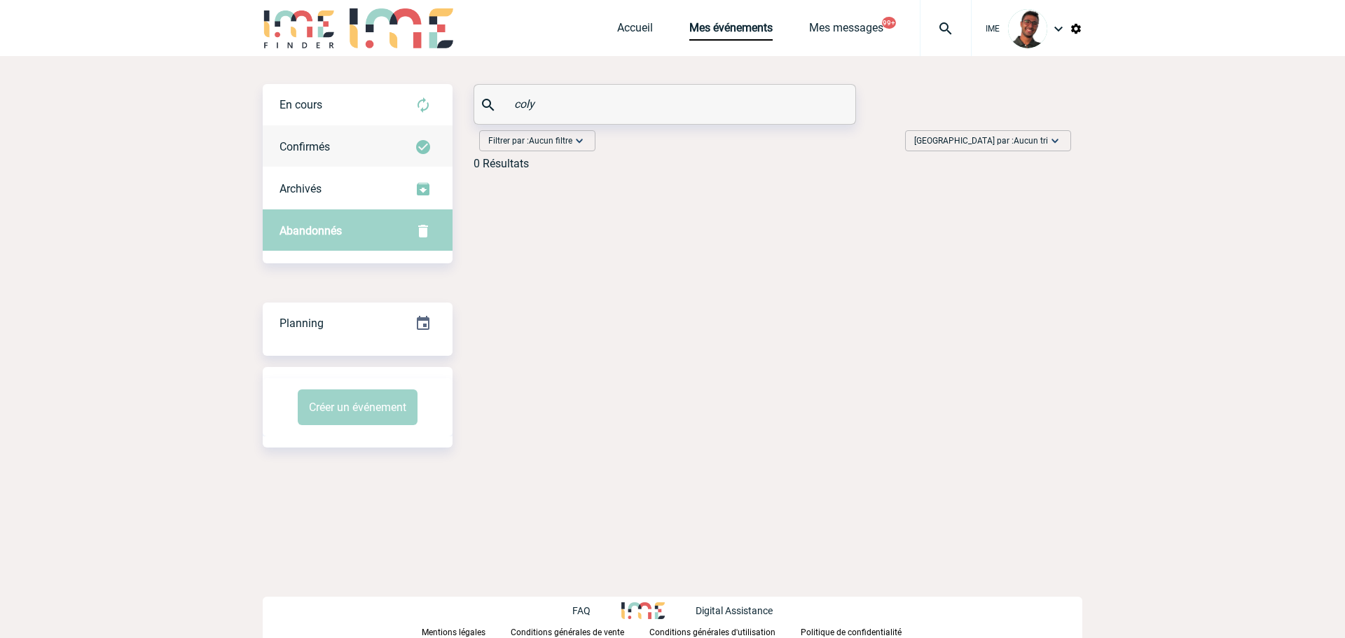
click at [347, 152] on div "Confirmés" at bounding box center [358, 147] width 190 height 42
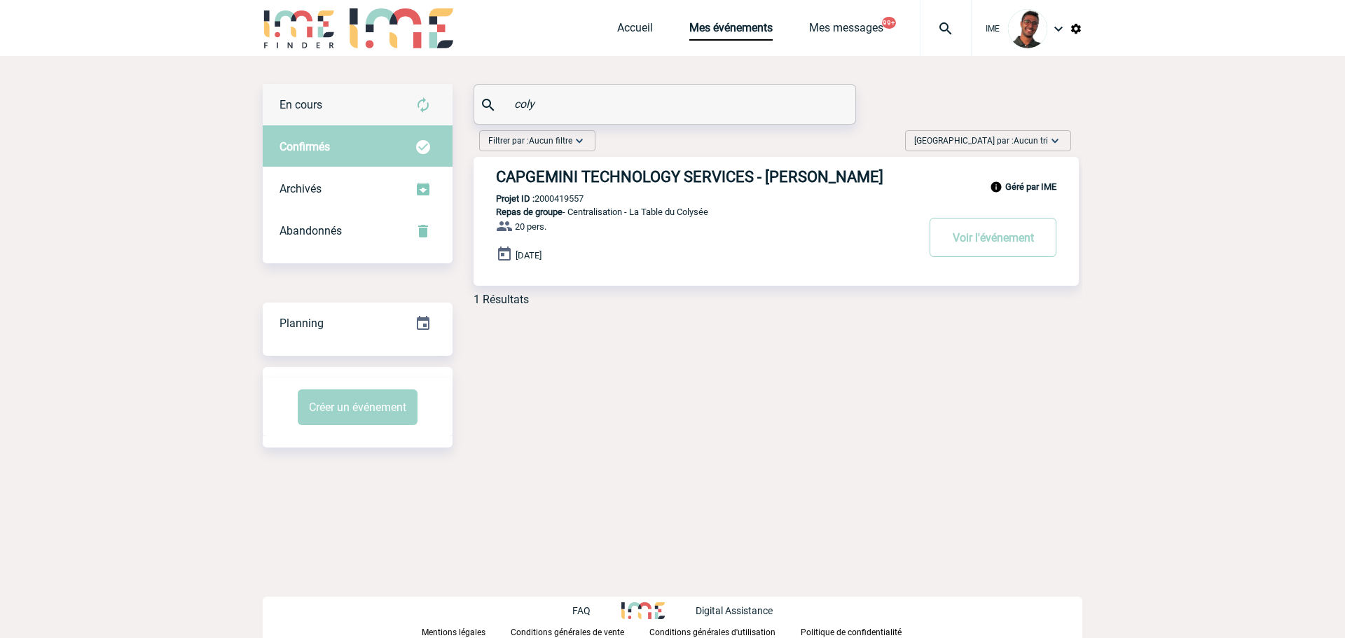
click at [368, 110] on div "En cours" at bounding box center [358, 105] width 190 height 42
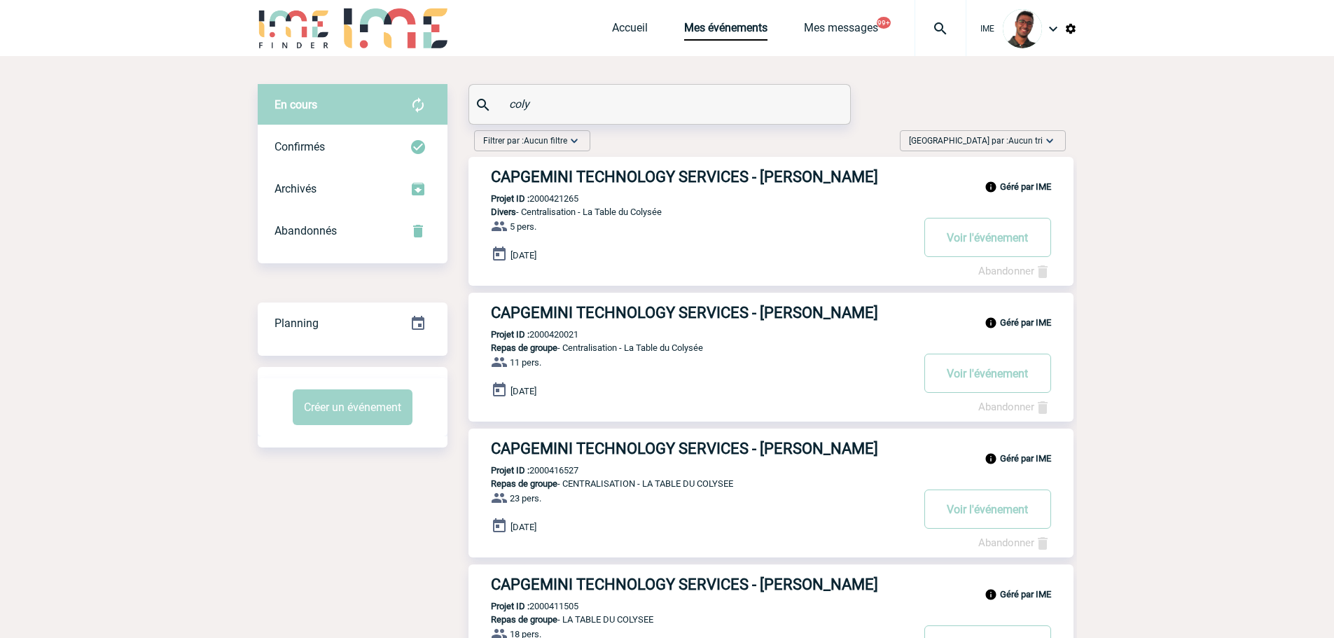
drag, startPoint x: 542, startPoint y: 104, endPoint x: 414, endPoint y: 98, distance: 128.3
paste input "BRUN POUVREAU"
type input "BRUN POUVREAU"
click at [386, 162] on div "Confirmés" at bounding box center [353, 147] width 190 height 42
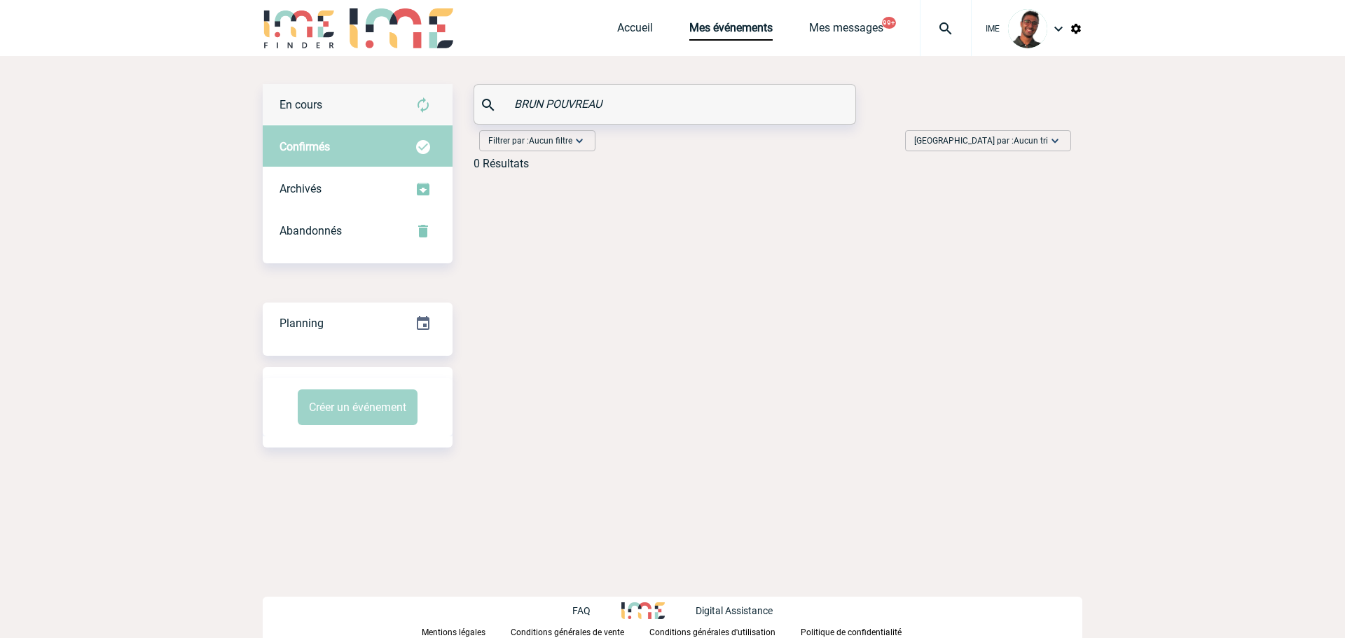
click at [401, 112] on div "En cours" at bounding box center [358, 105] width 190 height 42
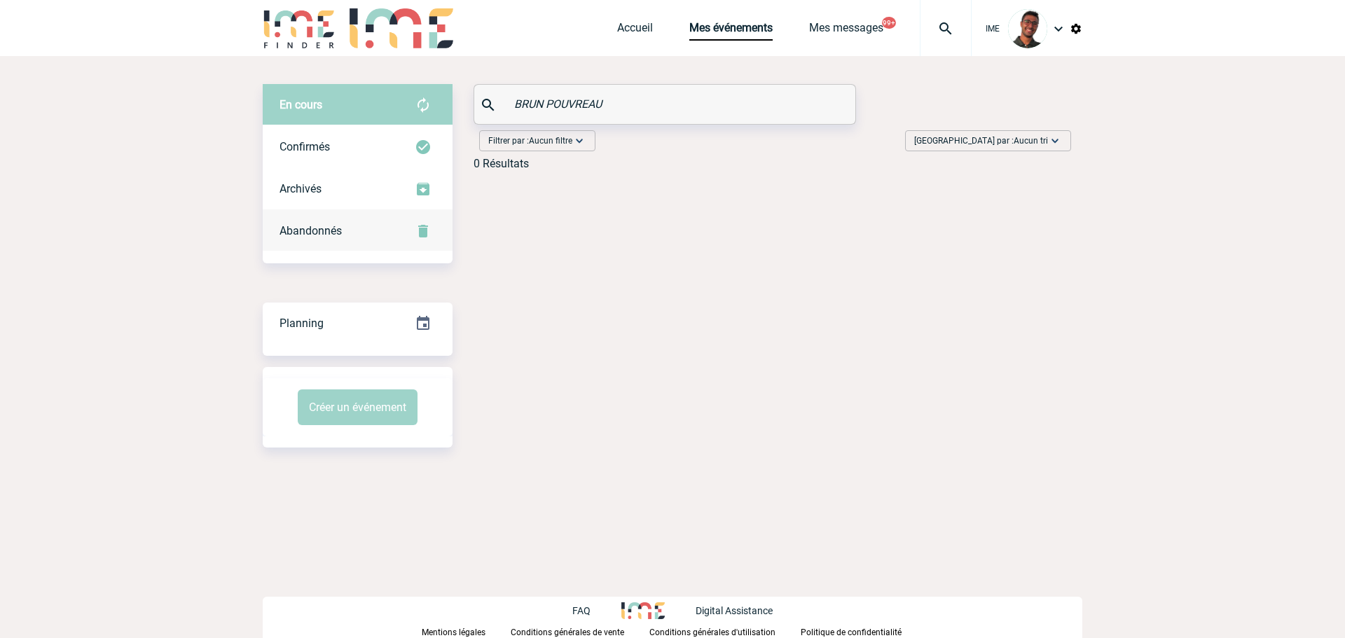
click at [373, 224] on div "Abandonnés" at bounding box center [358, 231] width 190 height 42
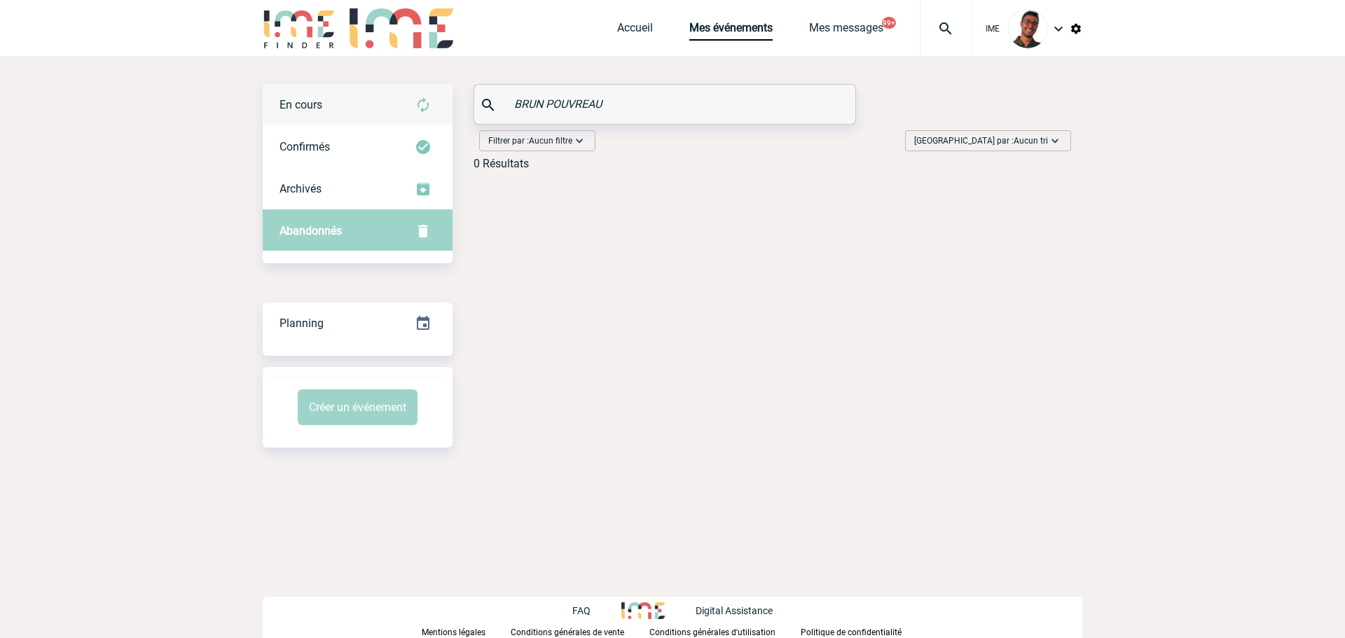
click at [395, 113] on div "En cours" at bounding box center [358, 105] width 190 height 42
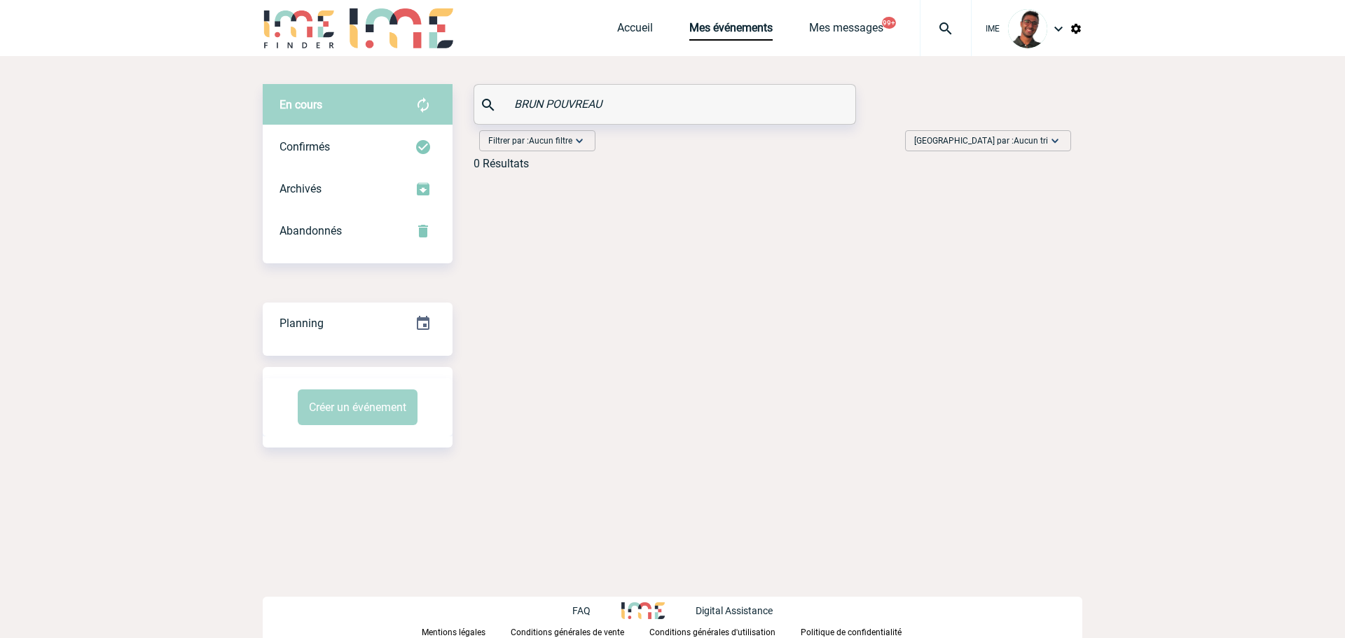
drag, startPoint x: 612, startPoint y: 101, endPoint x: 445, endPoint y: 81, distance: 168.6
click at [445, 81] on div "En cours En cours Confirmés Archivés Abandonnés En cours Confirmés Archivés Aba…" at bounding box center [673, 266] width 820 height 420
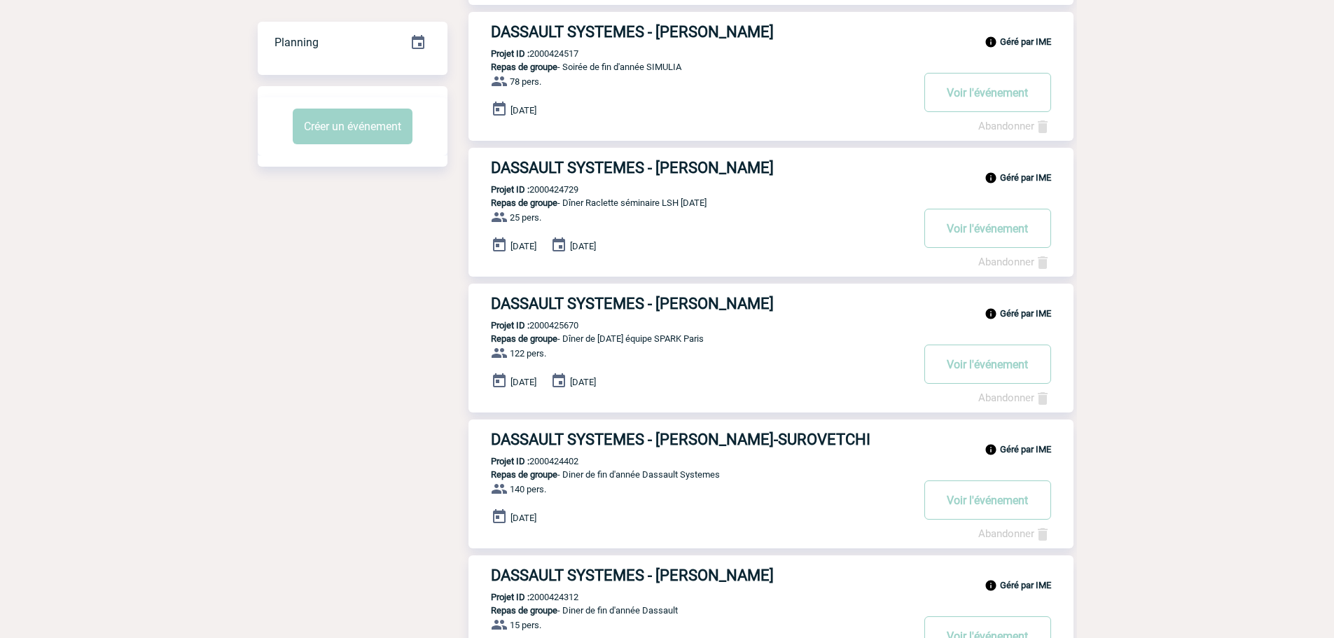
scroll to position [279, 0]
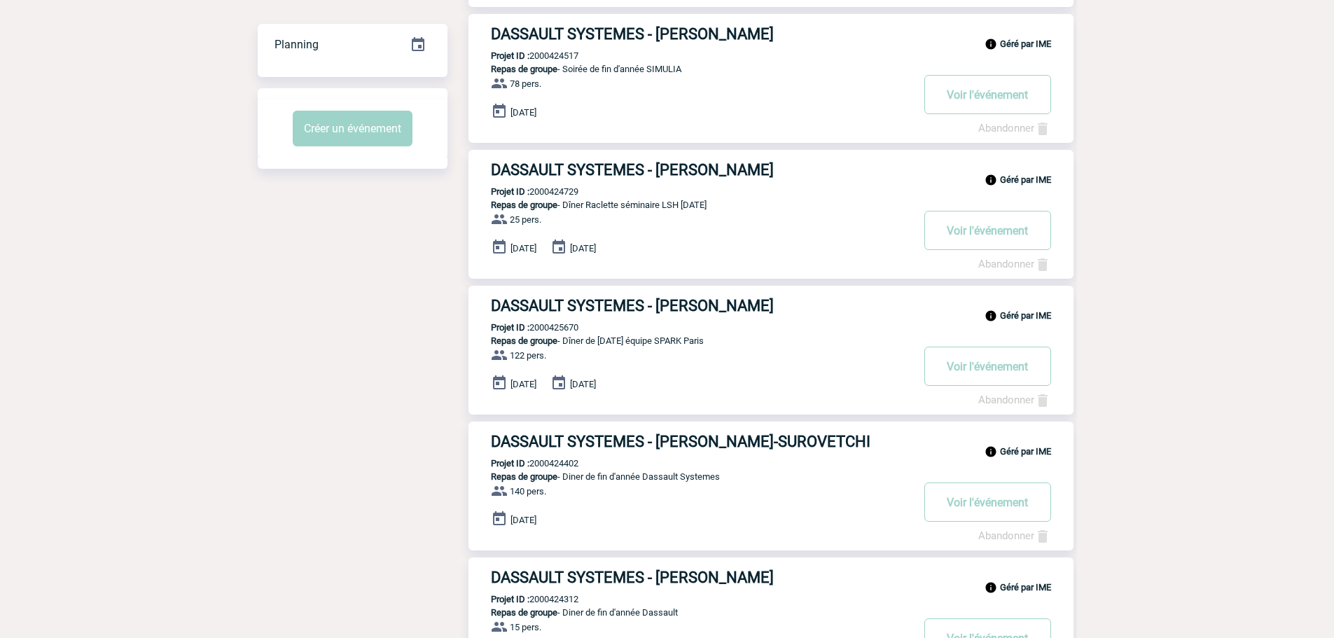
type input "dassault"
click at [619, 309] on h3 "DASSAULT SYSTEMES - [PERSON_NAME]" at bounding box center [701, 306] width 420 height 18
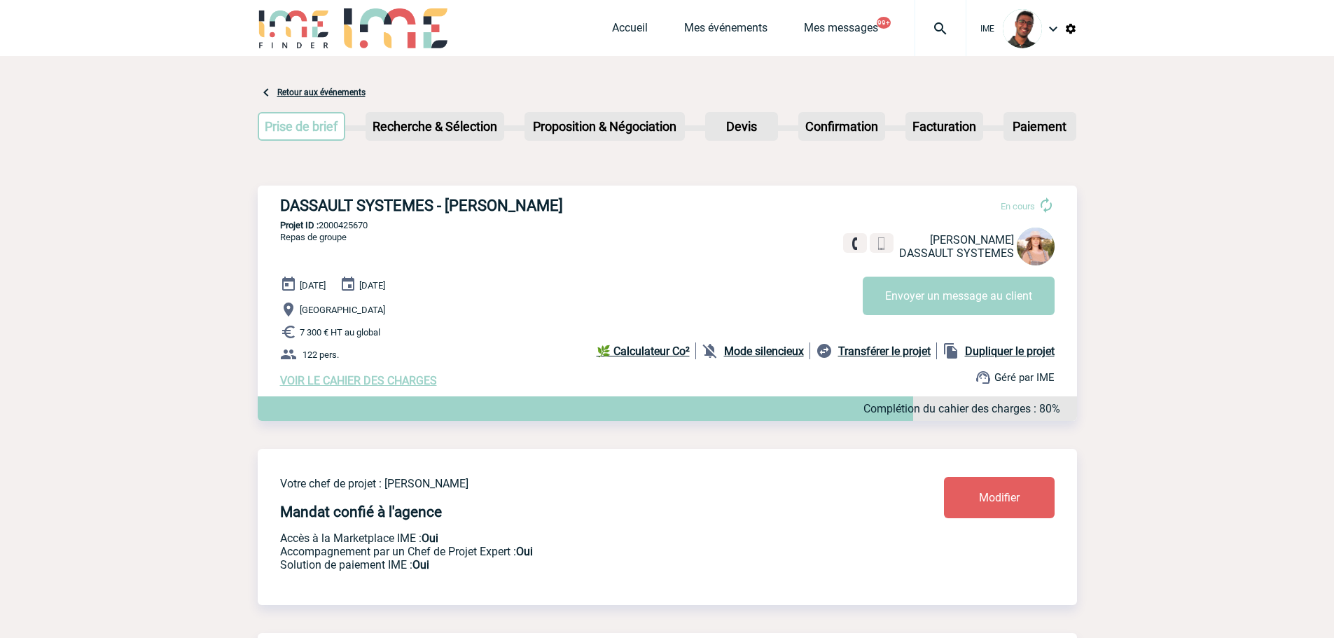
click at [284, 90] on link "Retour aux événements" at bounding box center [321, 93] width 88 height 10
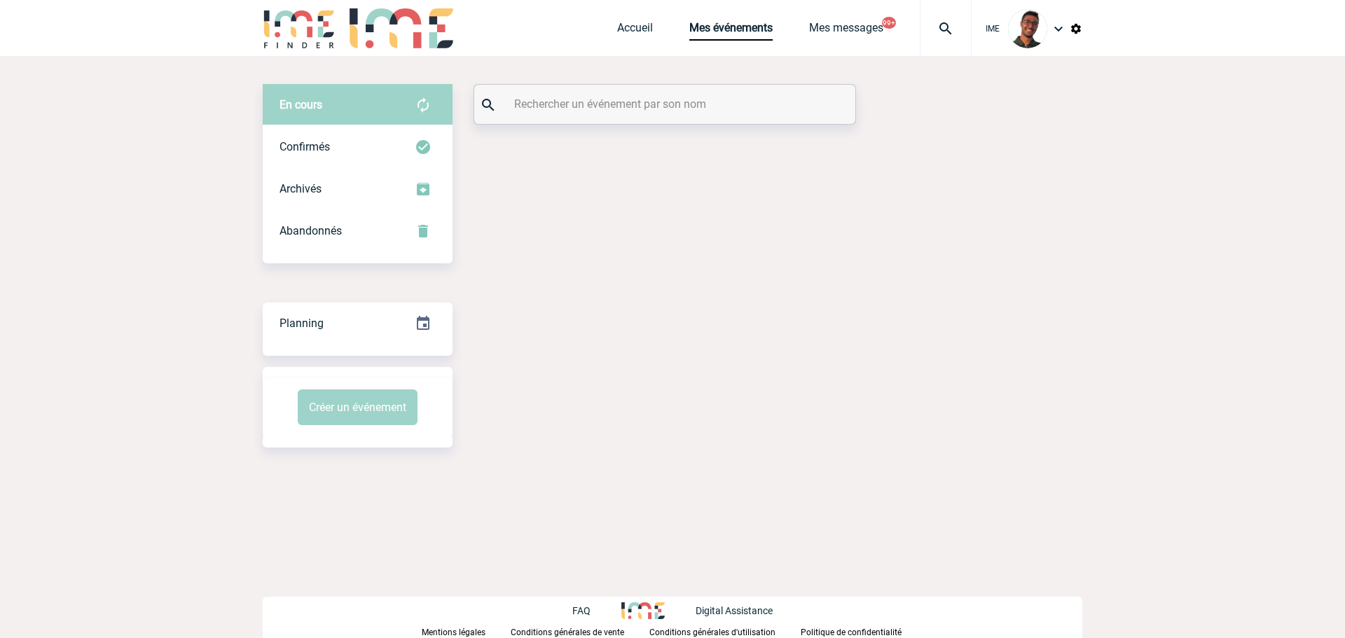
click at [602, 106] on input "text" at bounding box center [667, 104] width 312 height 20
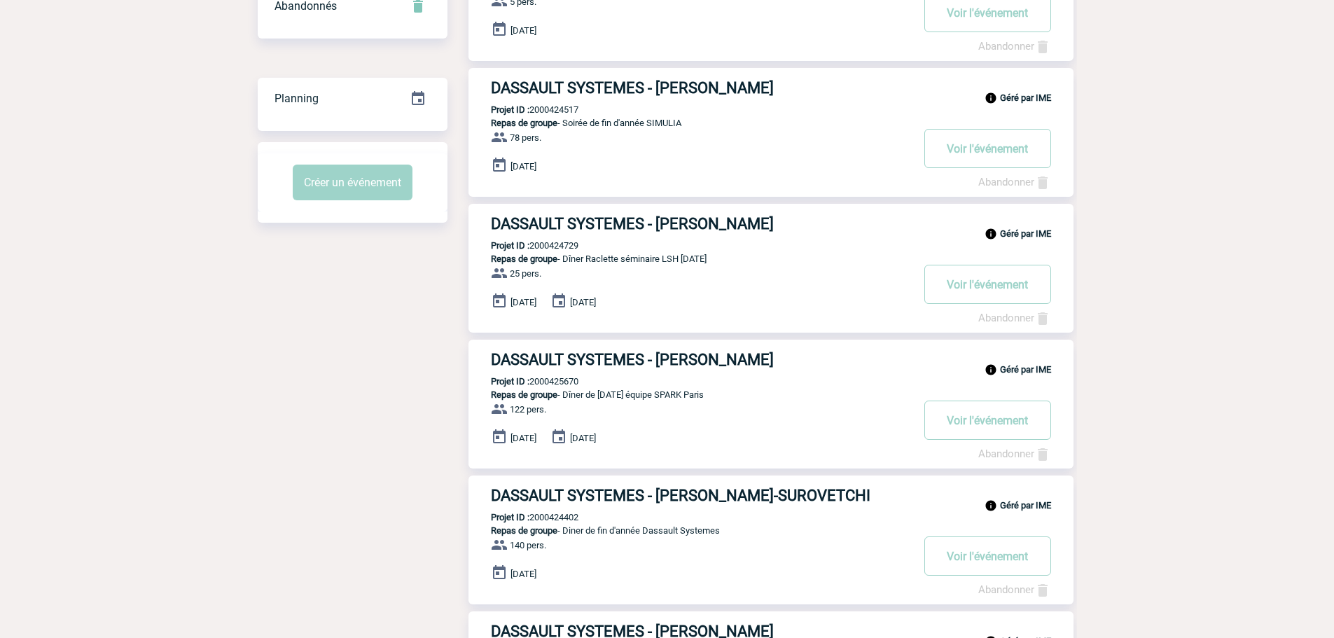
scroll to position [239, 0]
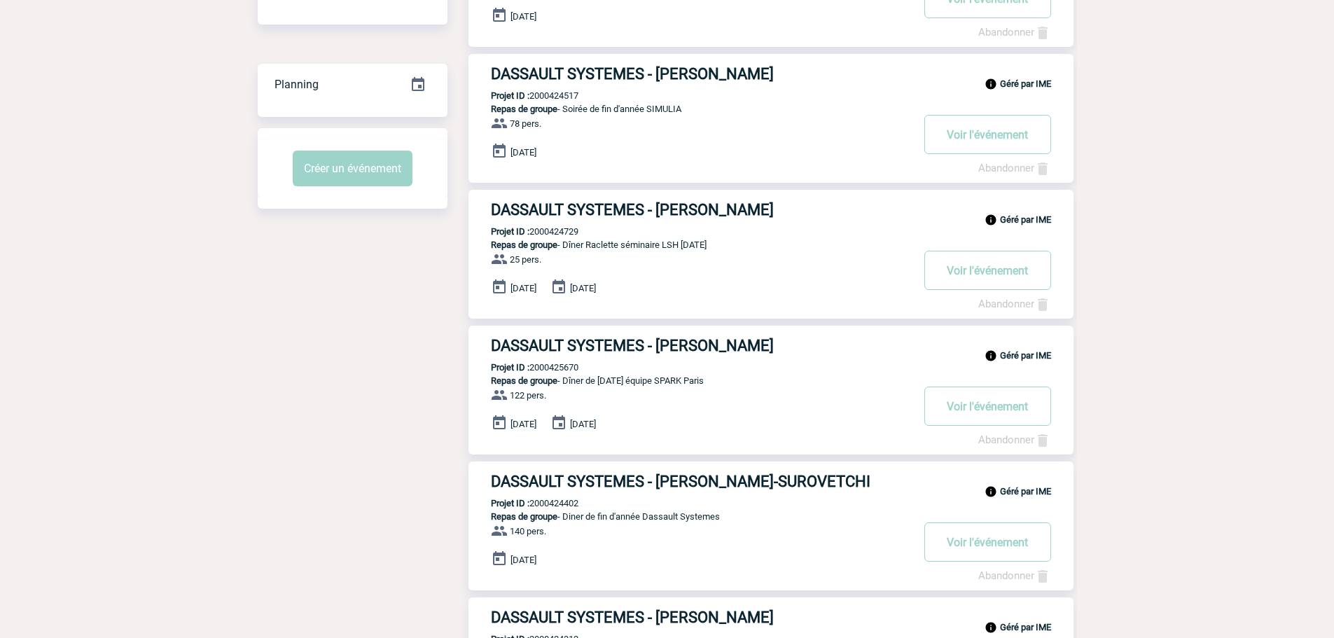
drag, startPoint x: 626, startPoint y: 336, endPoint x: 575, endPoint y: 353, distance: 53.4
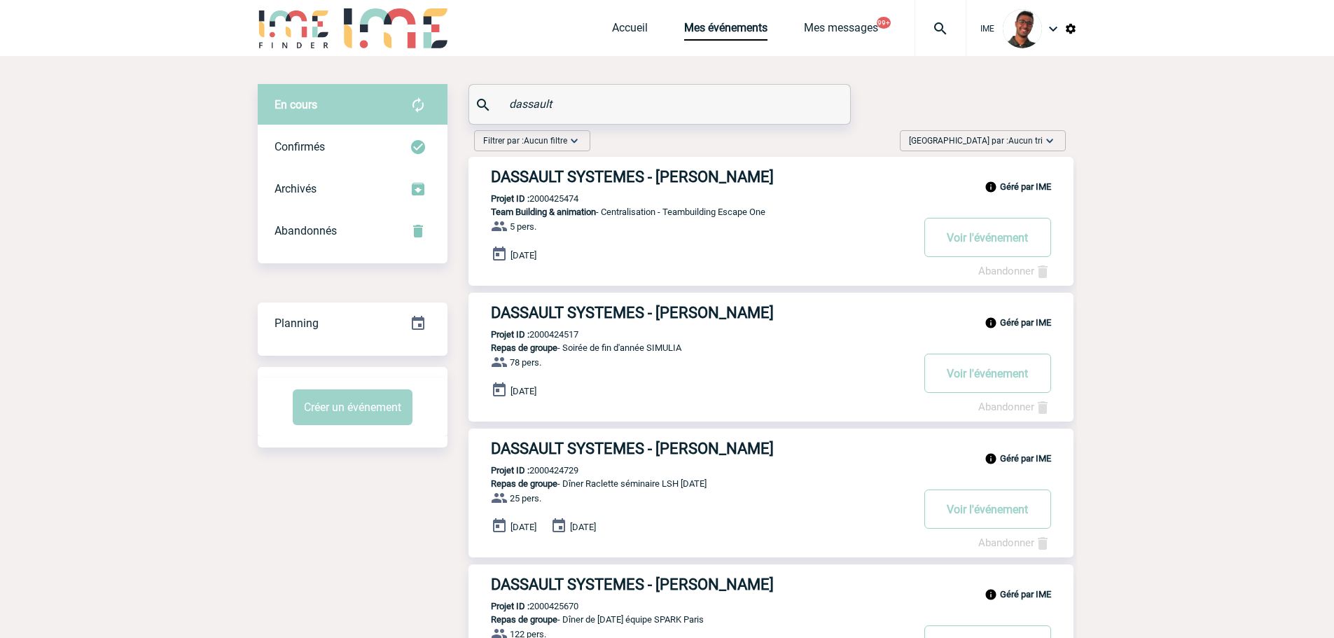
drag, startPoint x: 572, startPoint y: 104, endPoint x: 454, endPoint y: 85, distance: 119.8
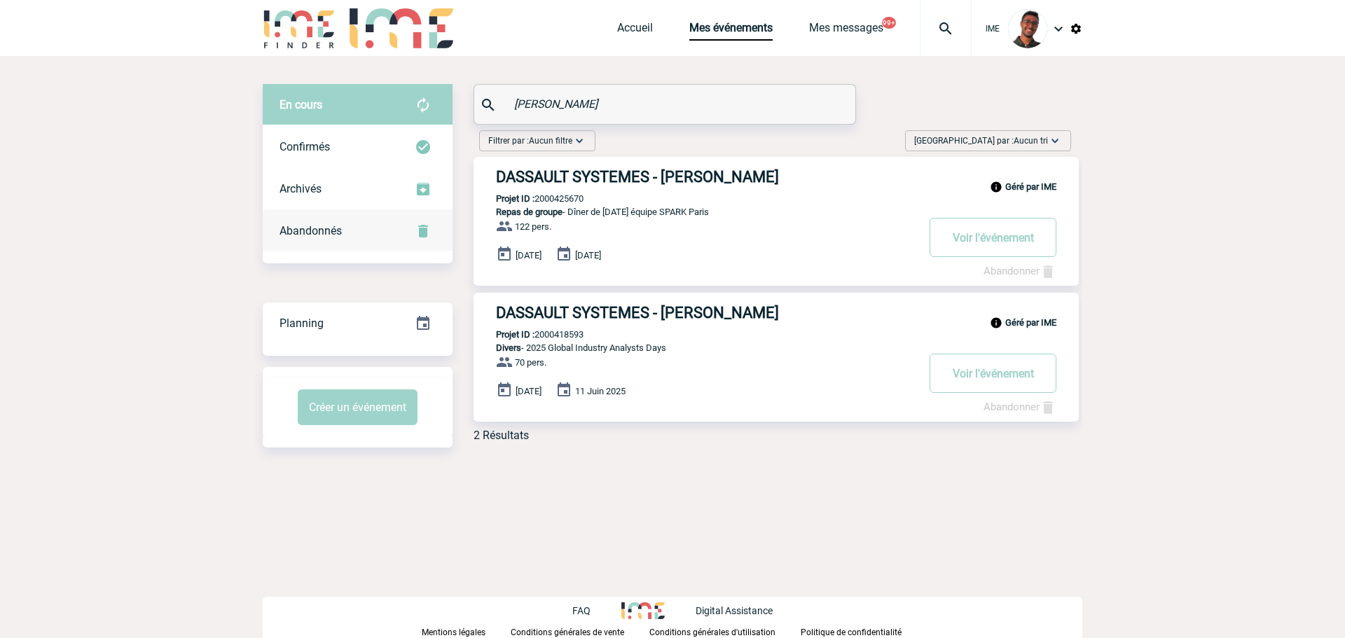
type input "[PERSON_NAME]"
click at [381, 218] on div "Abandonnés" at bounding box center [358, 231] width 190 height 42
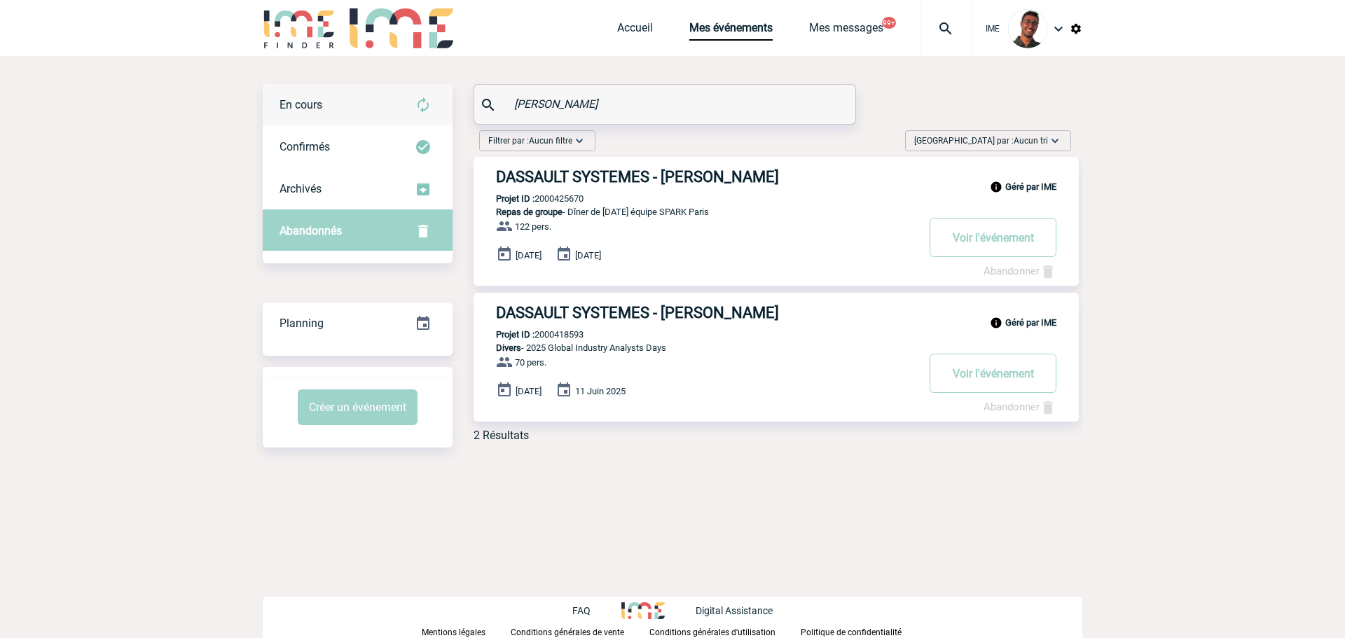
click at [373, 120] on div "En cours" at bounding box center [358, 105] width 190 height 42
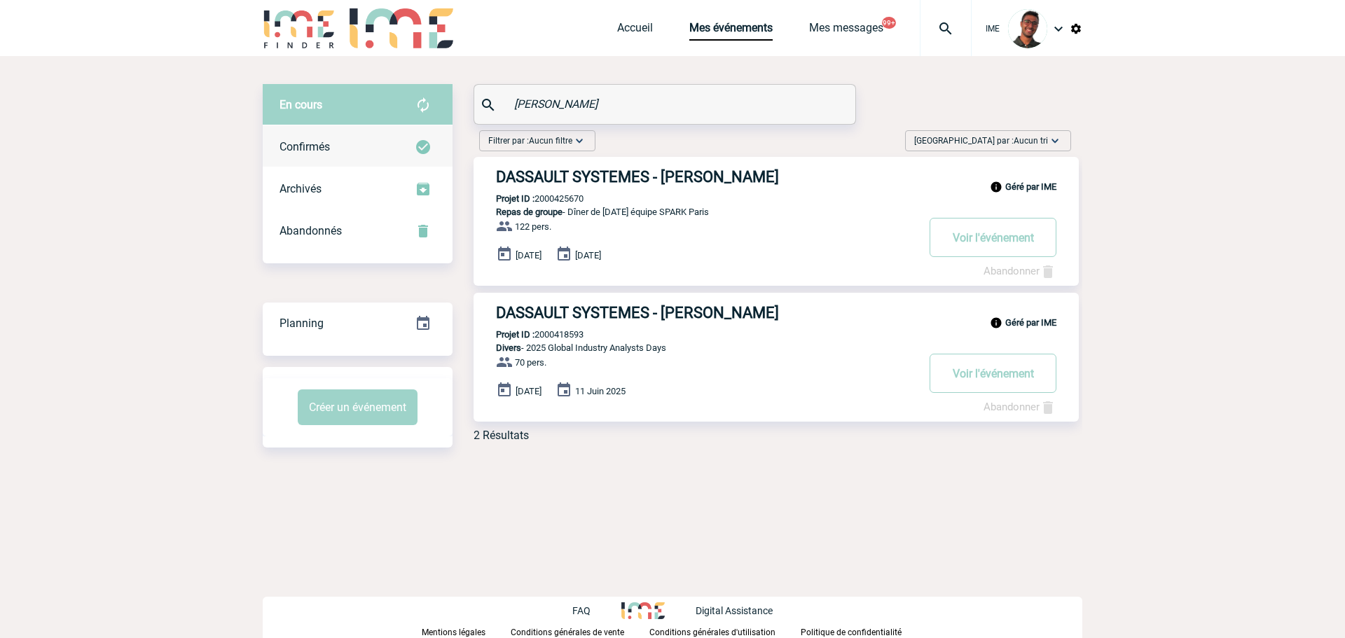
click at [373, 146] on div "Confirmés" at bounding box center [358, 147] width 190 height 42
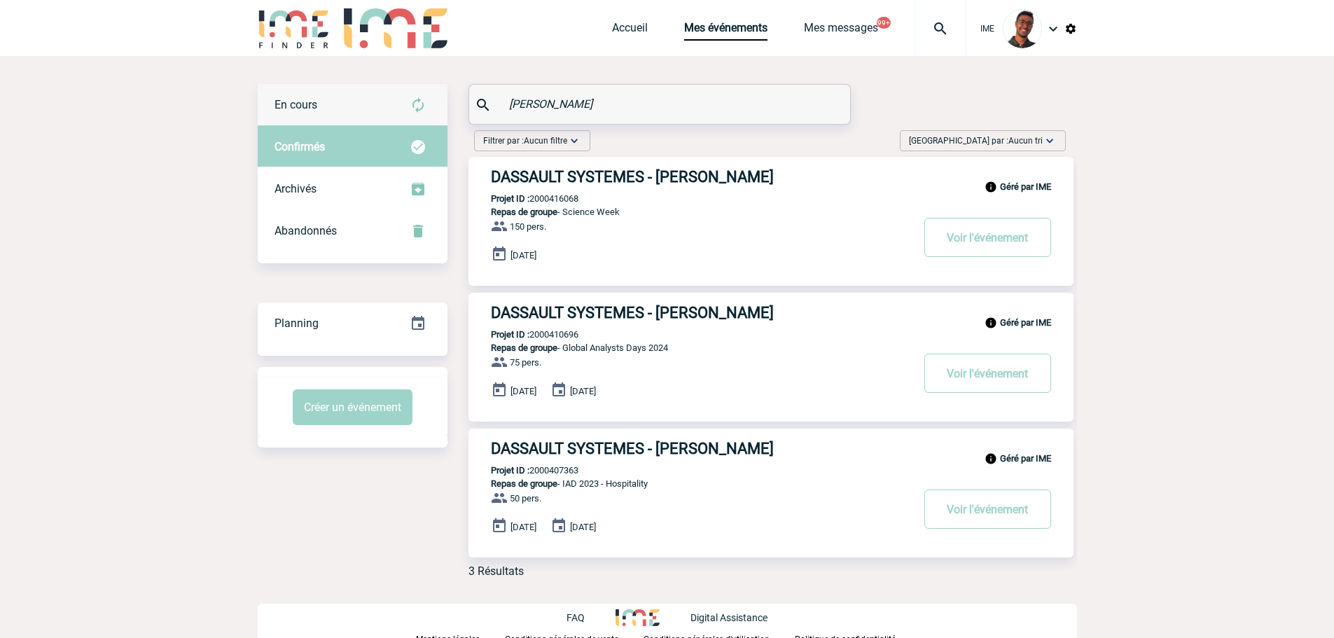
click at [371, 111] on div "En cours" at bounding box center [353, 105] width 190 height 42
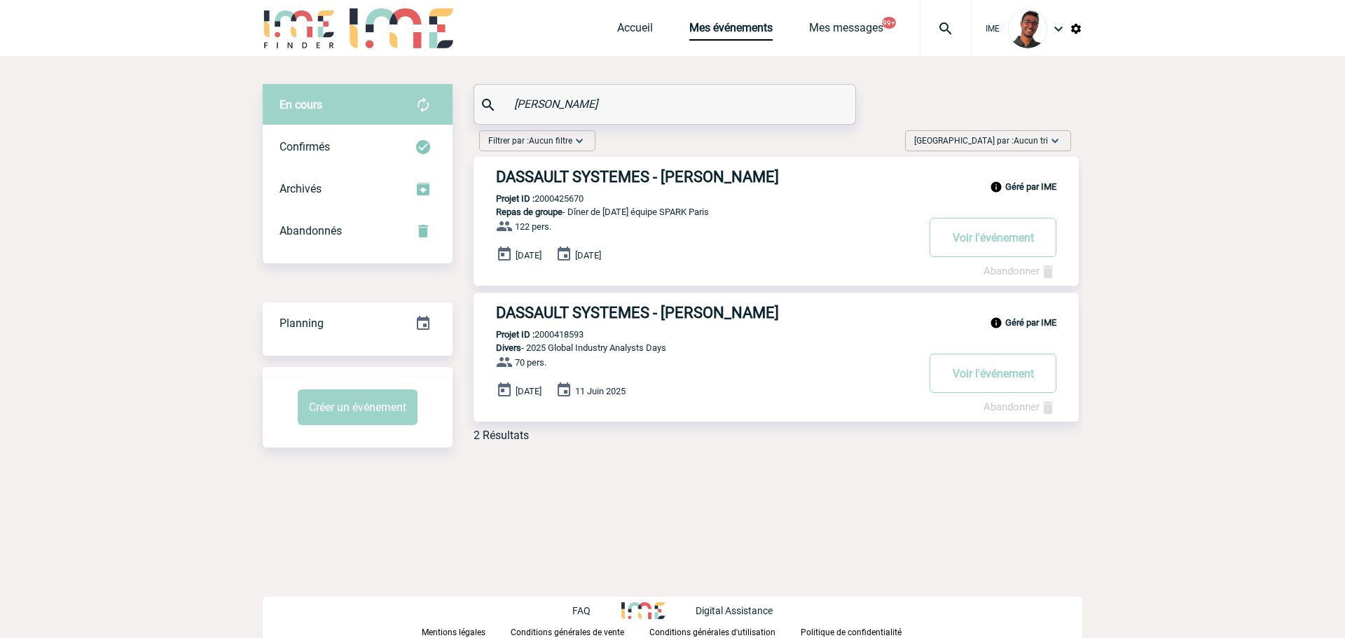
click at [551, 204] on p "Projet ID : 2000425670" at bounding box center [529, 198] width 110 height 11
copy p "2000425670"
click at [204, 277] on body "IME Accueil Mes événements" at bounding box center [672, 319] width 1345 height 638
click at [573, 201] on p "Projet ID : 2000425670" at bounding box center [529, 198] width 110 height 11
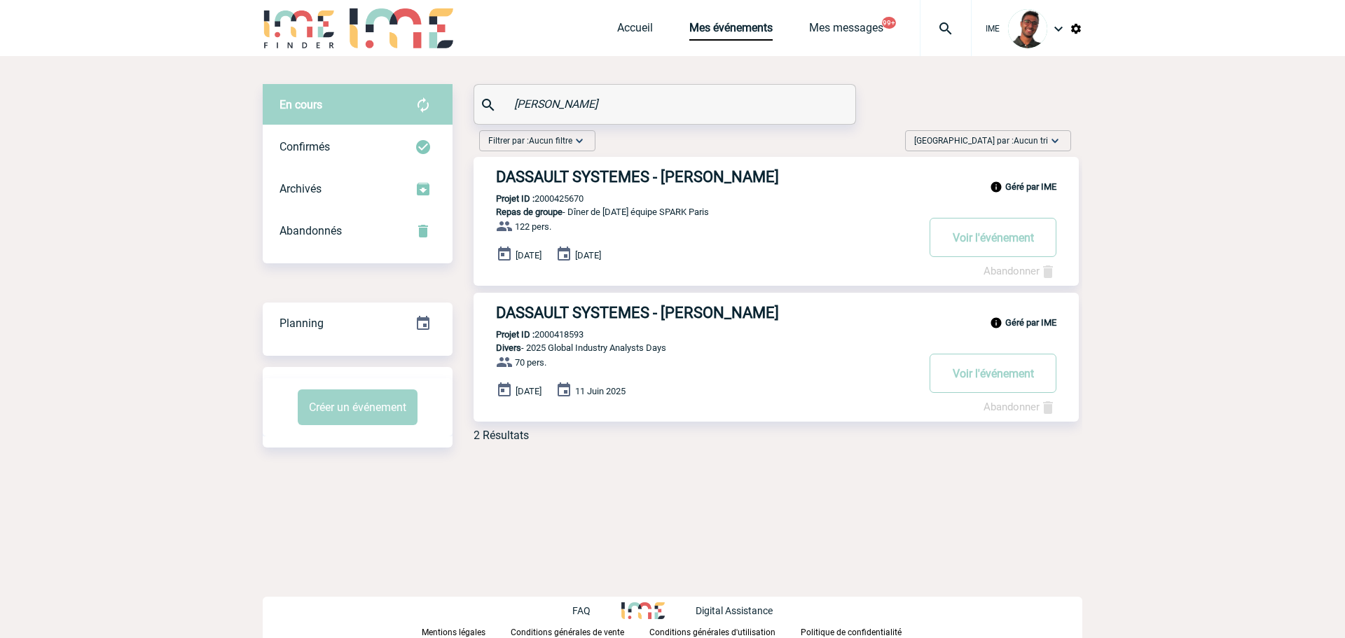
click at [573, 201] on p "Projet ID : 2000425670" at bounding box center [529, 198] width 110 height 11
copy p "2000425670"
click at [401, 237] on div "Abandonnés" at bounding box center [358, 231] width 190 height 42
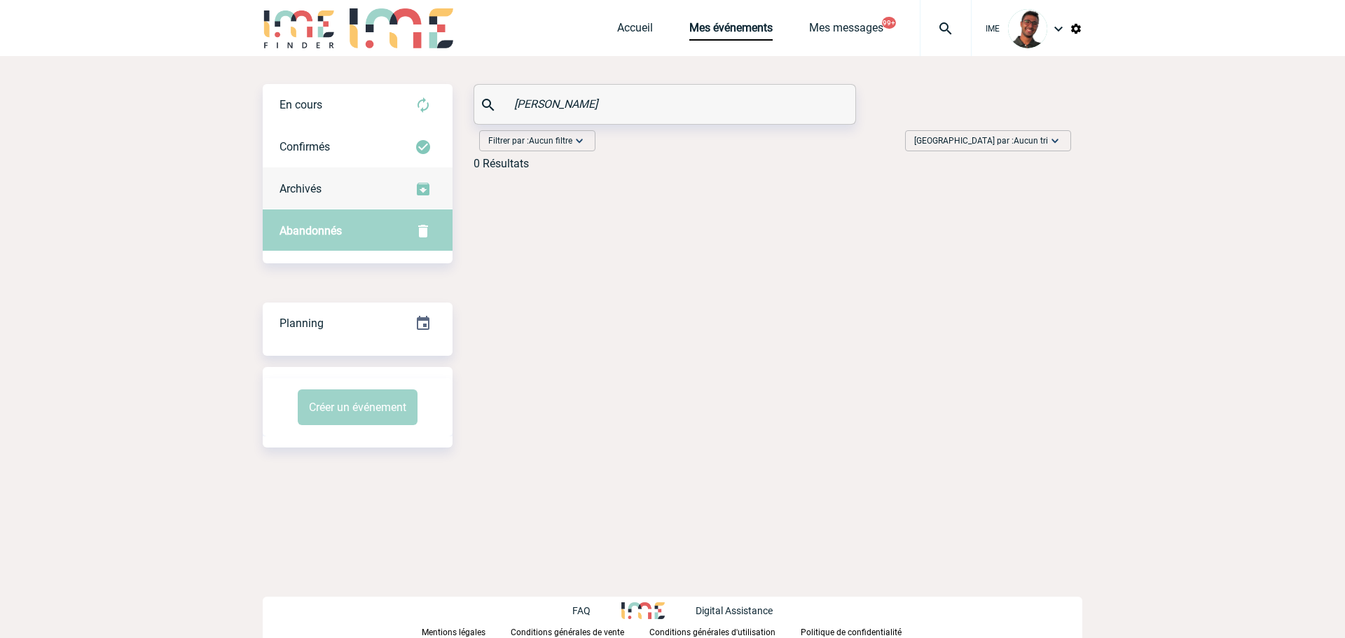
click at [416, 190] on img at bounding box center [423, 189] width 17 height 17
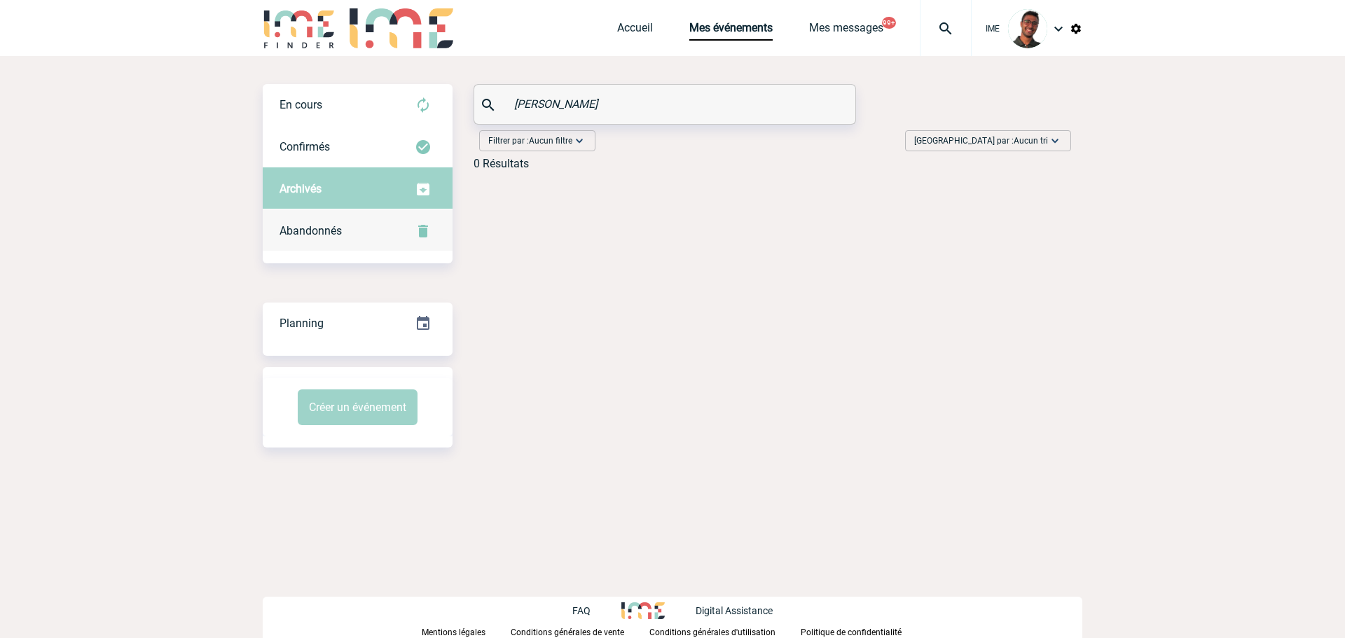
click at [406, 218] on div "Abandonnés" at bounding box center [358, 231] width 190 height 42
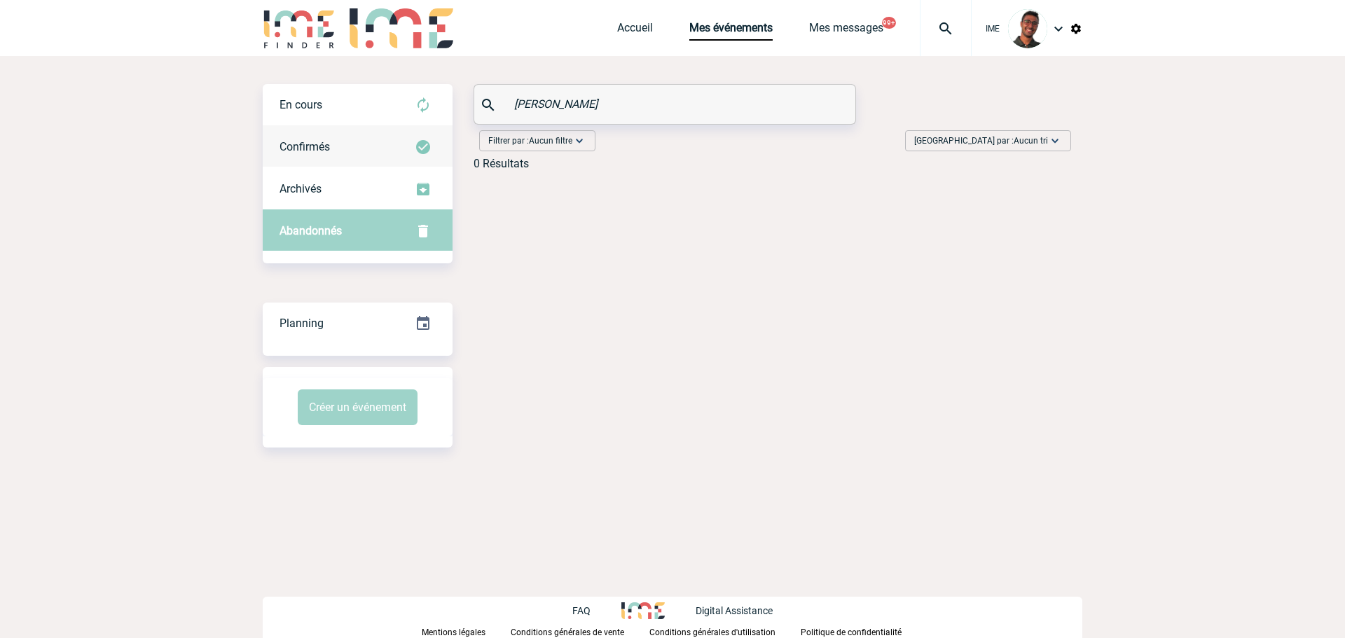
click at [427, 150] on img at bounding box center [423, 147] width 17 height 17
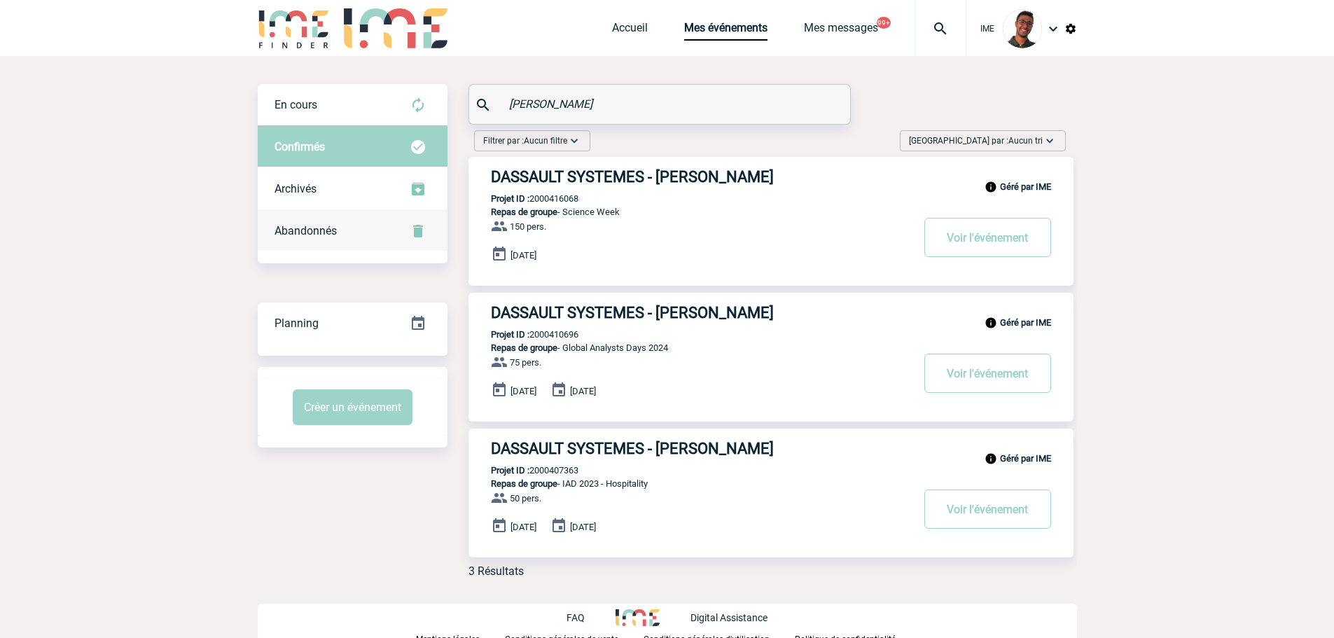
click at [353, 238] on div "Abandonnés" at bounding box center [353, 231] width 190 height 42
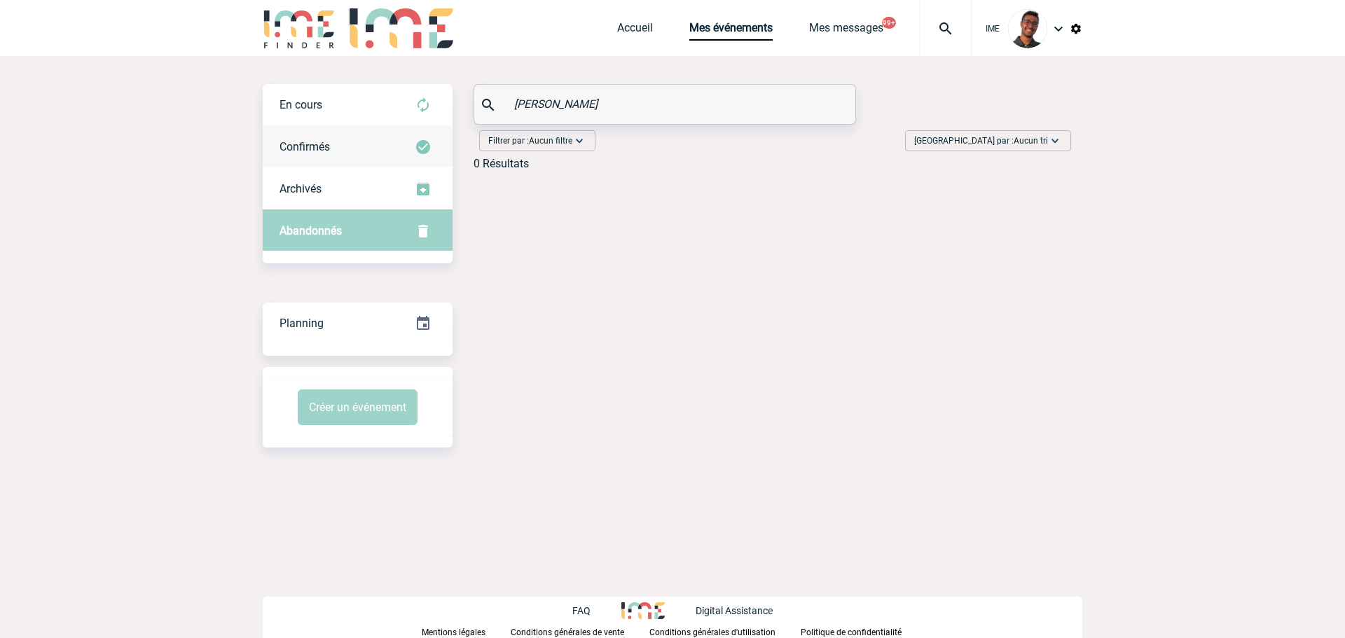
click at [370, 160] on div "Confirmés" at bounding box center [358, 147] width 190 height 42
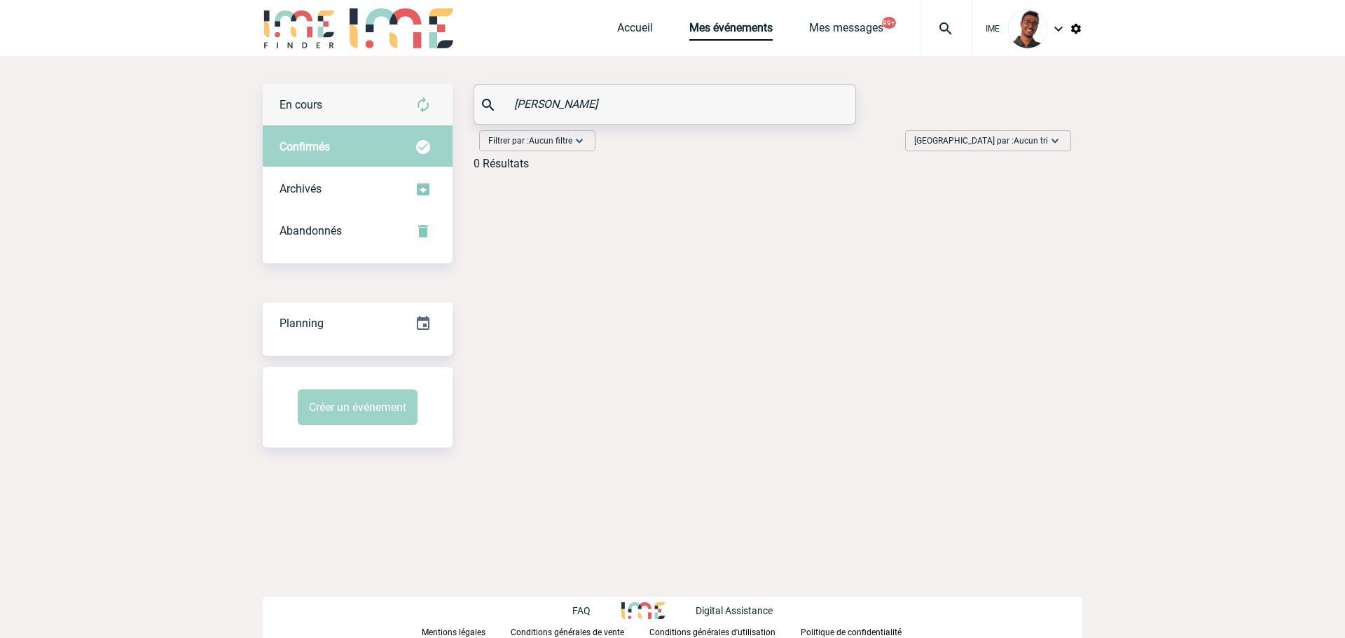
click at [365, 105] on div "En cours" at bounding box center [358, 105] width 190 height 42
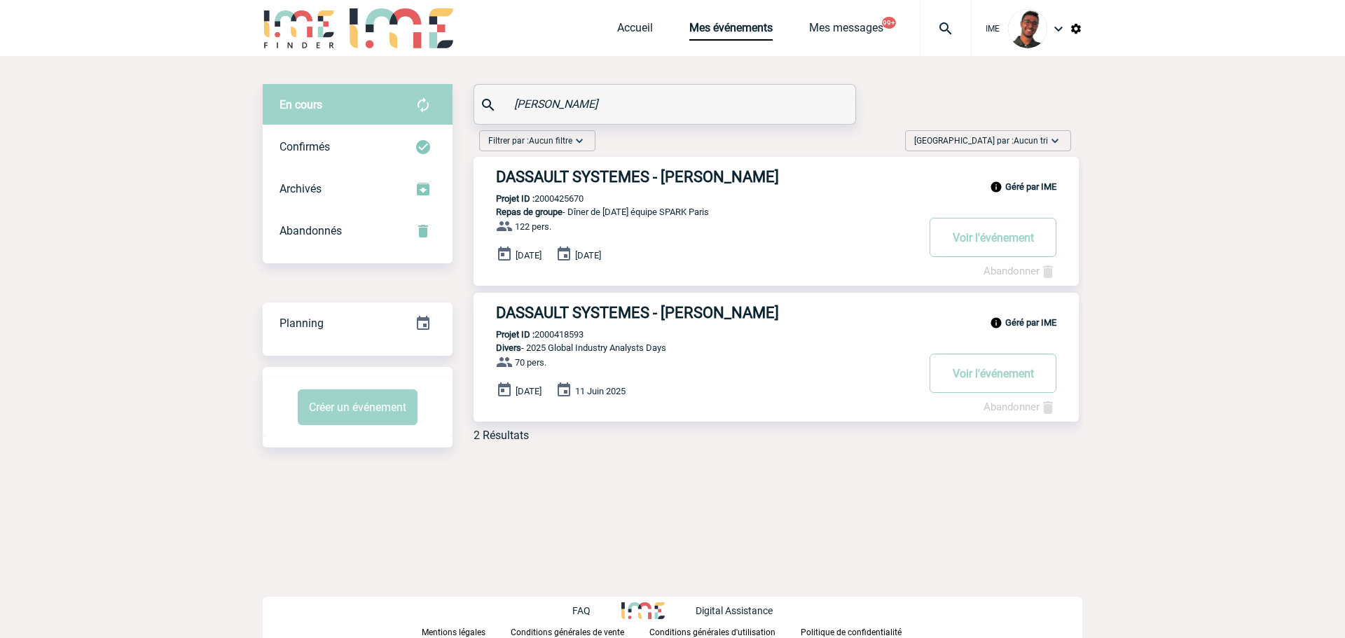
click at [563, 333] on p "Projet ID : 2000418593" at bounding box center [529, 334] width 110 height 11
copy p "2000418593"
click at [395, 248] on div "Abandonnés" at bounding box center [358, 231] width 190 height 42
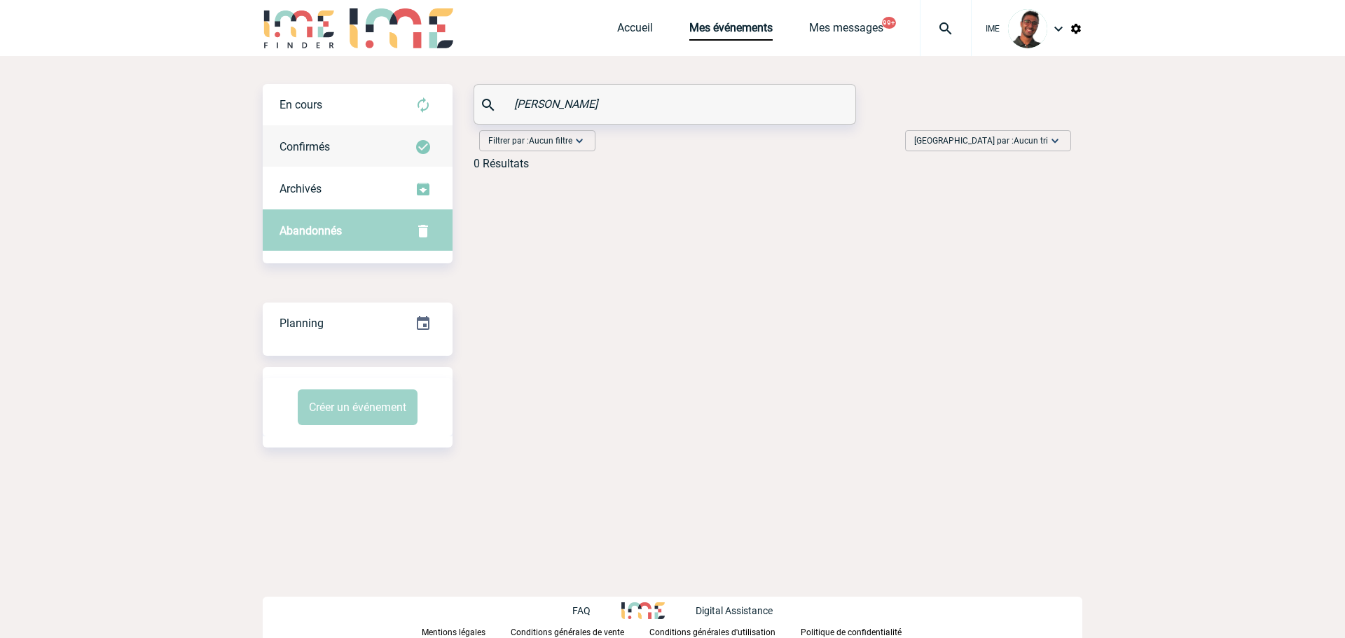
click at [375, 137] on div "Confirmés" at bounding box center [358, 147] width 190 height 42
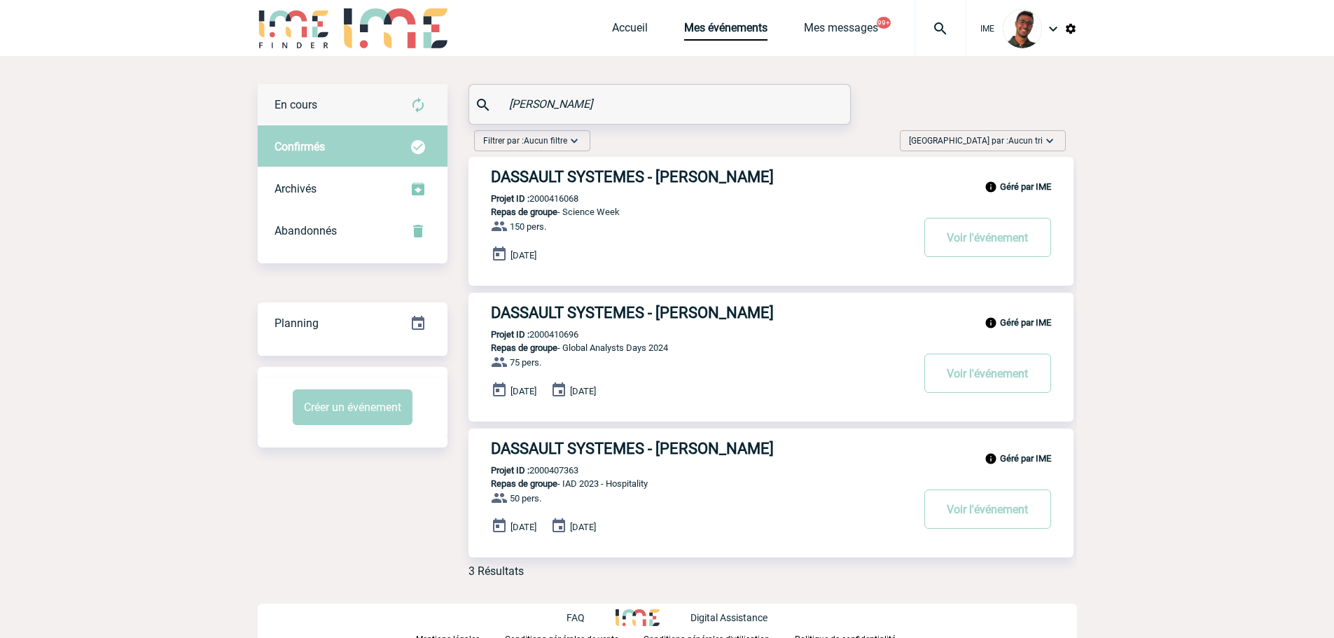
click at [380, 104] on div "En cours" at bounding box center [353, 105] width 190 height 42
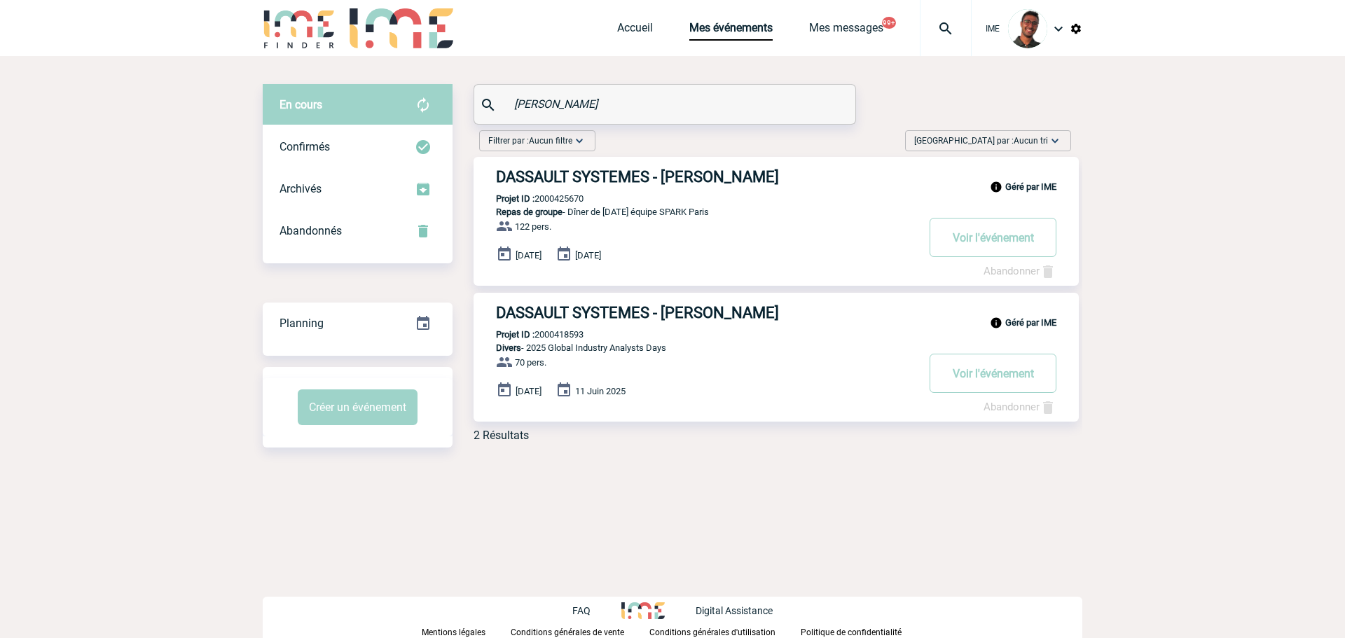
click at [578, 331] on p "Projet ID : 2000418593" at bounding box center [529, 334] width 110 height 11
drag, startPoint x: 578, startPoint y: 331, endPoint x: 569, endPoint y: 331, distance: 8.4
click at [577, 331] on p "Projet ID : 2000418593" at bounding box center [529, 334] width 110 height 11
copy p "2000418593"
click at [556, 338] on p "Projet ID : 2000418593" at bounding box center [529, 334] width 110 height 11
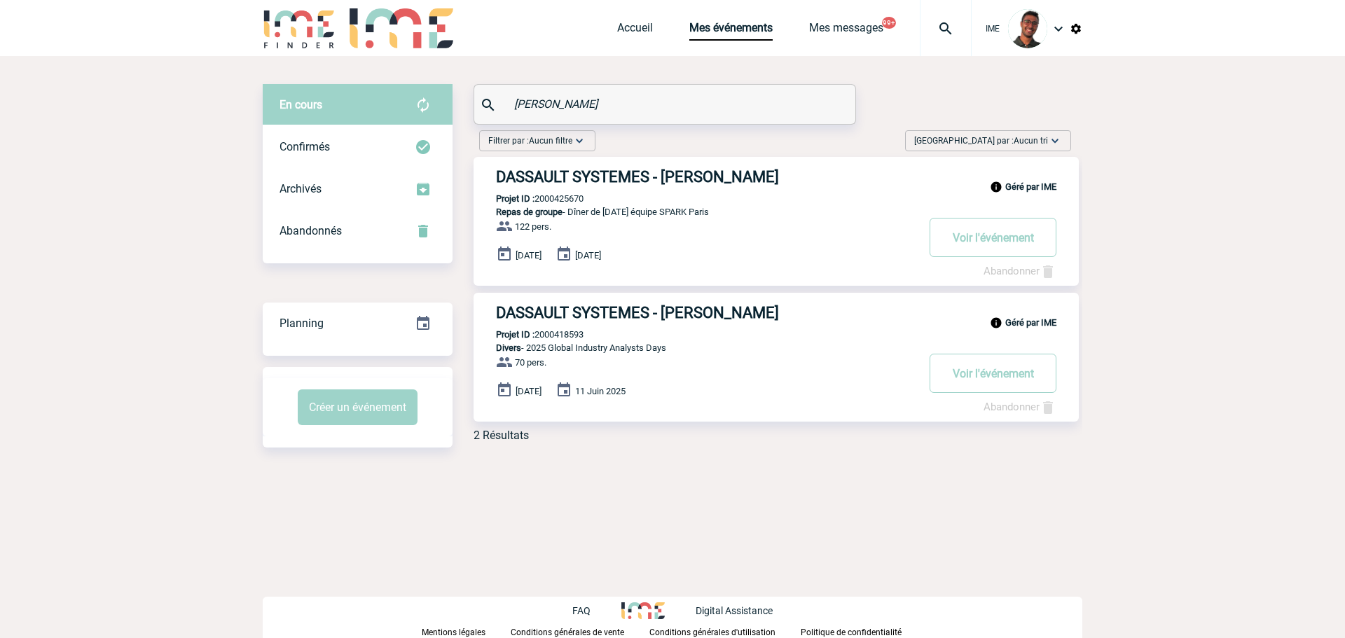
click at [556, 338] on p "Projet ID : 2000418593" at bounding box center [529, 334] width 110 height 11
click at [548, 202] on p "Projet ID : 2000425670" at bounding box center [529, 198] width 110 height 11
copy p "2000425670"
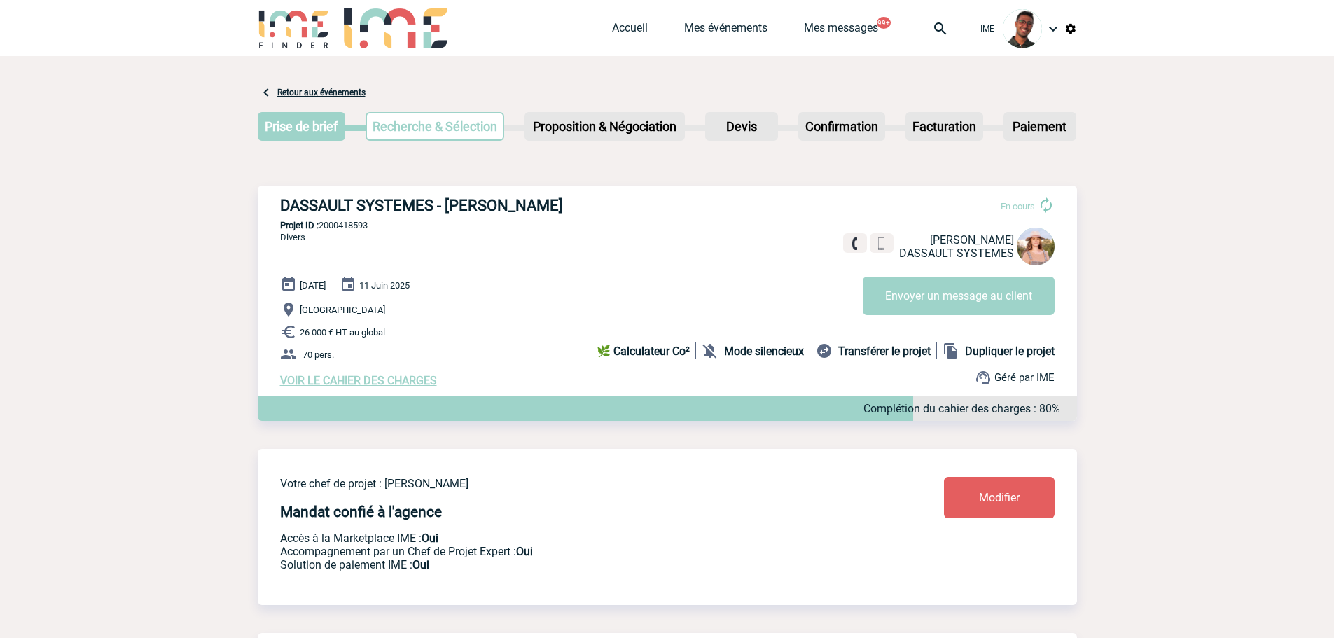
click at [342, 228] on p "Projet ID : 2000418593" at bounding box center [668, 225] width 820 height 11
copy p "2000418593"
click at [513, 202] on h3 "DASSAULT SYSTEMES - [PERSON_NAME]" at bounding box center [490, 206] width 420 height 18
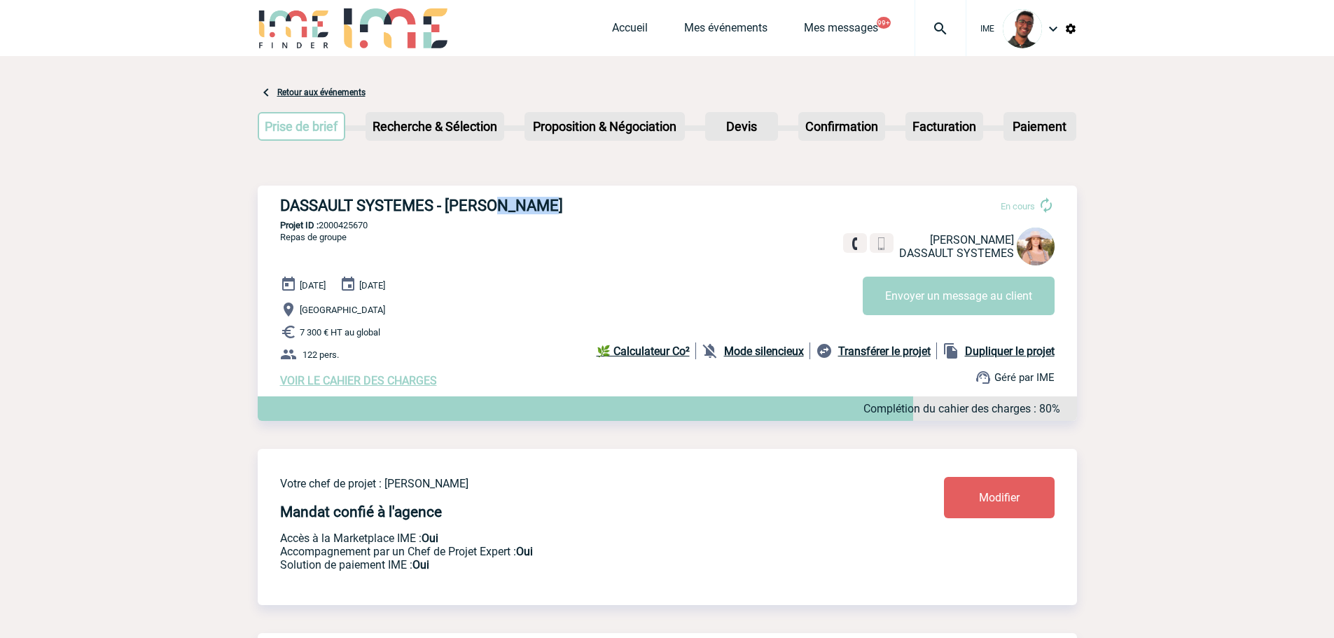
click at [513, 202] on h3 "DASSAULT SYSTEMES - [PERSON_NAME]" at bounding box center [490, 206] width 420 height 18
copy h3 "ZAMORA"
click at [699, 34] on link "Mes événements" at bounding box center [725, 31] width 83 height 20
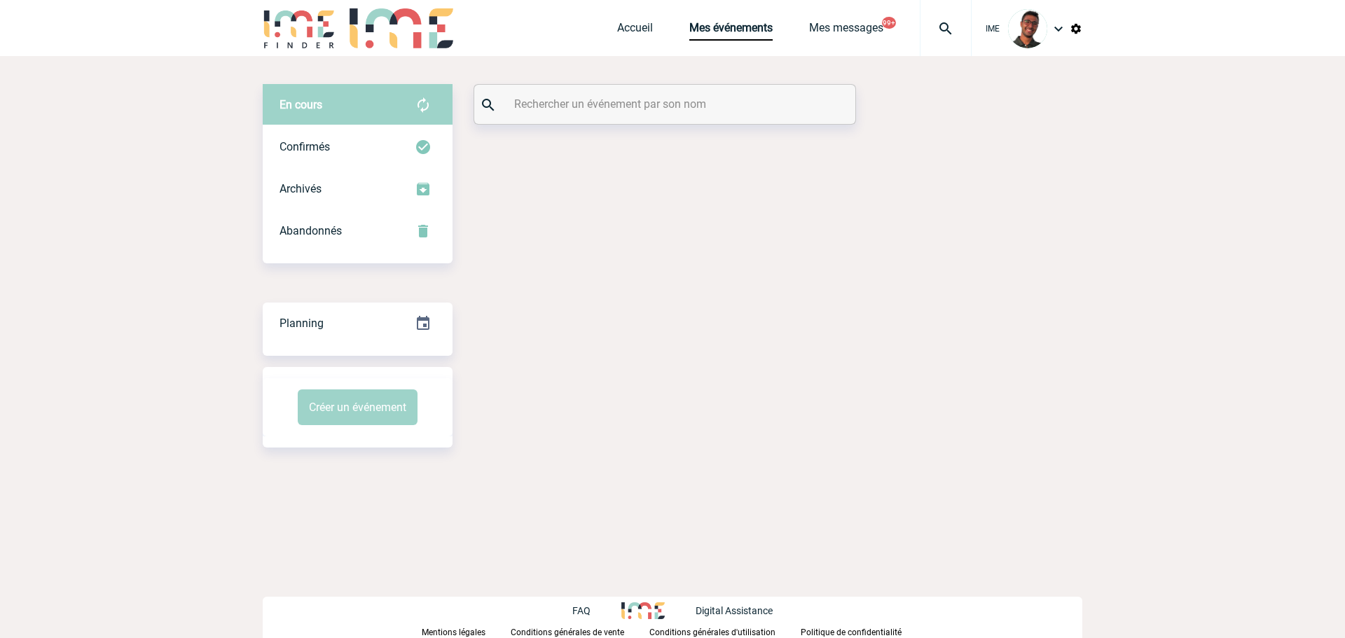
click at [730, 111] on input "text" at bounding box center [667, 104] width 312 height 20
paste input "[GEOGRAPHIC_DATA]"
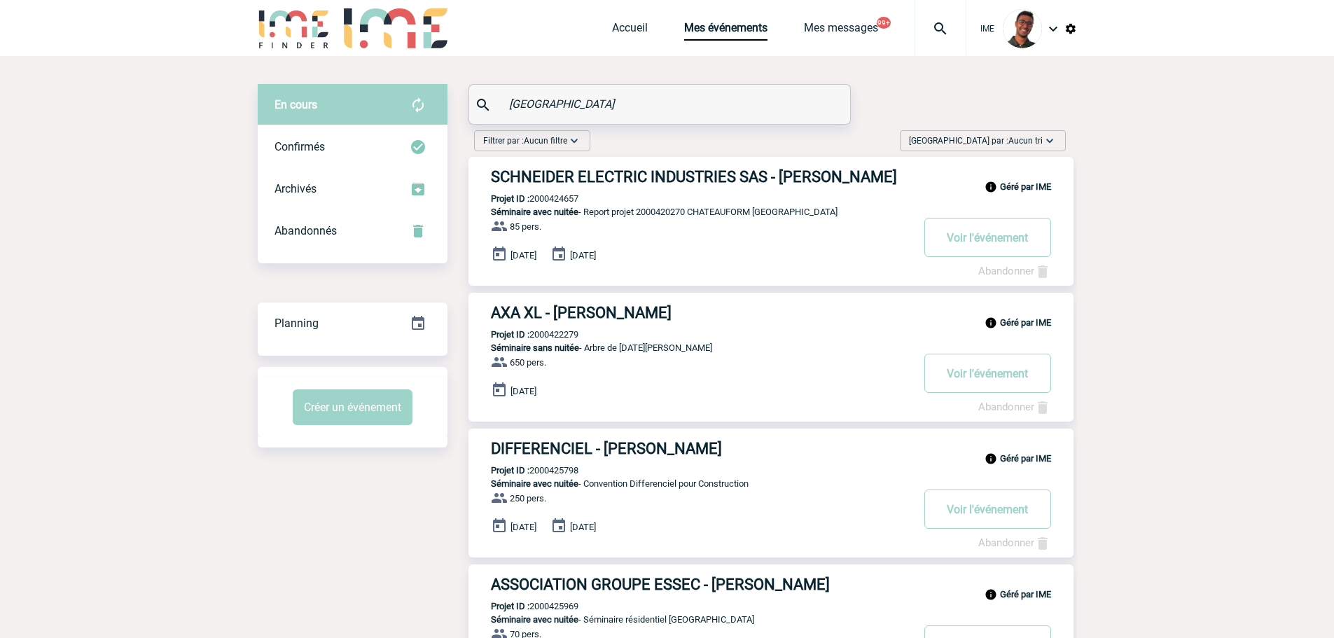
type input "[GEOGRAPHIC_DATA]"
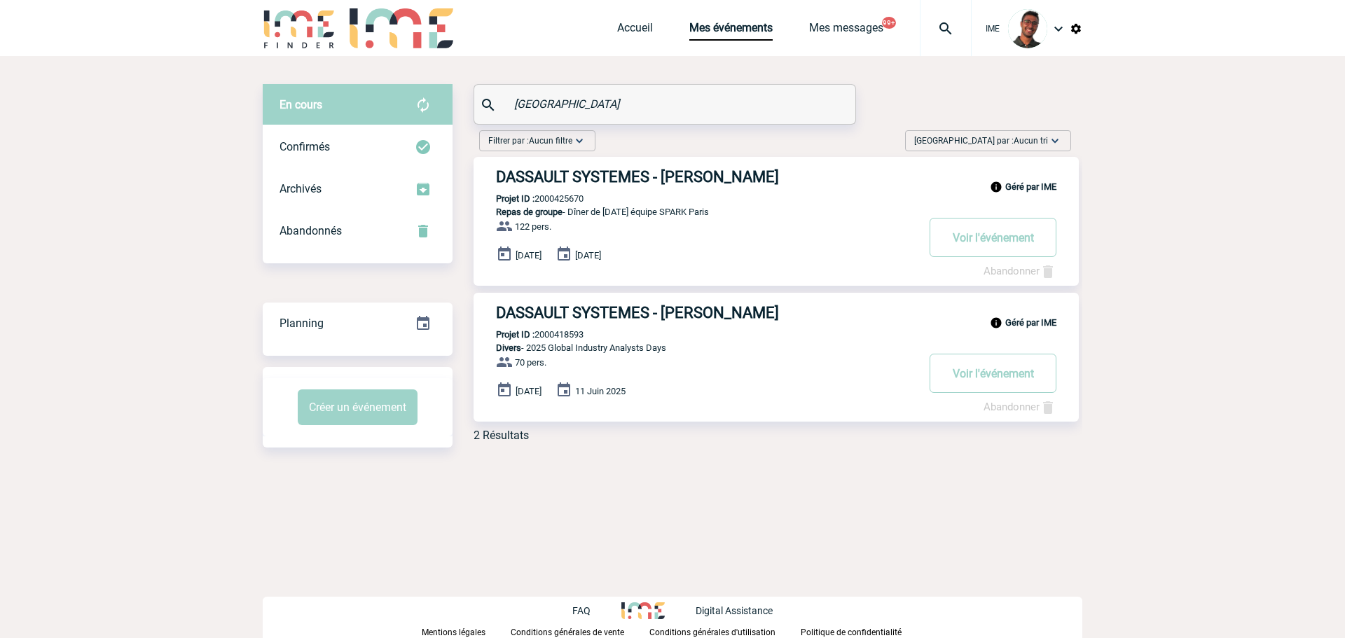
click at [564, 336] on p "Projet ID : 2000418593" at bounding box center [529, 334] width 110 height 11
click at [564, 335] on p "Projet ID : 2000418593" at bounding box center [529, 334] width 110 height 11
copy p "2000418593"
click at [565, 467] on div "En cours En cours Confirmés Archivés Abandonnés En cours Confirmés Archivés Aba…" at bounding box center [673, 282] width 820 height 453
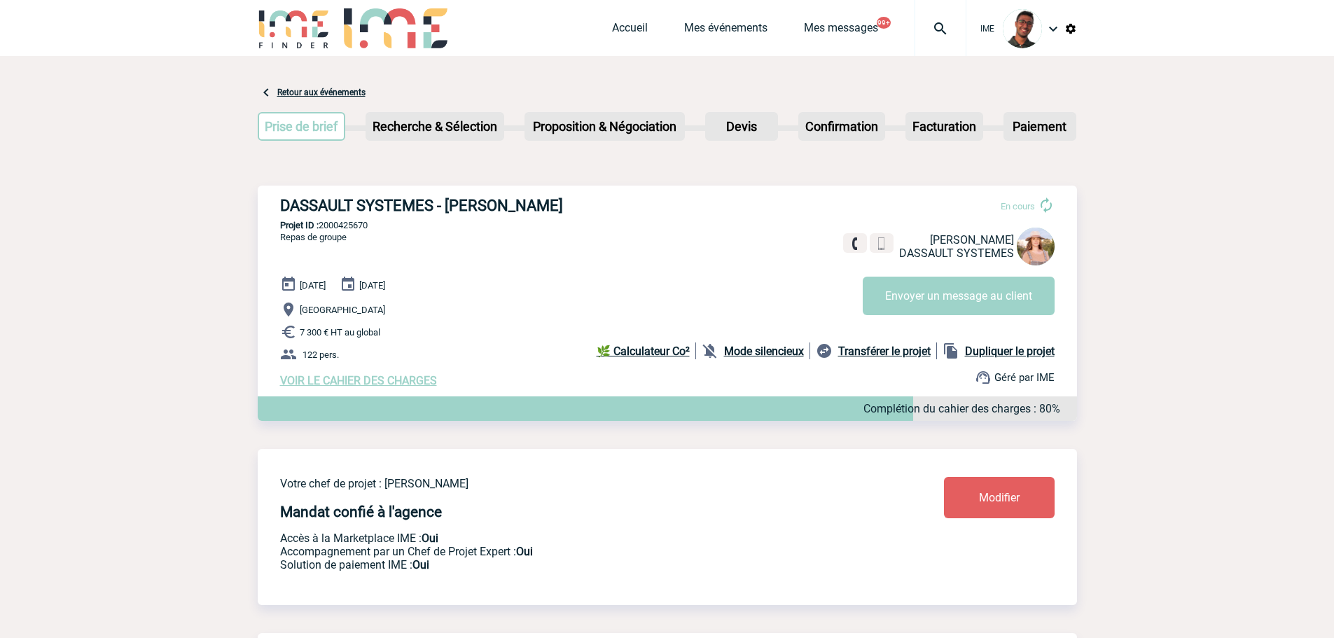
click at [357, 228] on p "Projet ID : 2000425670" at bounding box center [668, 225] width 820 height 11
copy p "2000425670"
